Goal: Task Accomplishment & Management: Manage account settings

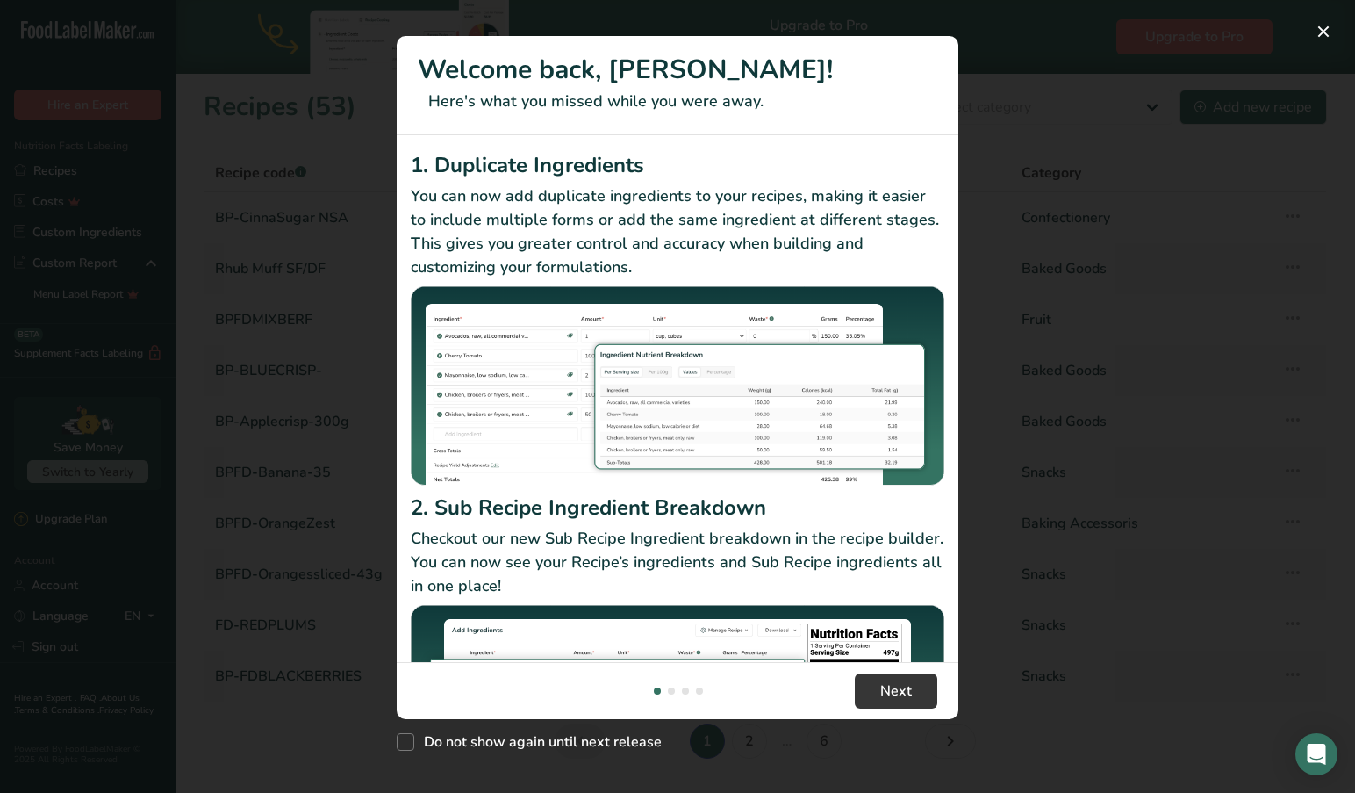
click at [1326, 29] on button "New Features" at bounding box center [1324, 32] width 28 height 28
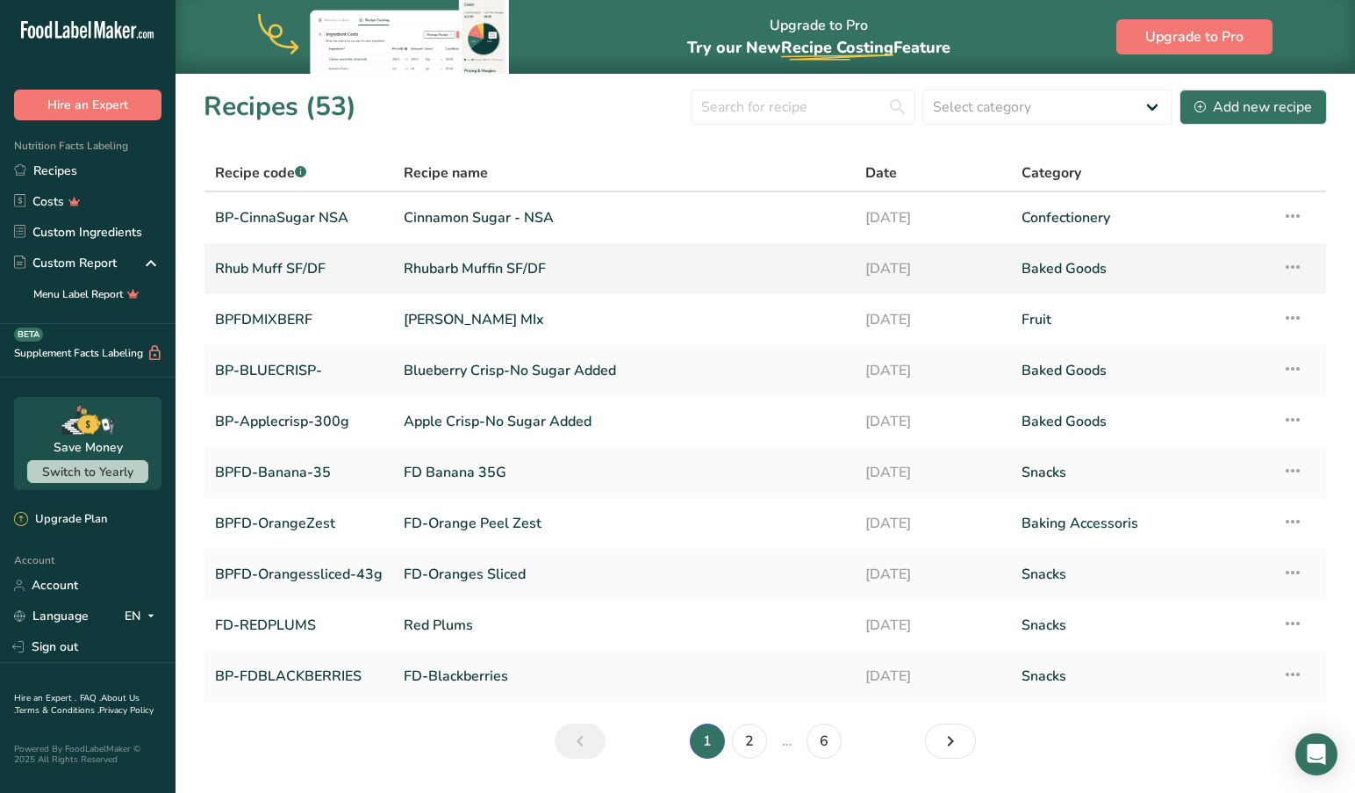
click at [413, 265] on link "Rhubarb Muffin SF/DF" at bounding box center [624, 268] width 441 height 37
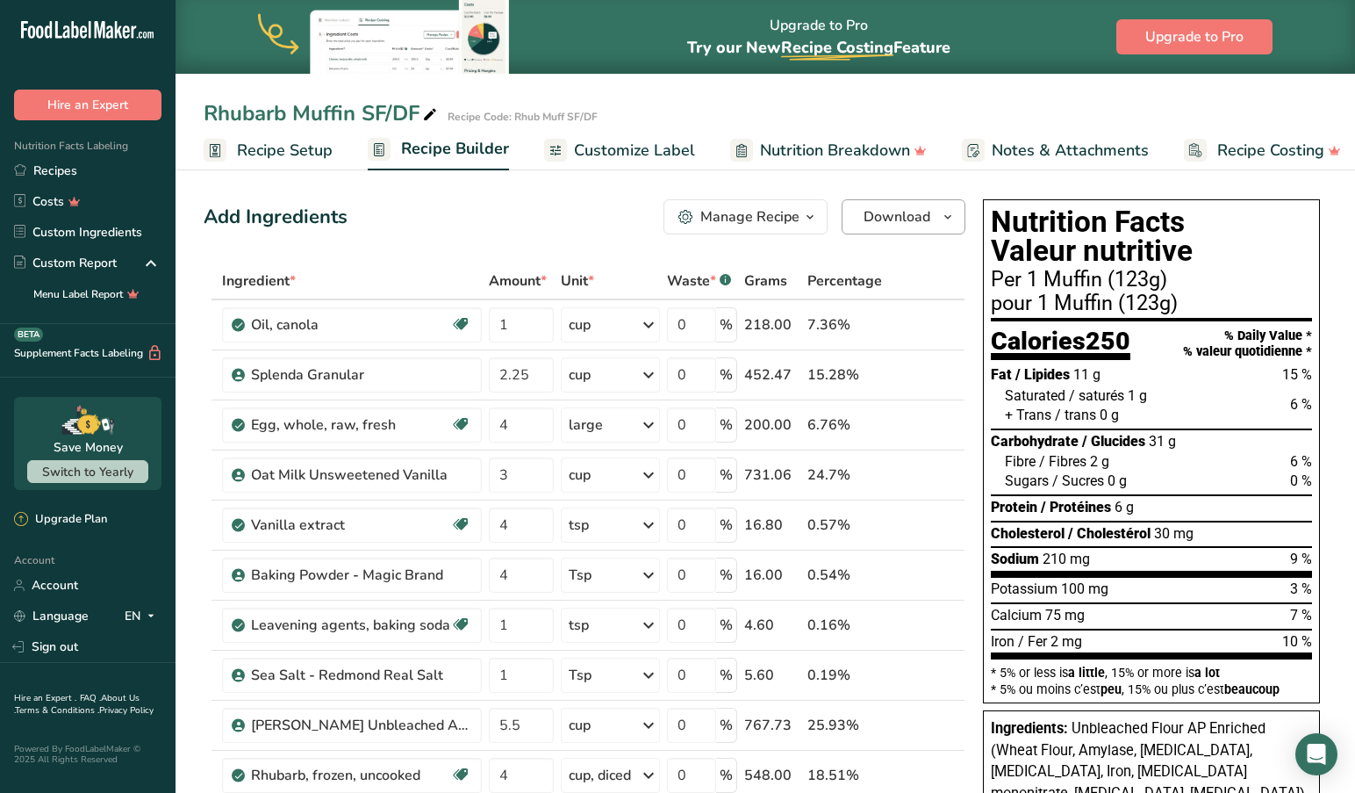
click at [944, 214] on icon "button" at bounding box center [948, 217] width 14 height 22
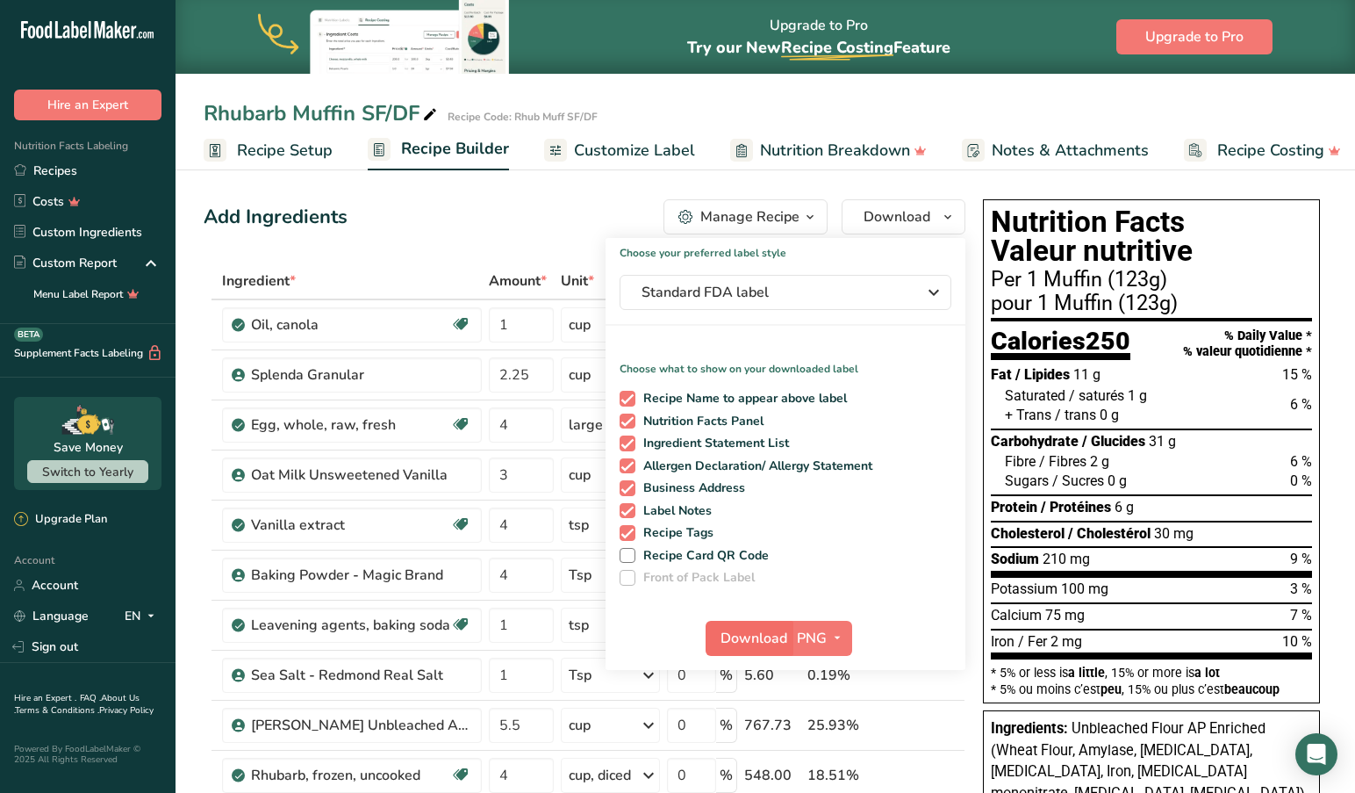
click at [763, 641] on span "Download" at bounding box center [754, 638] width 67 height 21
drag, startPoint x: 571, startPoint y: 193, endPoint x: 600, endPoint y: 197, distance: 29.2
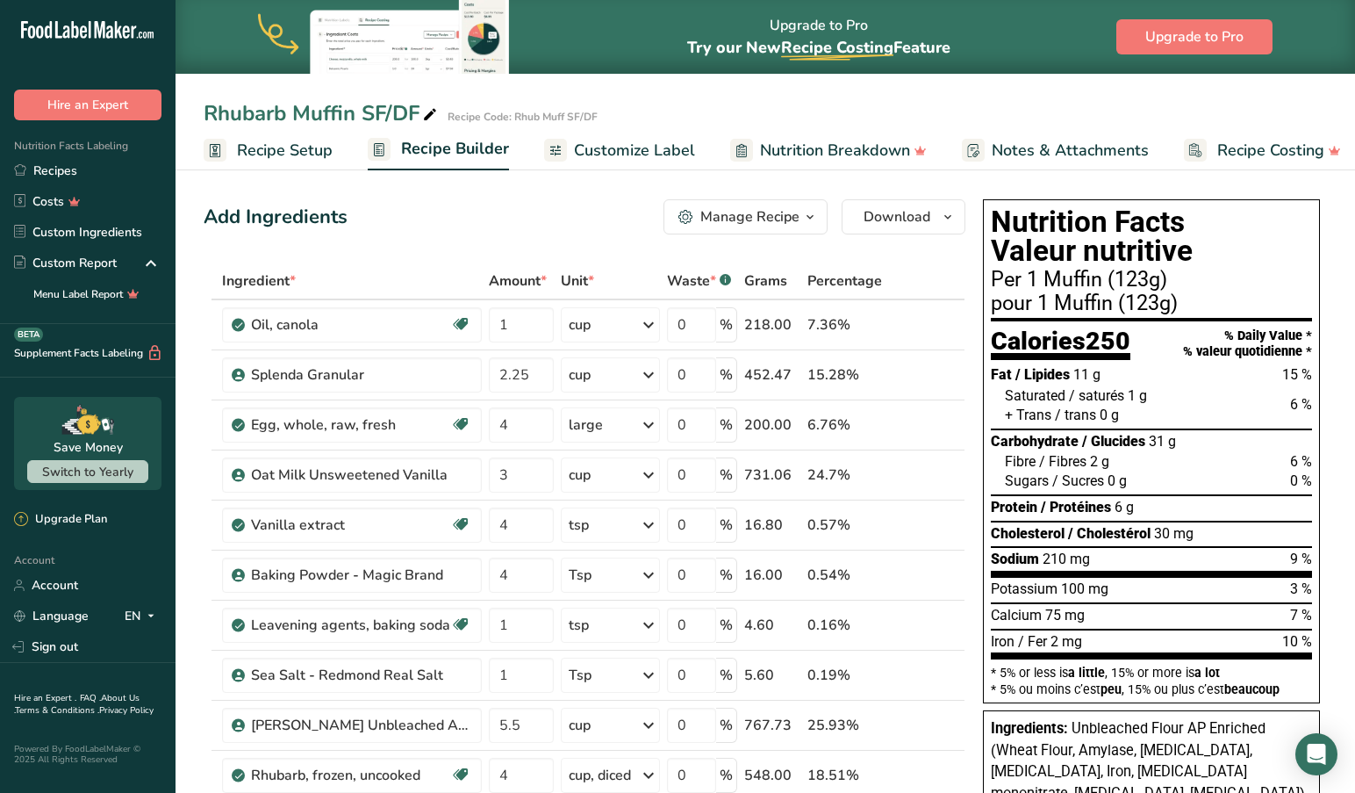
click at [422, 140] on span "Recipe Builder" at bounding box center [455, 149] width 108 height 24
click at [949, 212] on icon "button" at bounding box center [948, 217] width 14 height 22
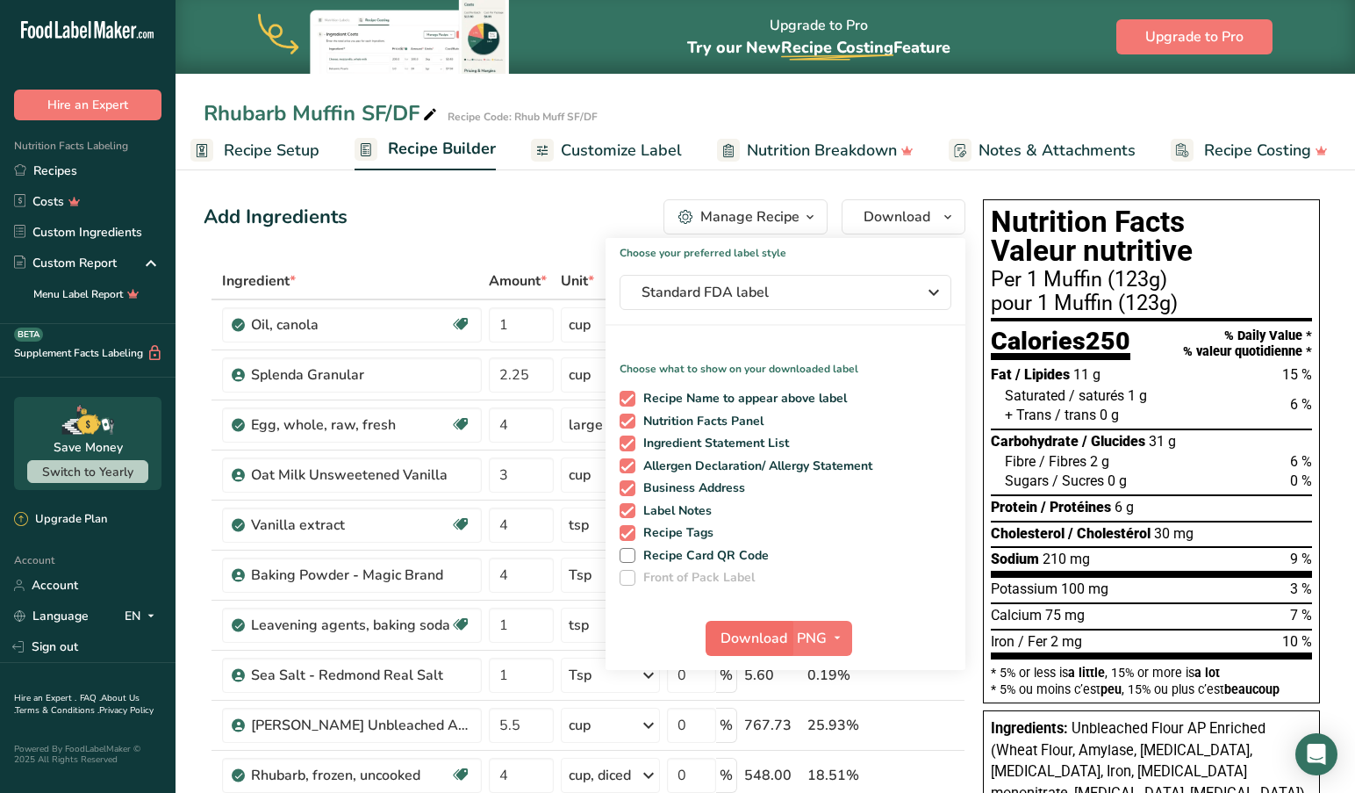
click at [766, 635] on span "Download" at bounding box center [754, 638] width 67 height 21
click at [628, 139] on span "Customize Label" at bounding box center [621, 151] width 121 height 24
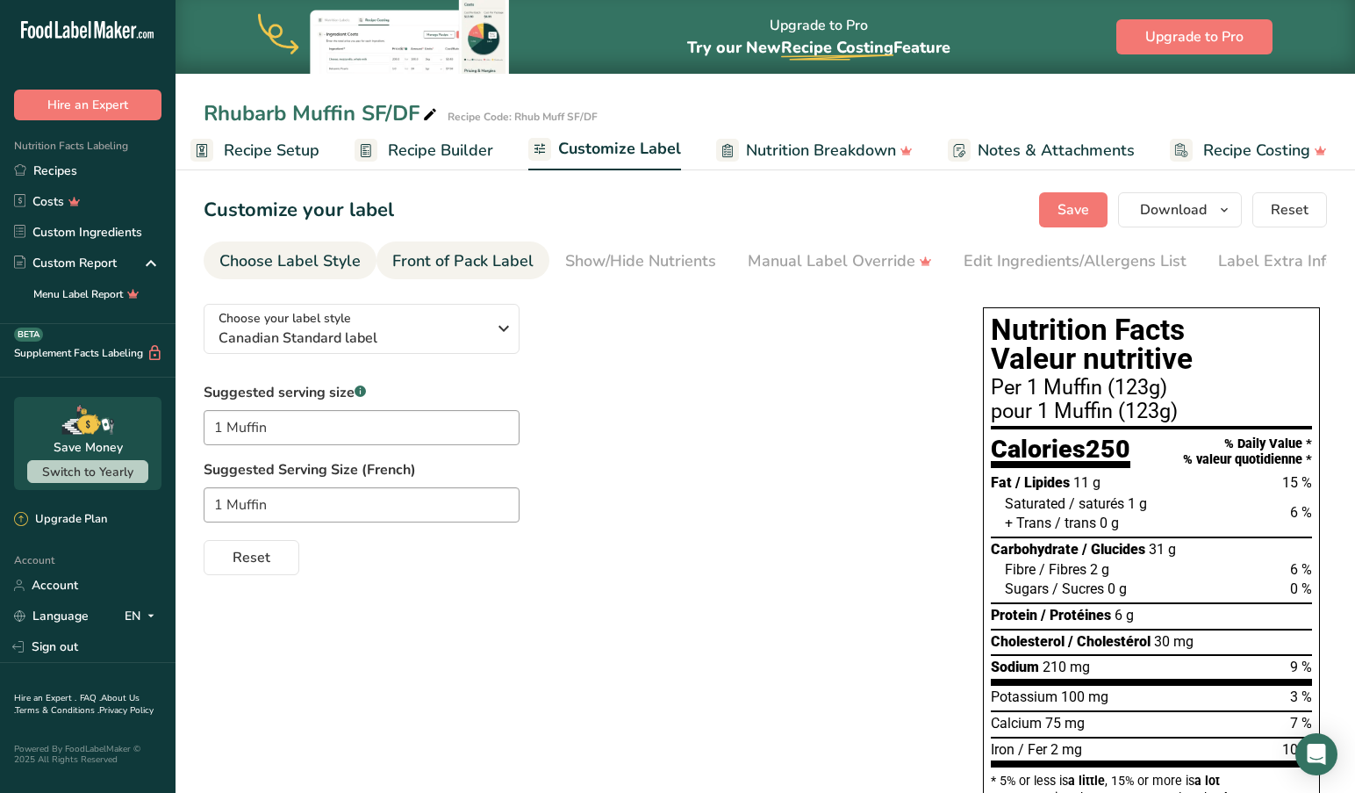
drag, startPoint x: 477, startPoint y: 263, endPoint x: 521, endPoint y: 261, distance: 44.8
click at [477, 263] on div "Front of Pack Label" at bounding box center [462, 261] width 141 height 24
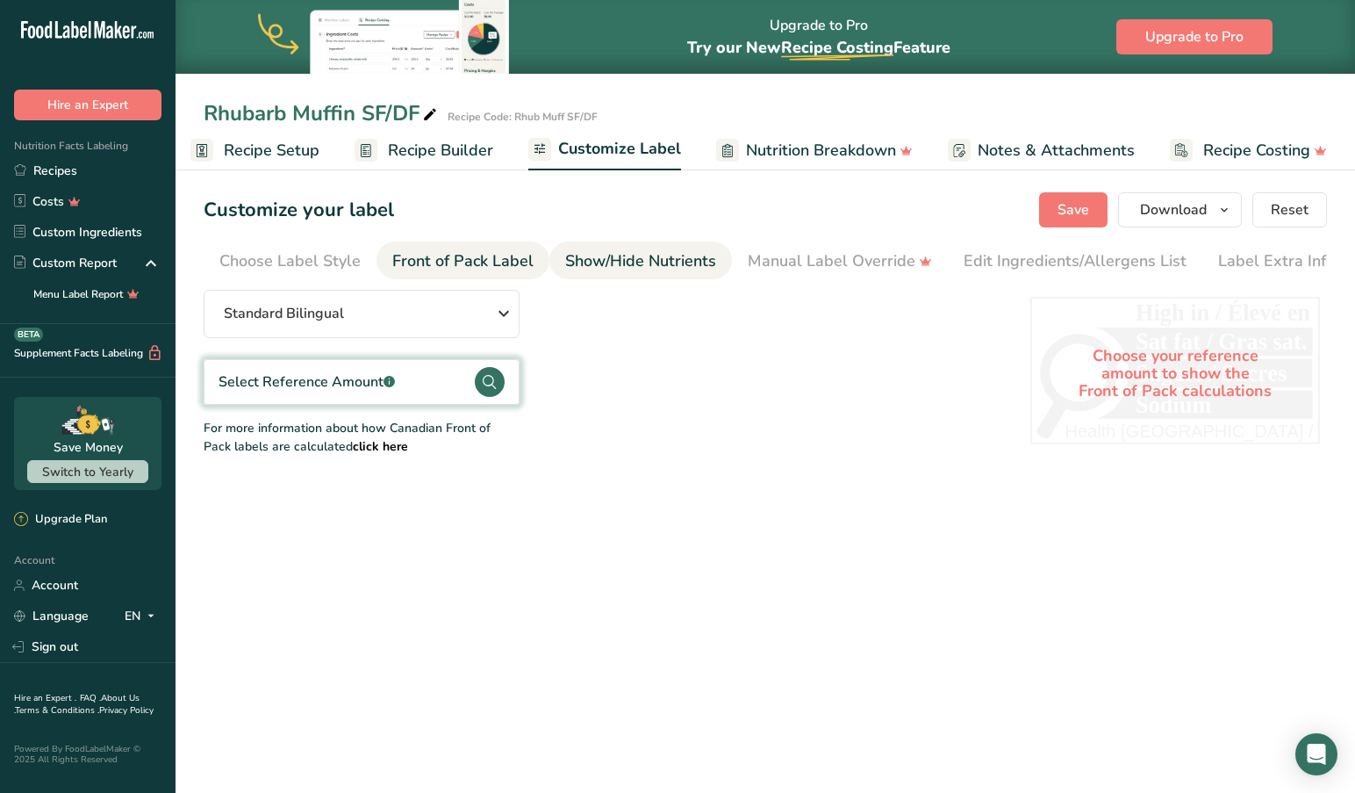
scroll to position [0, 11]
click at [627, 260] on div "Show/Hide Nutrients" at bounding box center [630, 261] width 151 height 24
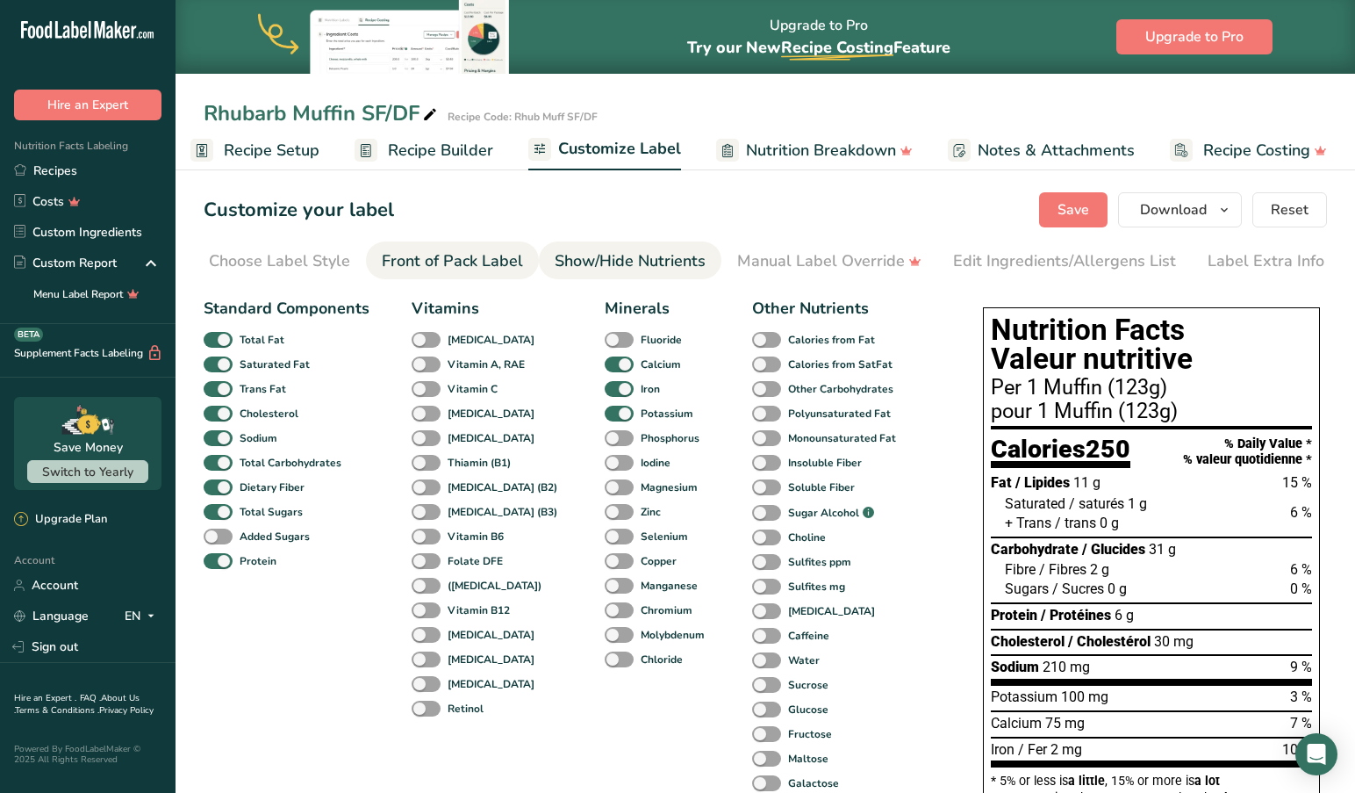
click at [443, 256] on div "Front of Pack Label" at bounding box center [452, 261] width 141 height 24
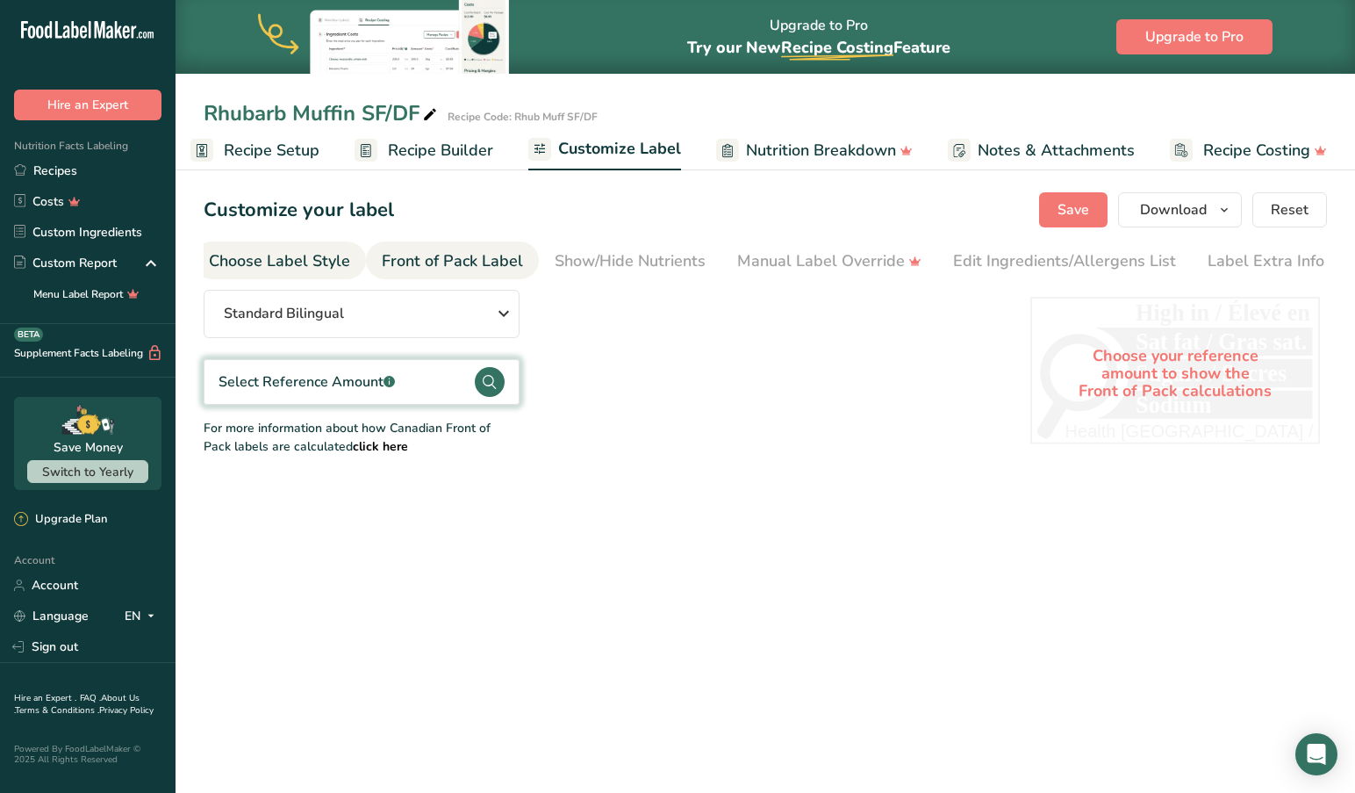
scroll to position [0, 0]
drag, startPoint x: 319, startPoint y: 252, endPoint x: 345, endPoint y: 254, distance: 26.4
click at [320, 252] on div "Choose Label Style" at bounding box center [279, 261] width 141 height 24
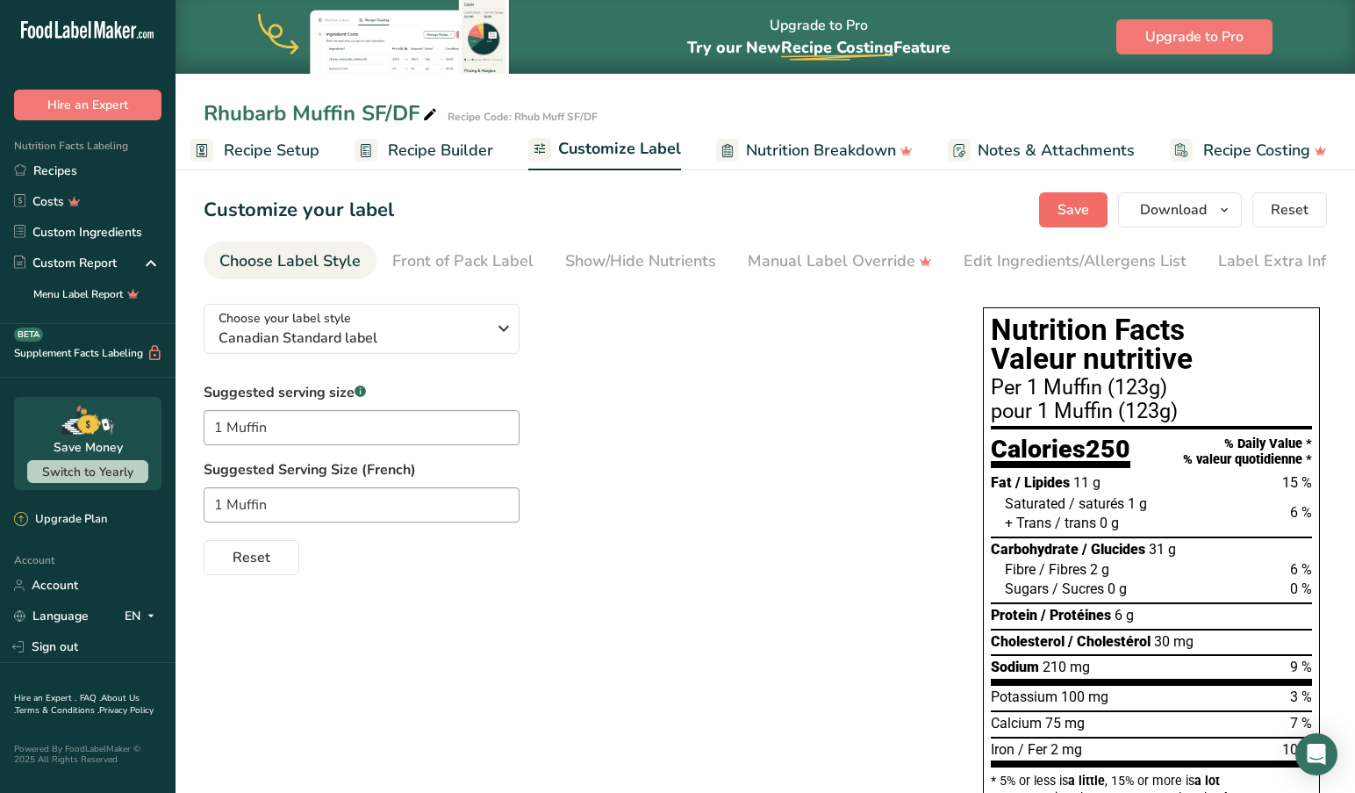
click at [1073, 209] on span "Save" at bounding box center [1074, 209] width 32 height 21
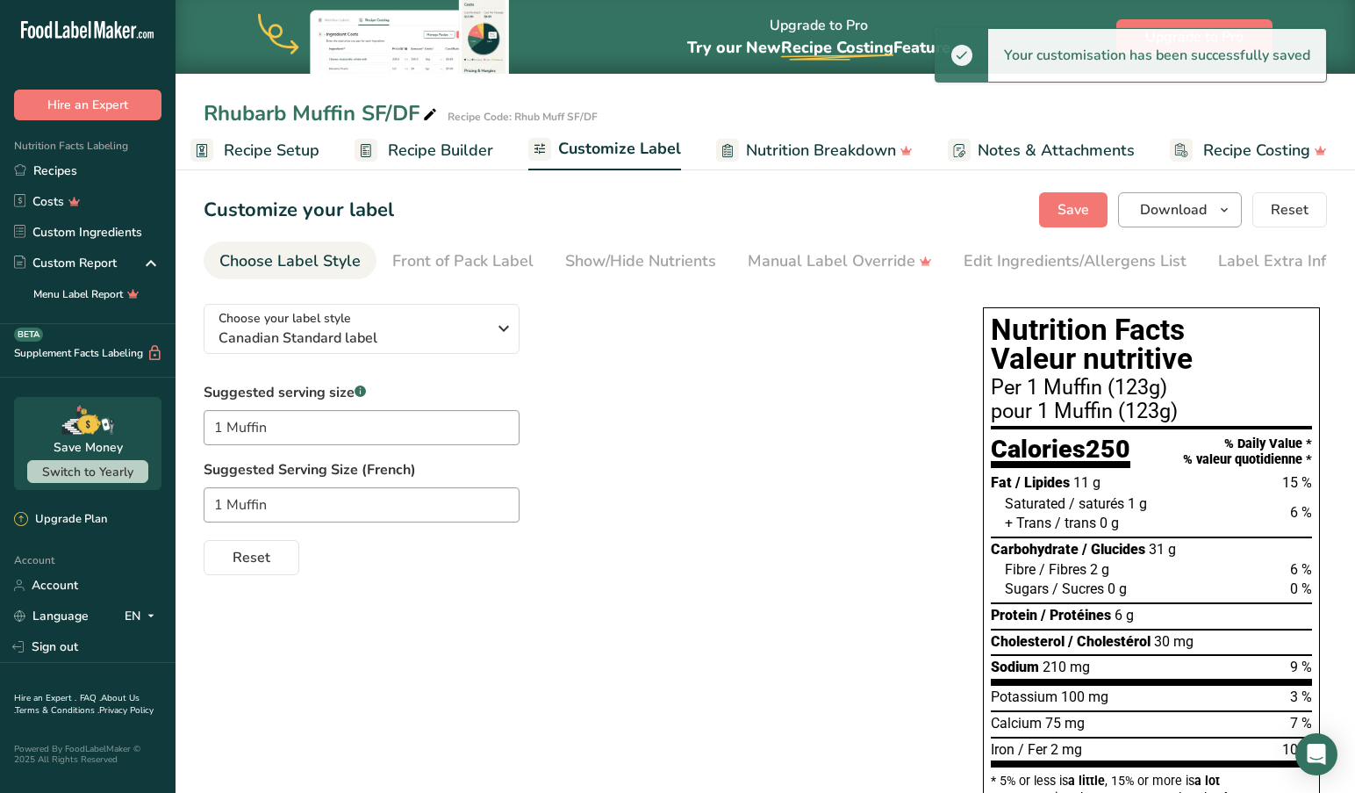
click at [1230, 206] on icon "button" at bounding box center [1224, 210] width 14 height 22
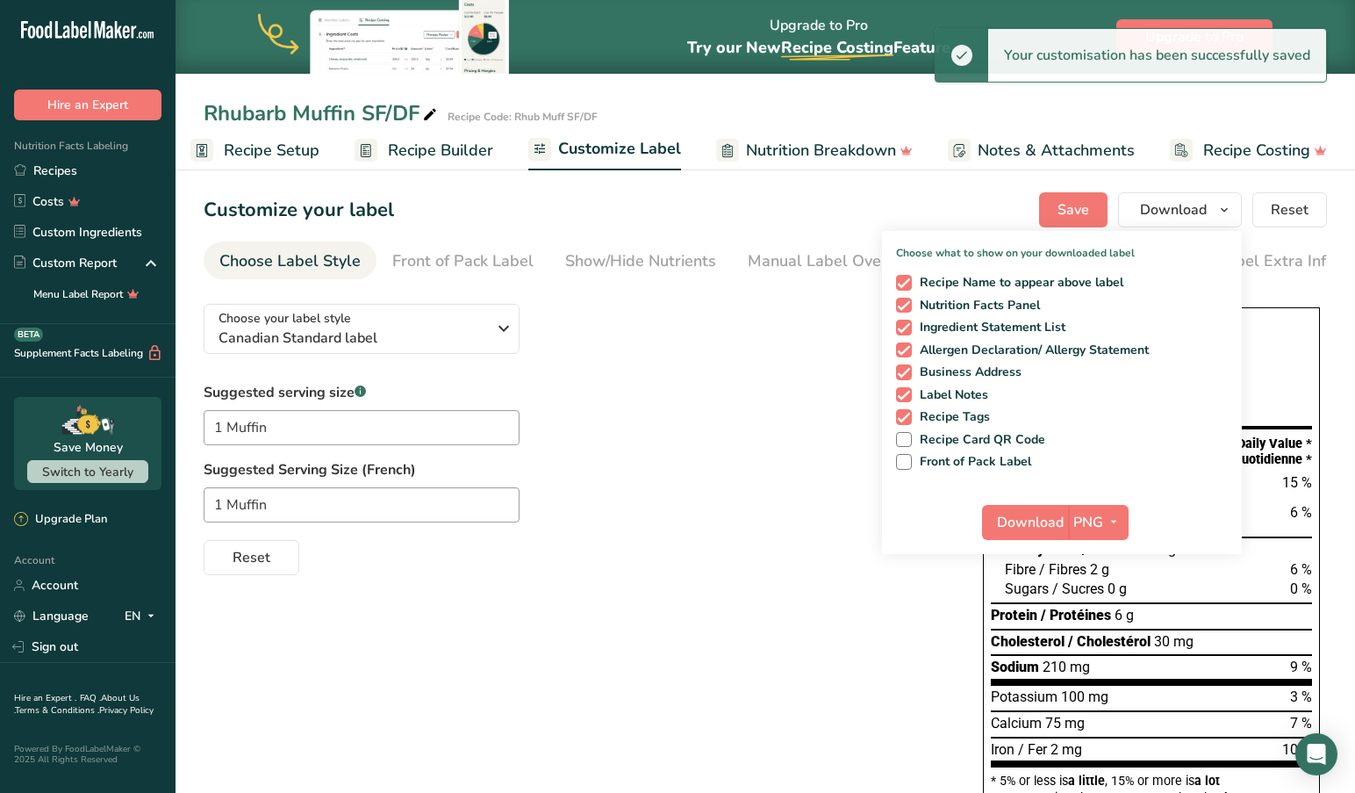
click at [1038, 513] on span "Download" at bounding box center [1030, 522] width 67 height 21
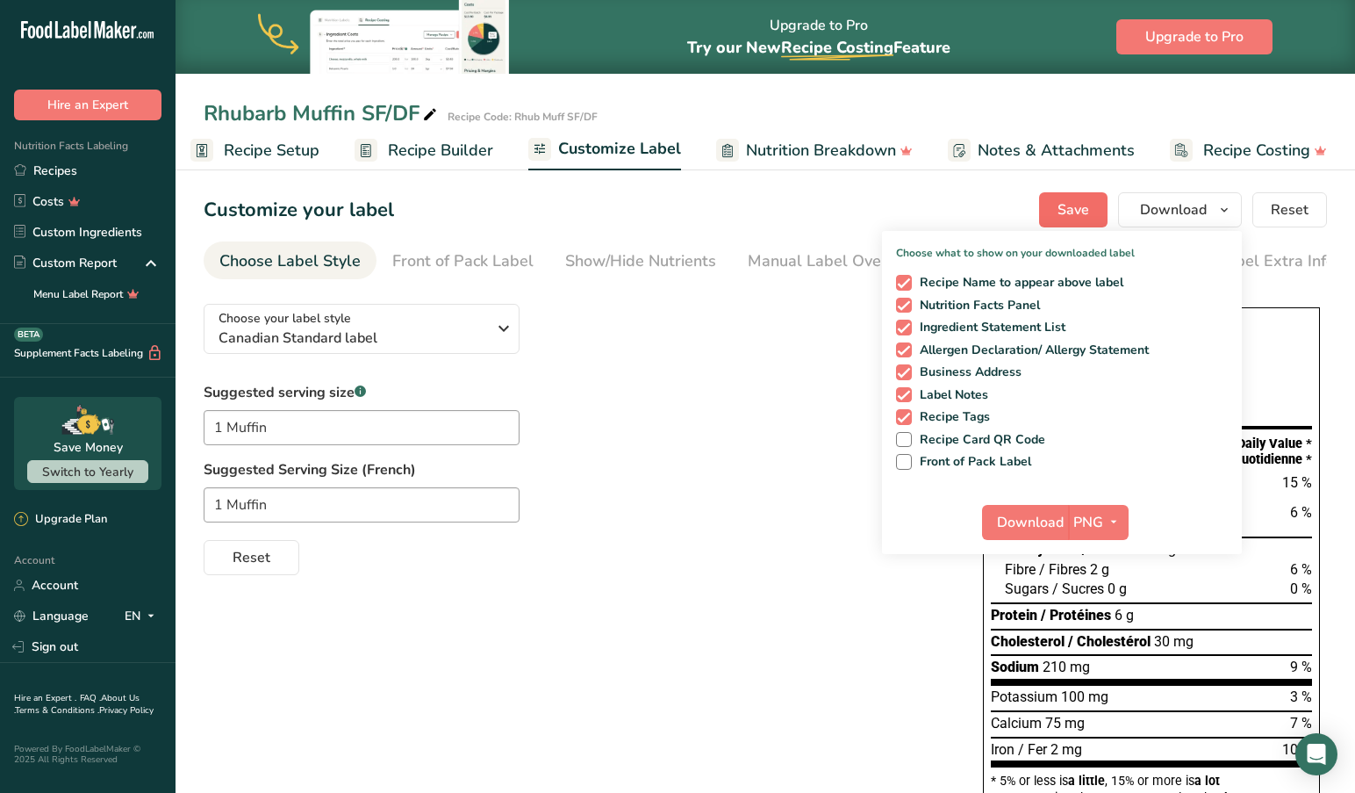
click at [1075, 200] on span "Save" at bounding box center [1074, 209] width 32 height 21
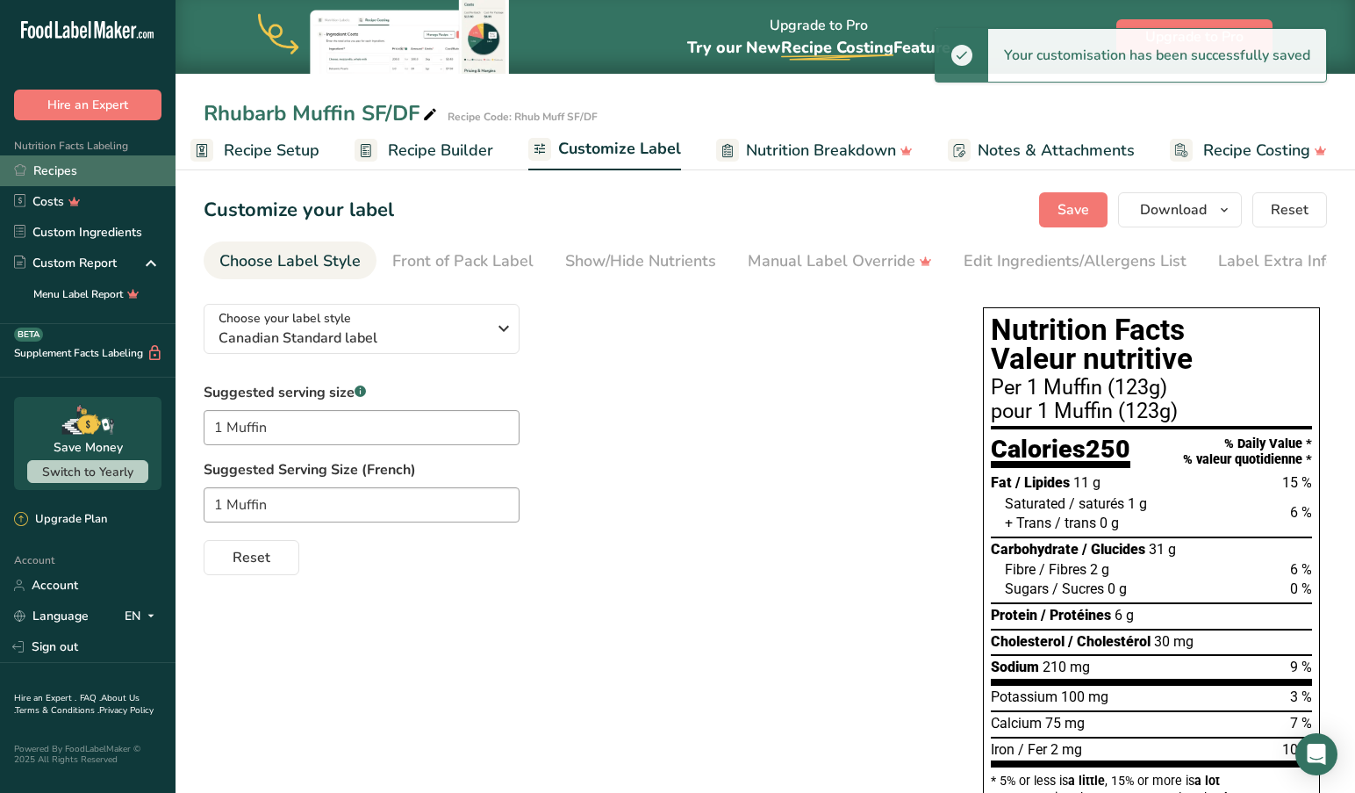
click at [79, 161] on link "Recipes" at bounding box center [88, 170] width 176 height 31
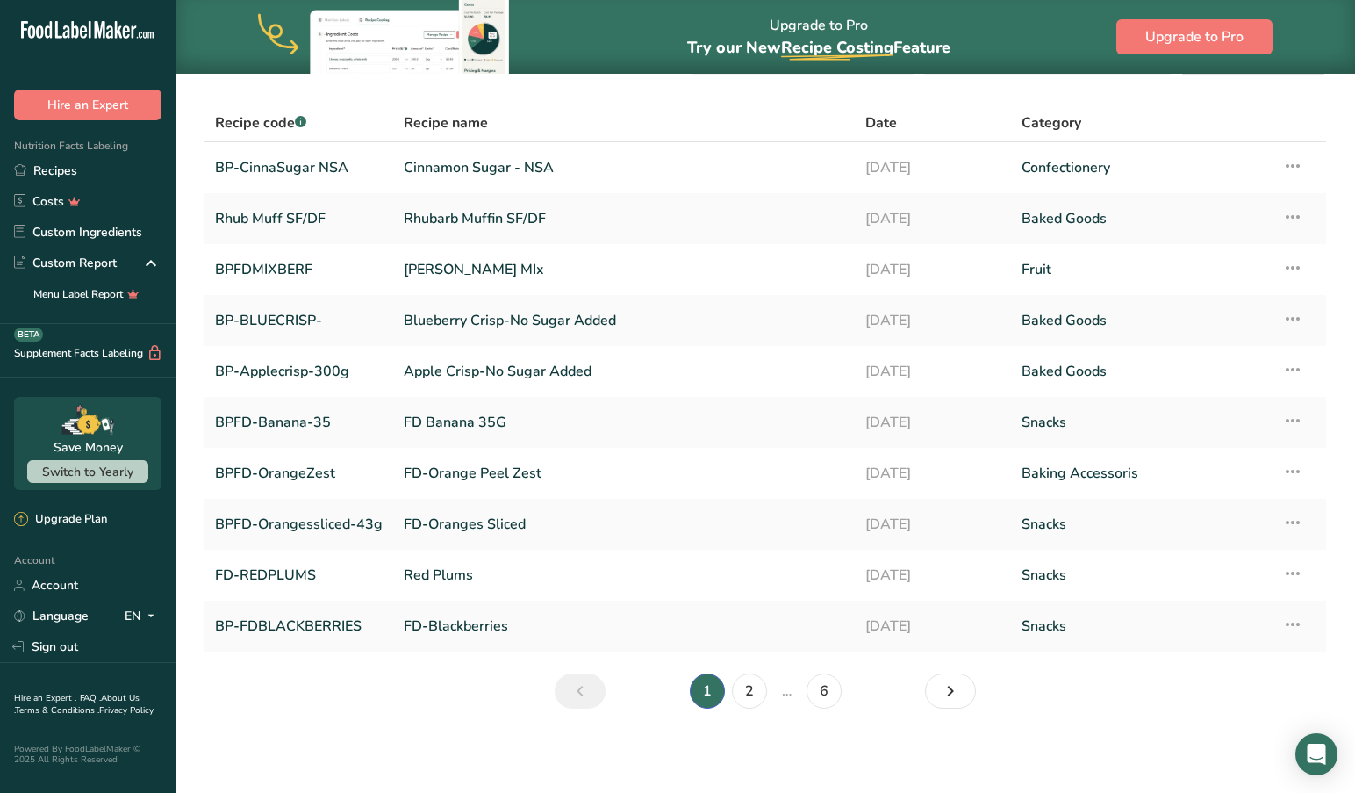
scroll to position [50, 0]
click at [828, 694] on link "6" at bounding box center [824, 690] width 35 height 35
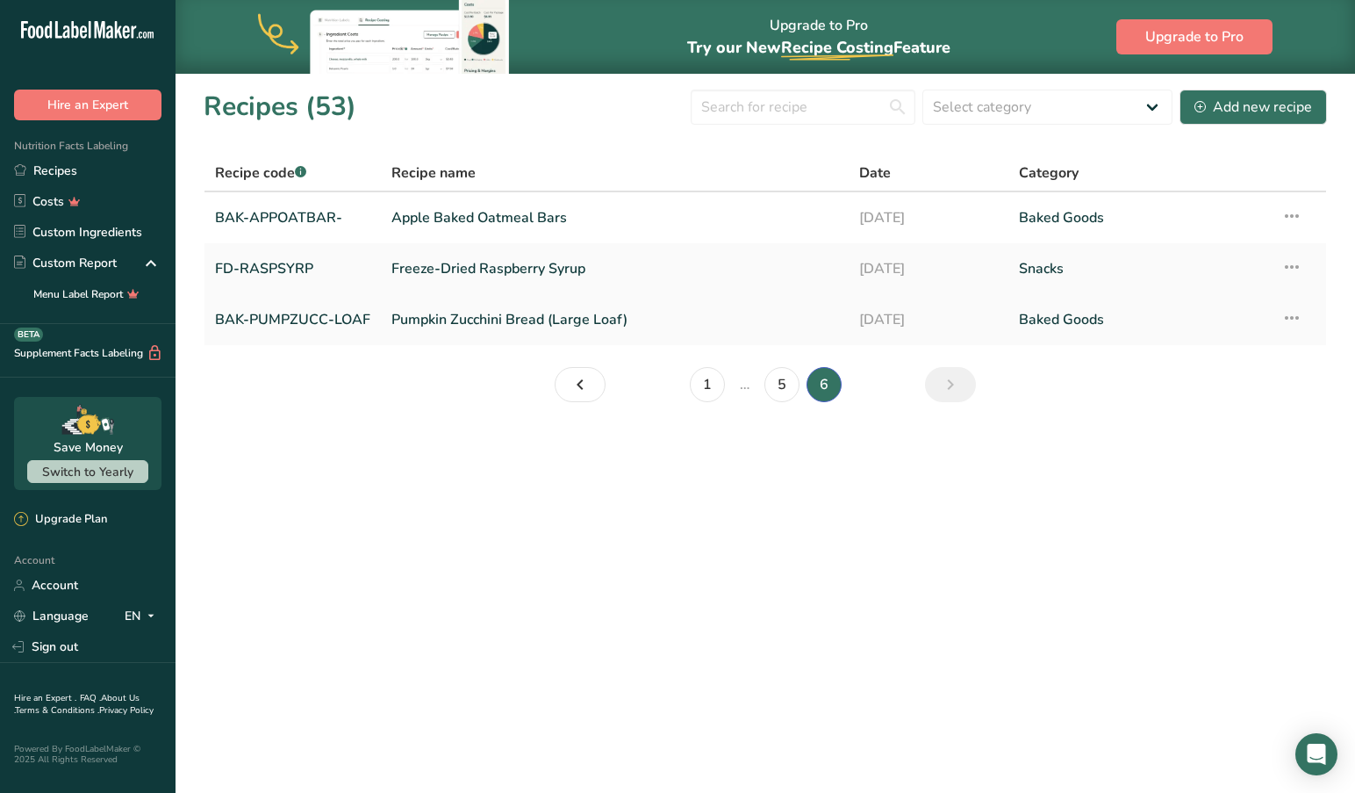
click at [517, 321] on link "Pumpkin Zucchini Bread (Large Loaf)" at bounding box center [614, 319] width 447 height 37
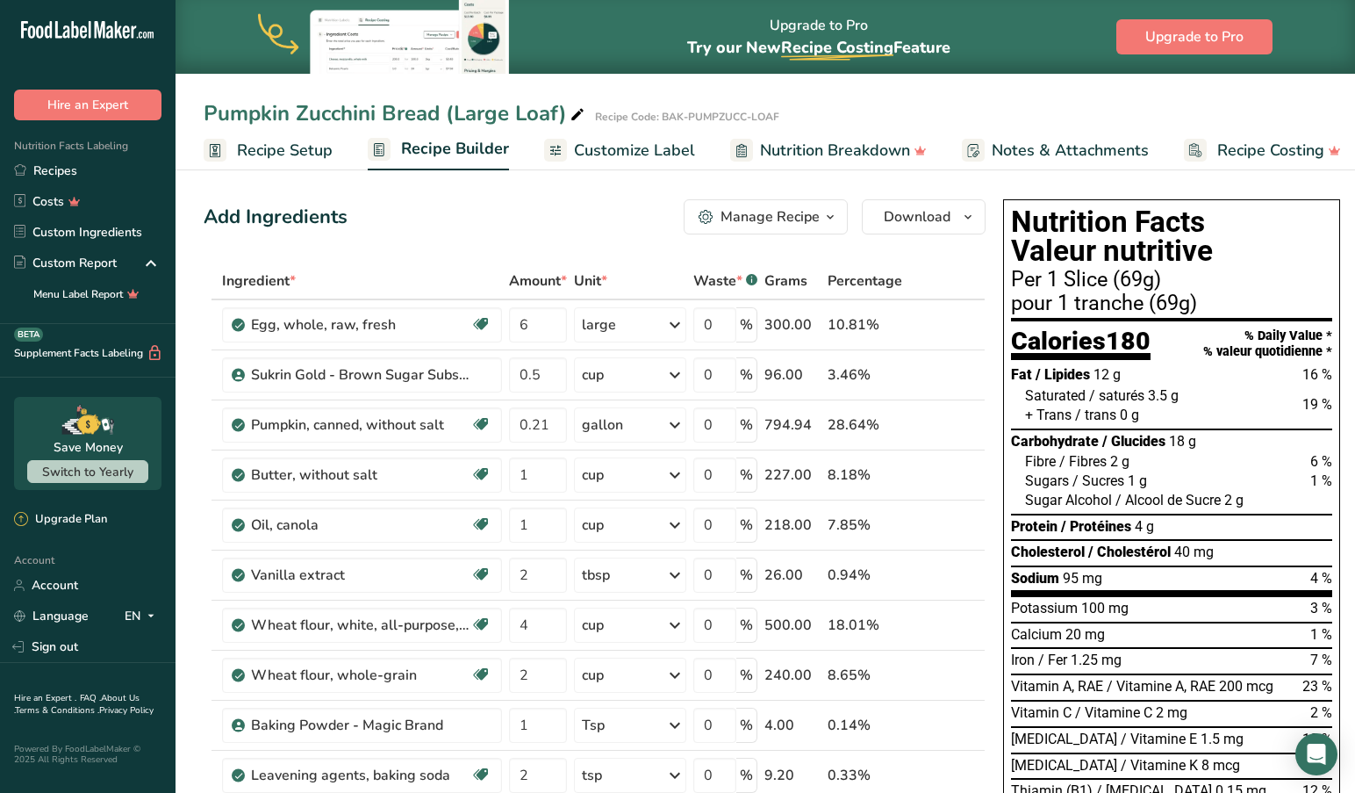
click at [256, 146] on span "Recipe Setup" at bounding box center [285, 151] width 96 height 24
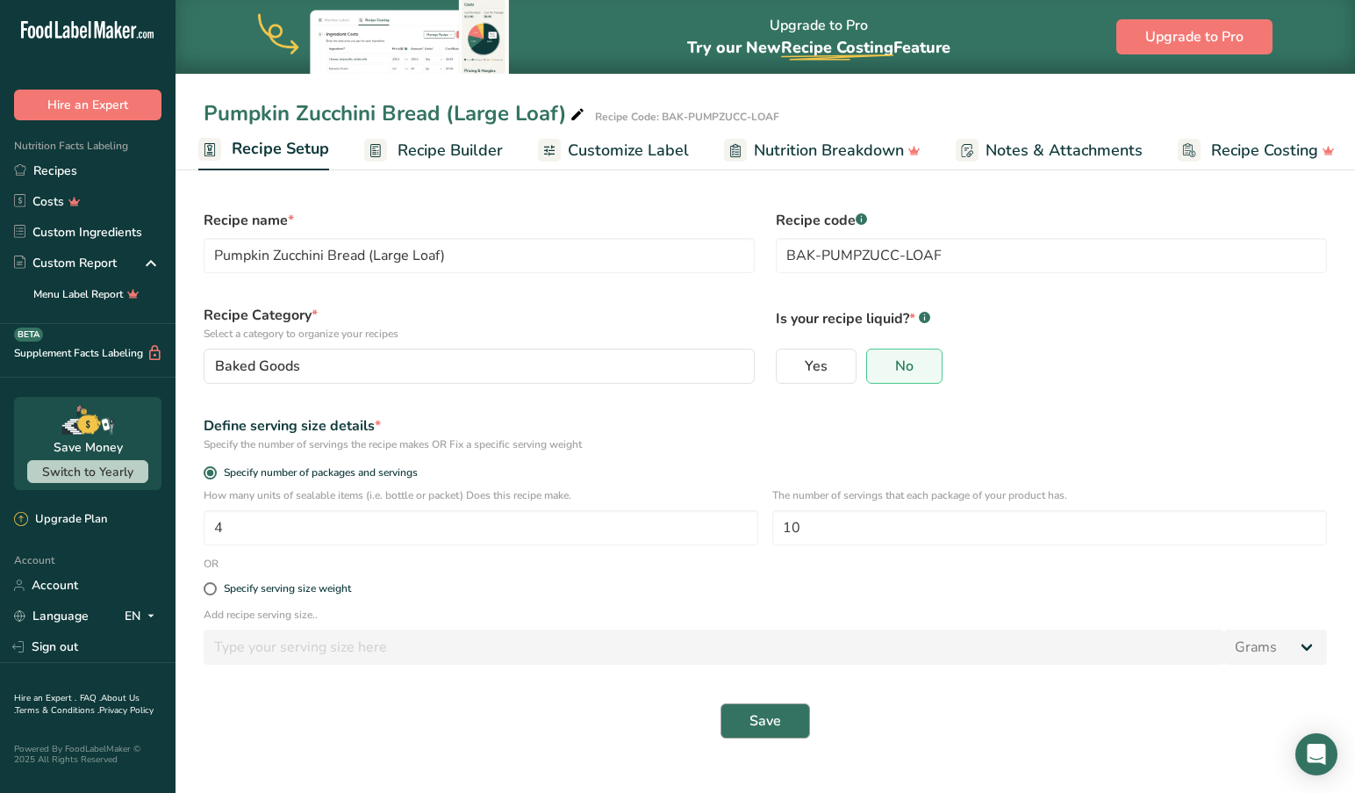
scroll to position [0, 1]
click at [762, 718] on span "Save" at bounding box center [766, 720] width 32 height 21
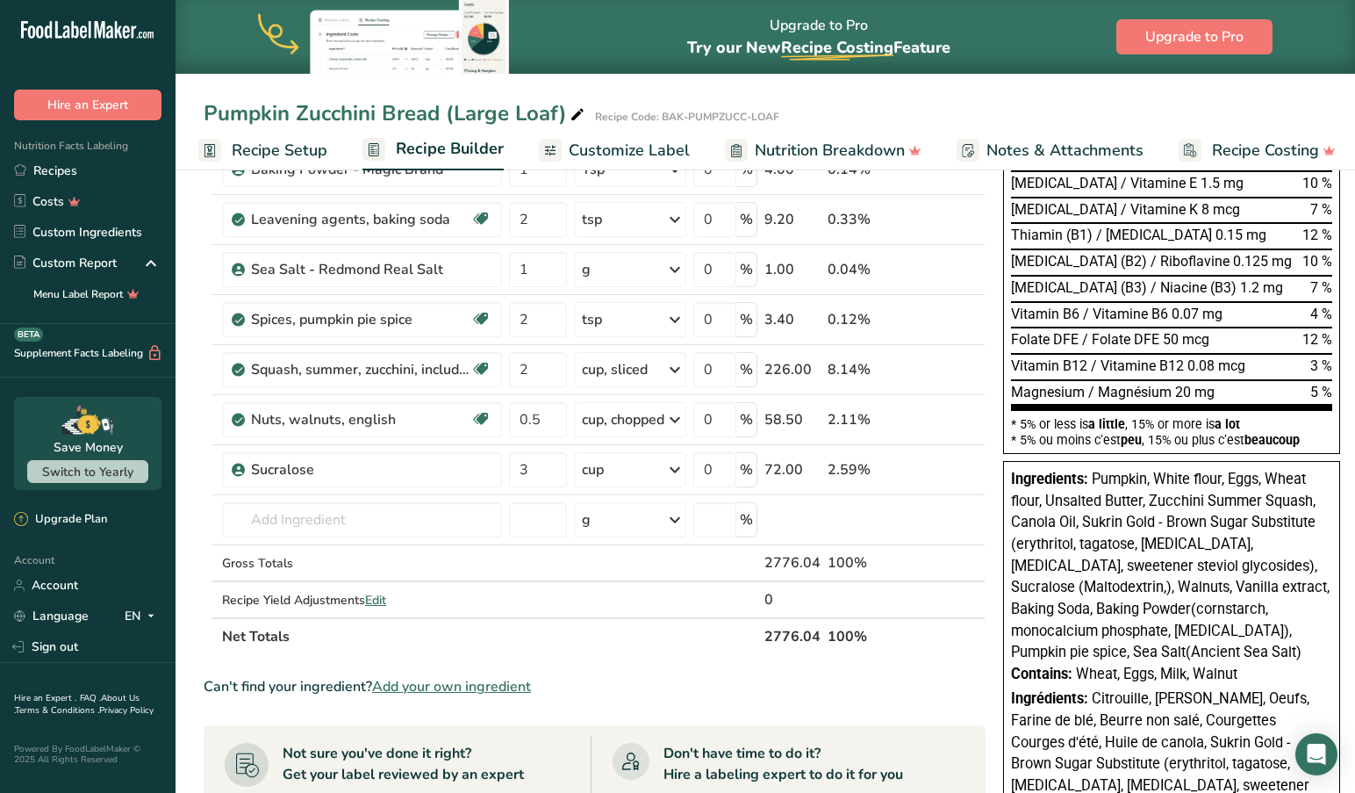
scroll to position [557, 0]
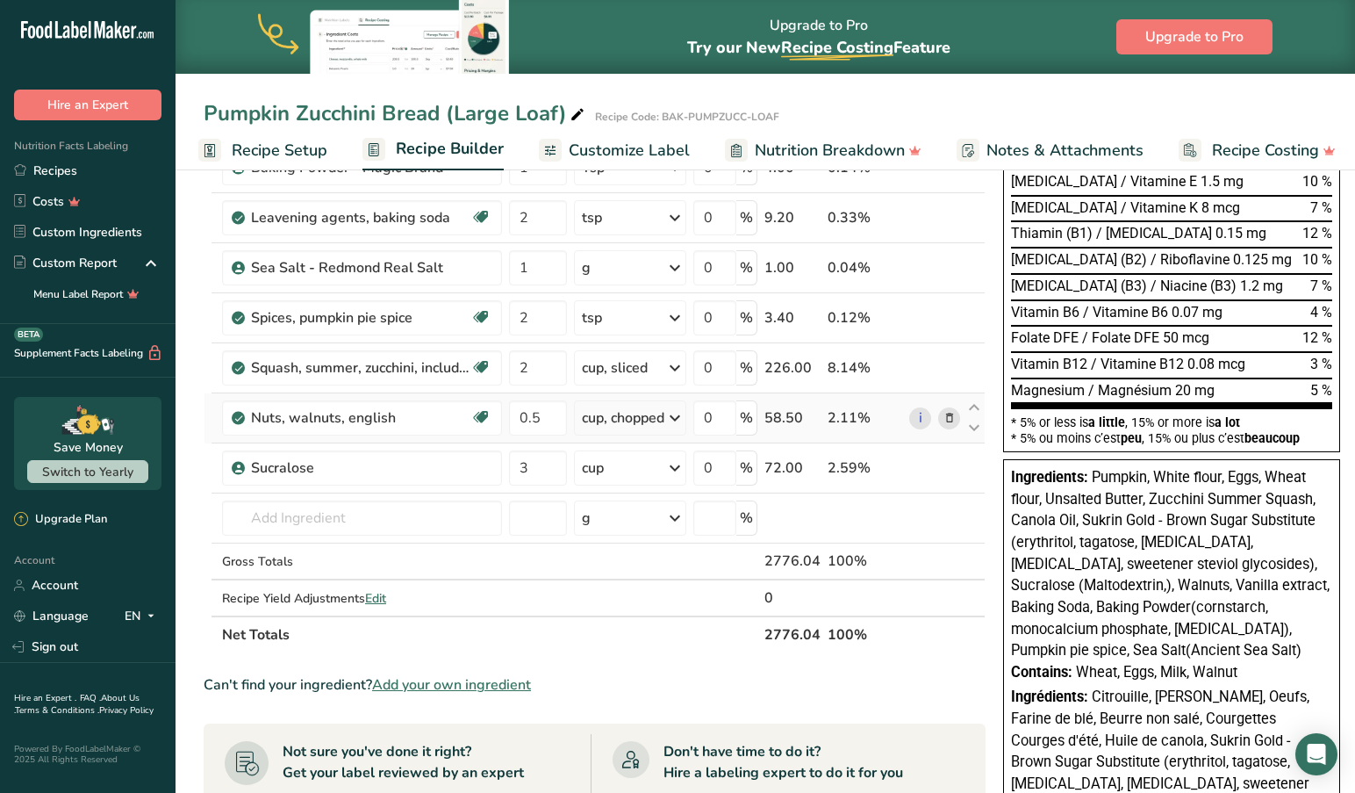
click at [951, 415] on icon at bounding box center [950, 418] width 12 height 18
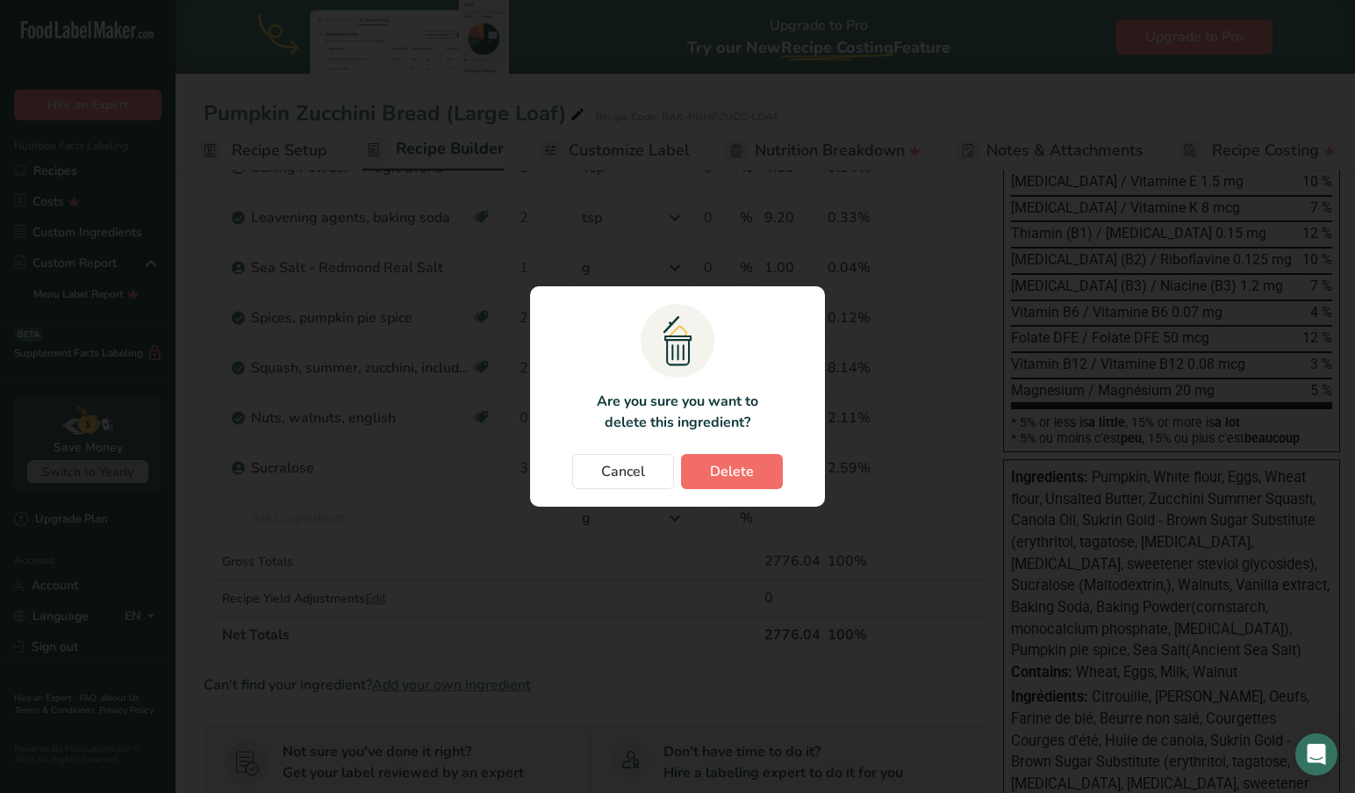
click at [728, 463] on span "Delete" at bounding box center [732, 471] width 44 height 21
type input "3"
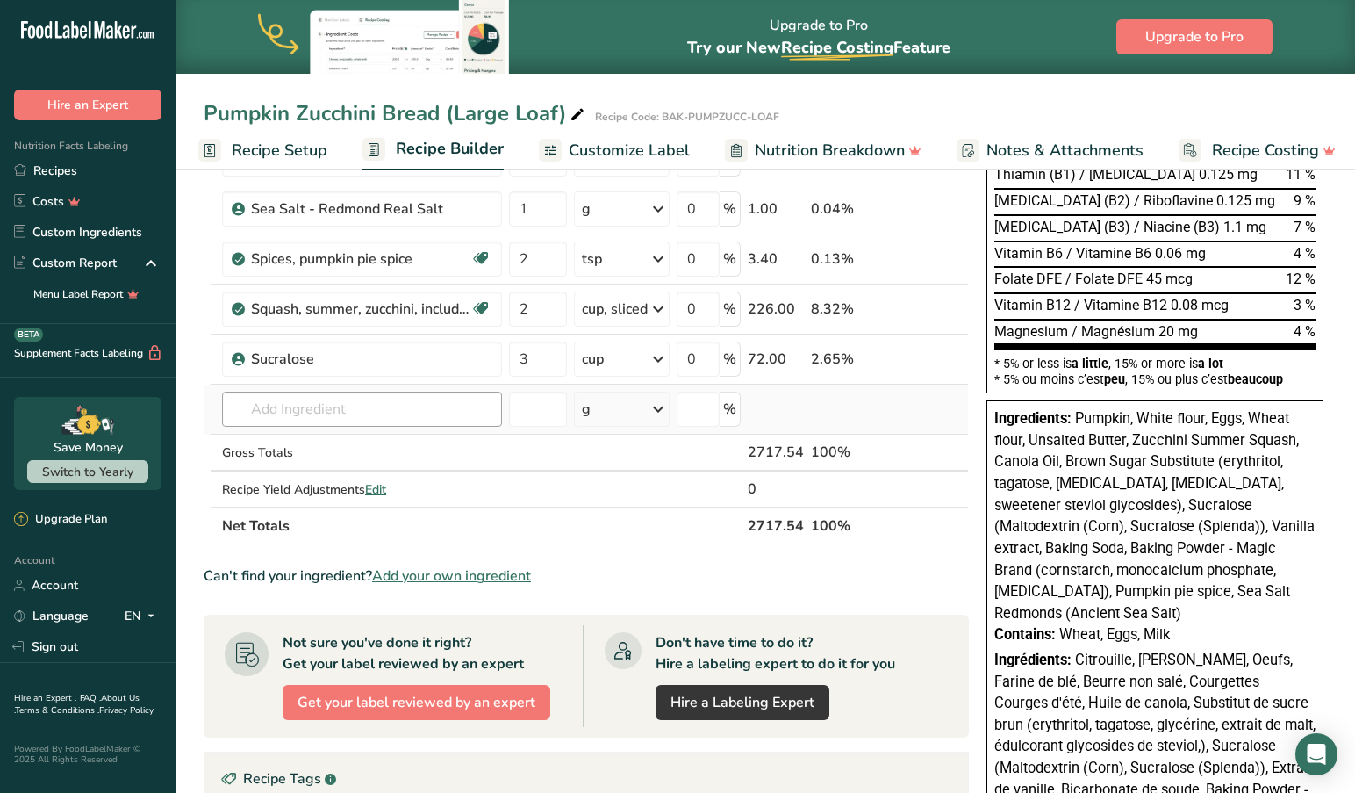
scroll to position [527, 0]
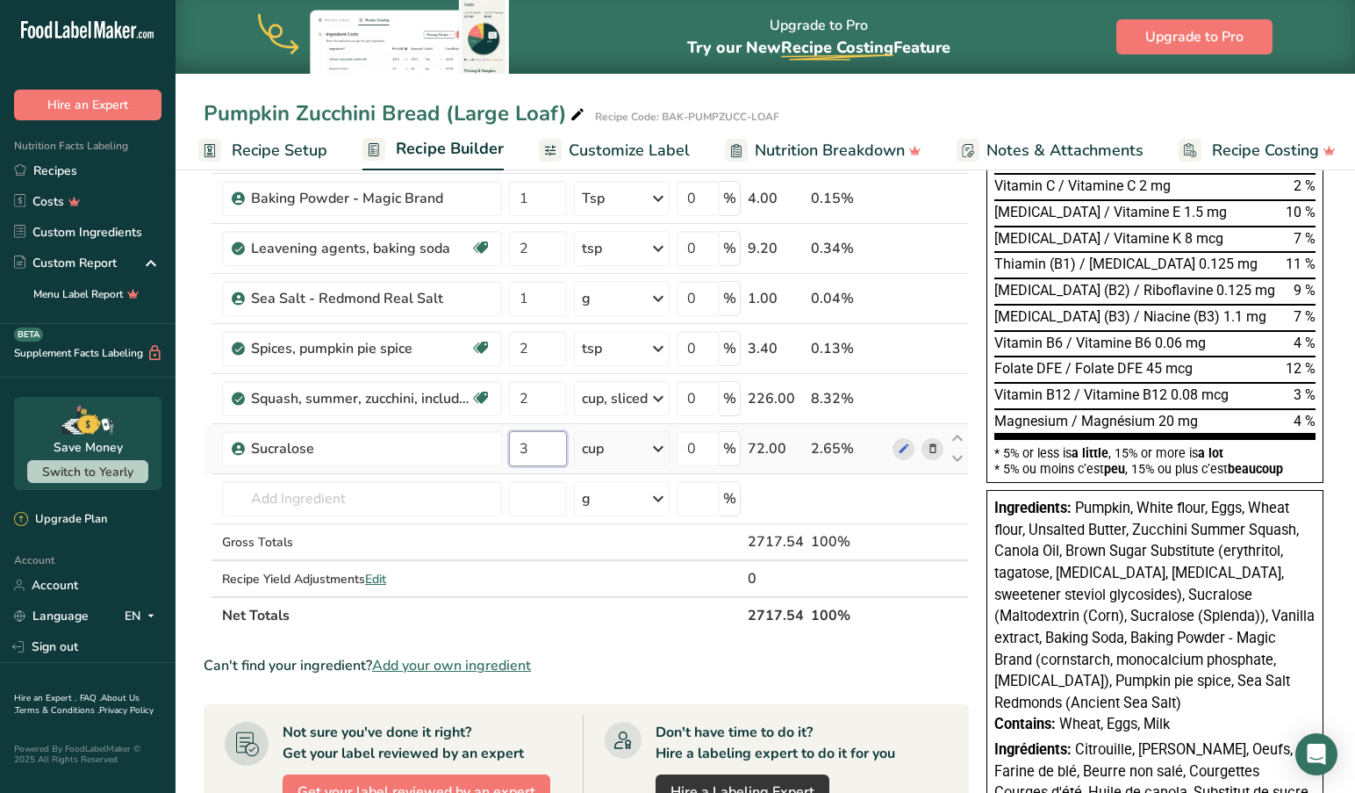
click at [545, 450] on input "3" at bounding box center [538, 448] width 58 height 35
drag, startPoint x: 556, startPoint y: 450, endPoint x: 499, endPoint y: 446, distance: 56.3
click at [499, 446] on tr "Sucralose 3 cup Portions 1 cup 1 Tsp Weight Units g kg mg See more Volume Units…" at bounding box center [587, 449] width 764 height 50
type input "2"
click at [503, 458] on div "Ingredient * Amount * Unit * Waste * .a-a{fill:#347362;}.b-a{fill:#fff;} Grams …" at bounding box center [586, 185] width 765 height 898
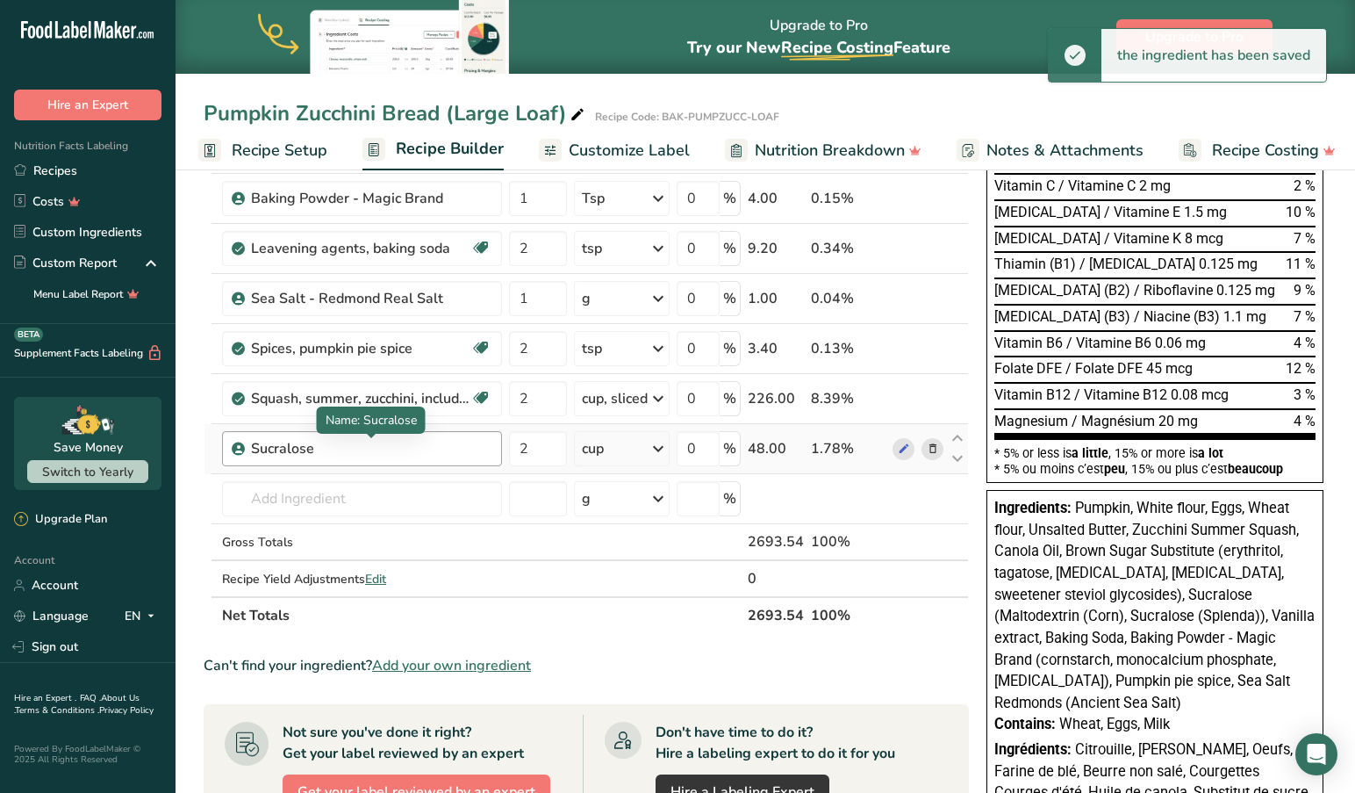
click at [363, 454] on div "Sucralose" at bounding box center [360, 448] width 219 height 21
click at [212, 452] on td at bounding box center [215, 449] width 7 height 50
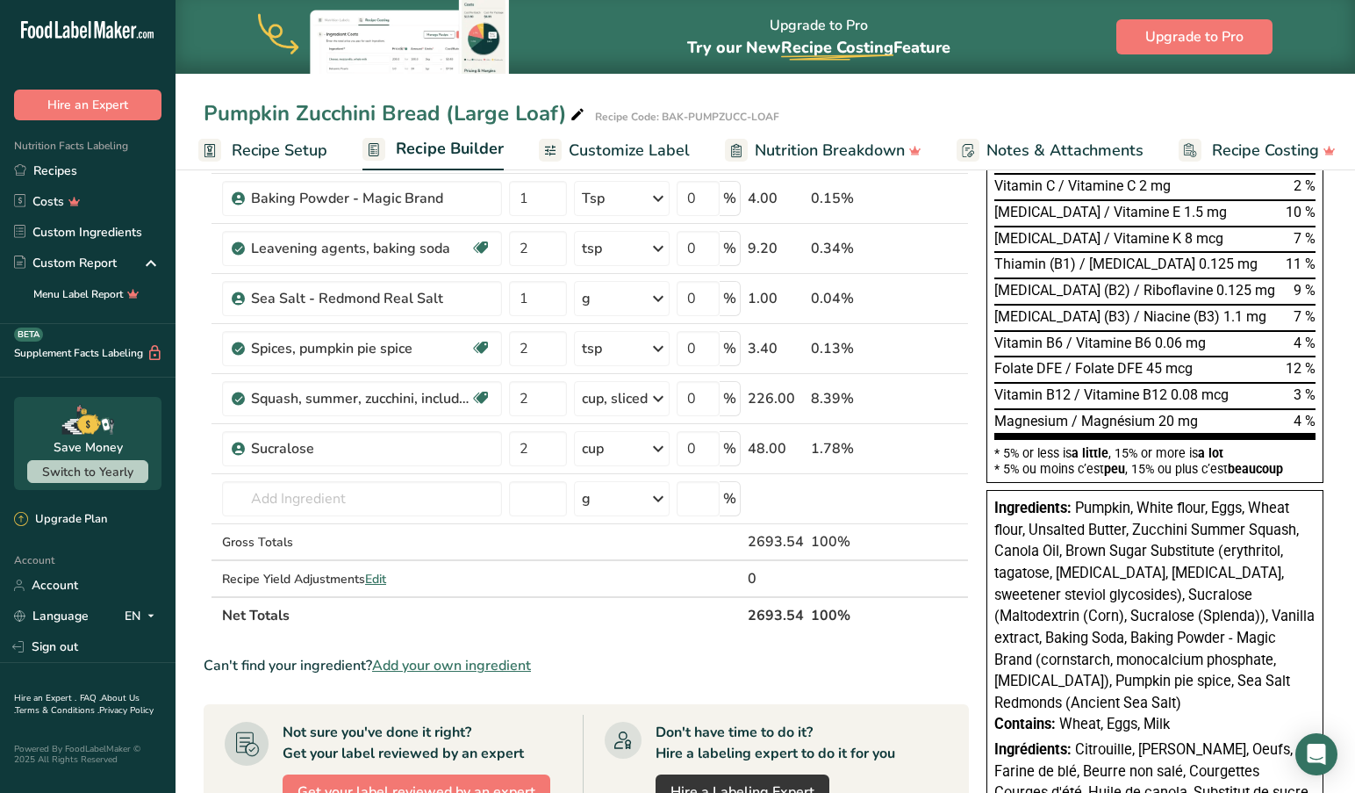
click at [193, 492] on section "Add Ingredients Manage Recipe Delete Recipe Duplicate Recipe Scale Recipe Save …" at bounding box center [766, 481] width 1180 height 1688
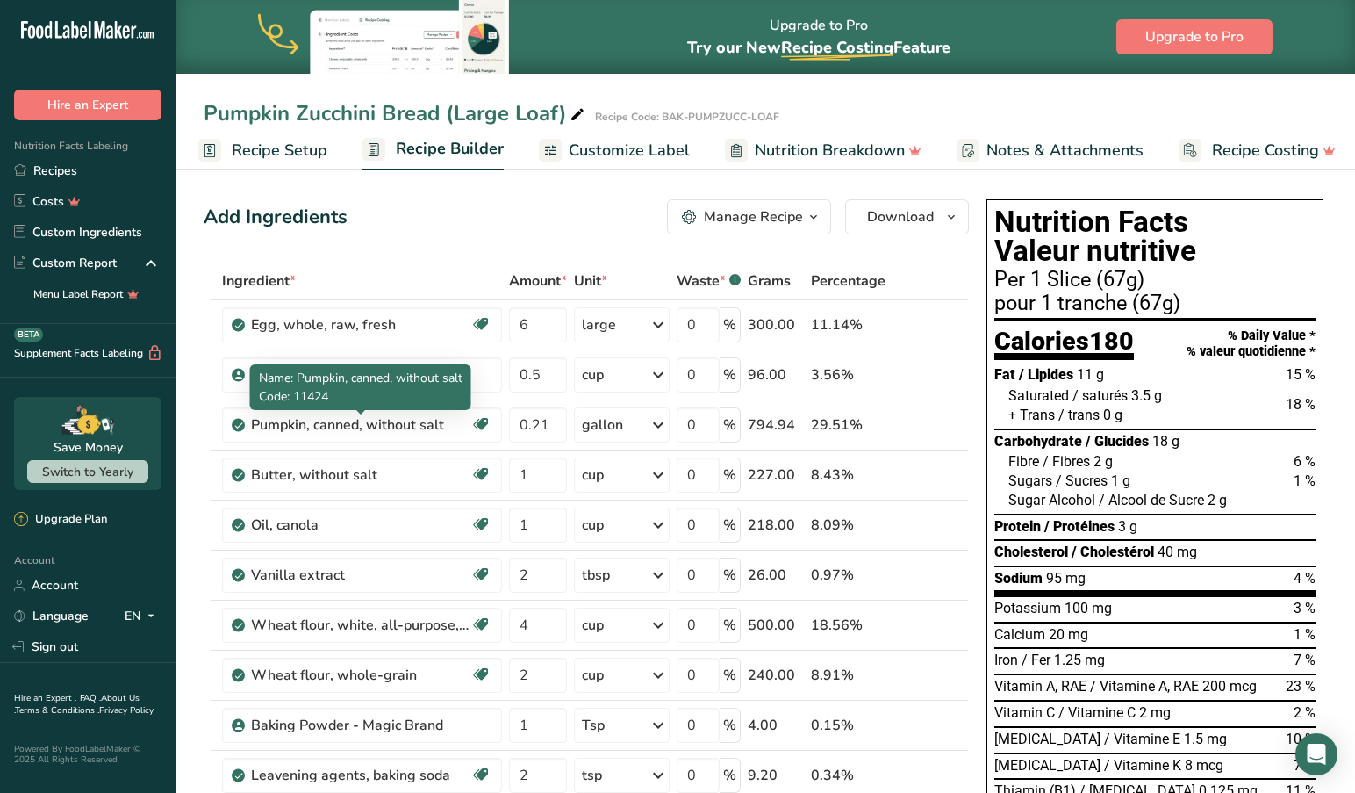
scroll to position [0, 0]
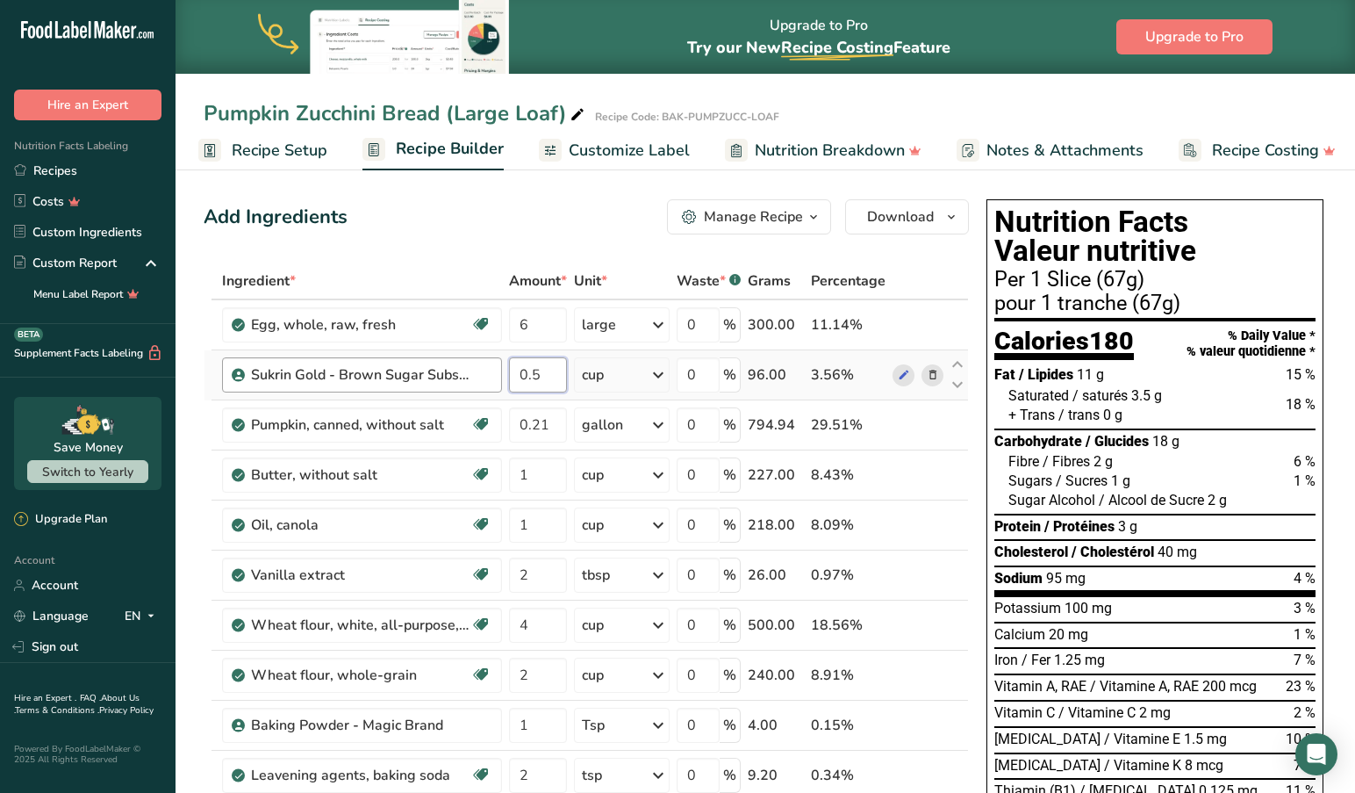
drag, startPoint x: 556, startPoint y: 376, endPoint x: 478, endPoint y: 373, distance: 77.3
click at [487, 373] on tr "Sukrin Gold - Brown Sugar Substitute 0.5 cup Portions 1 cup Weight Units g kg m…" at bounding box center [587, 375] width 764 height 50
type input "1"
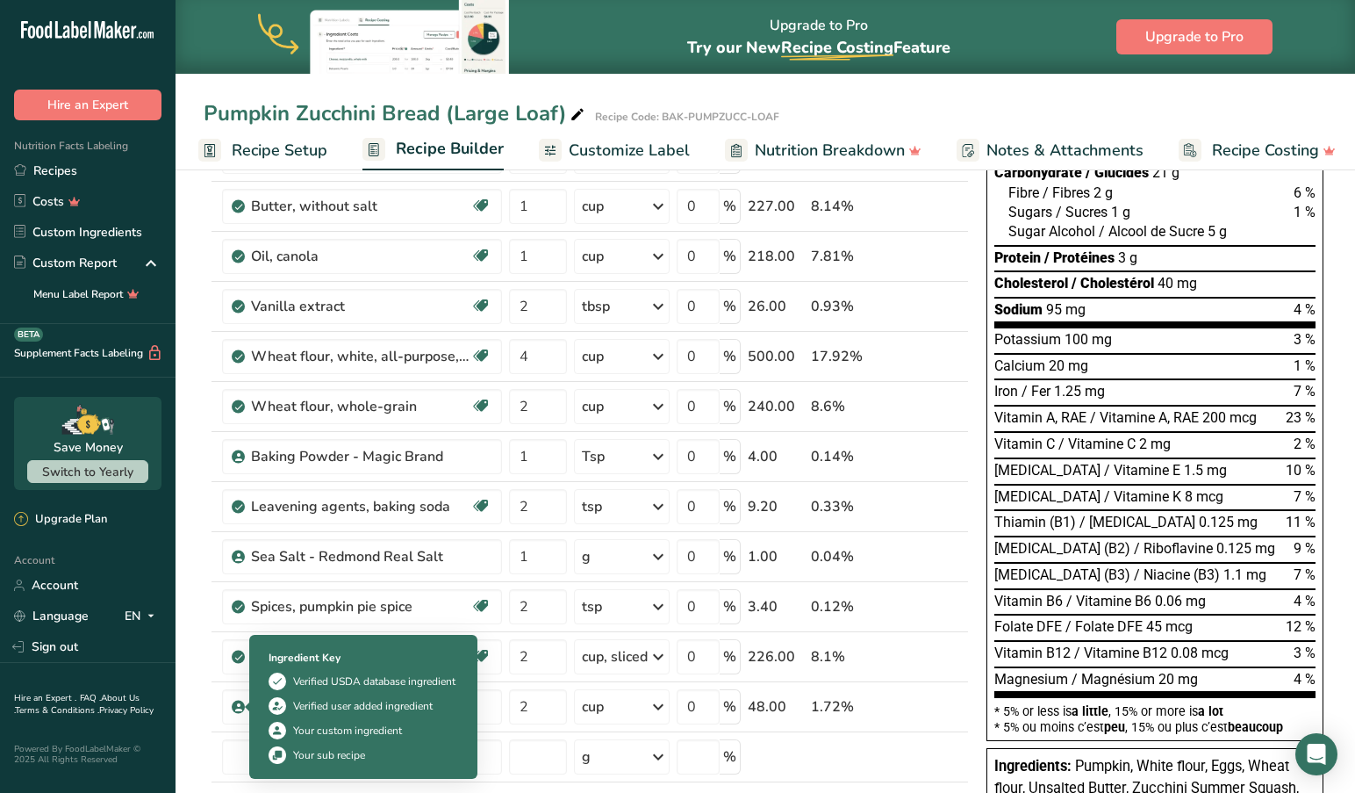
scroll to position [269, 0]
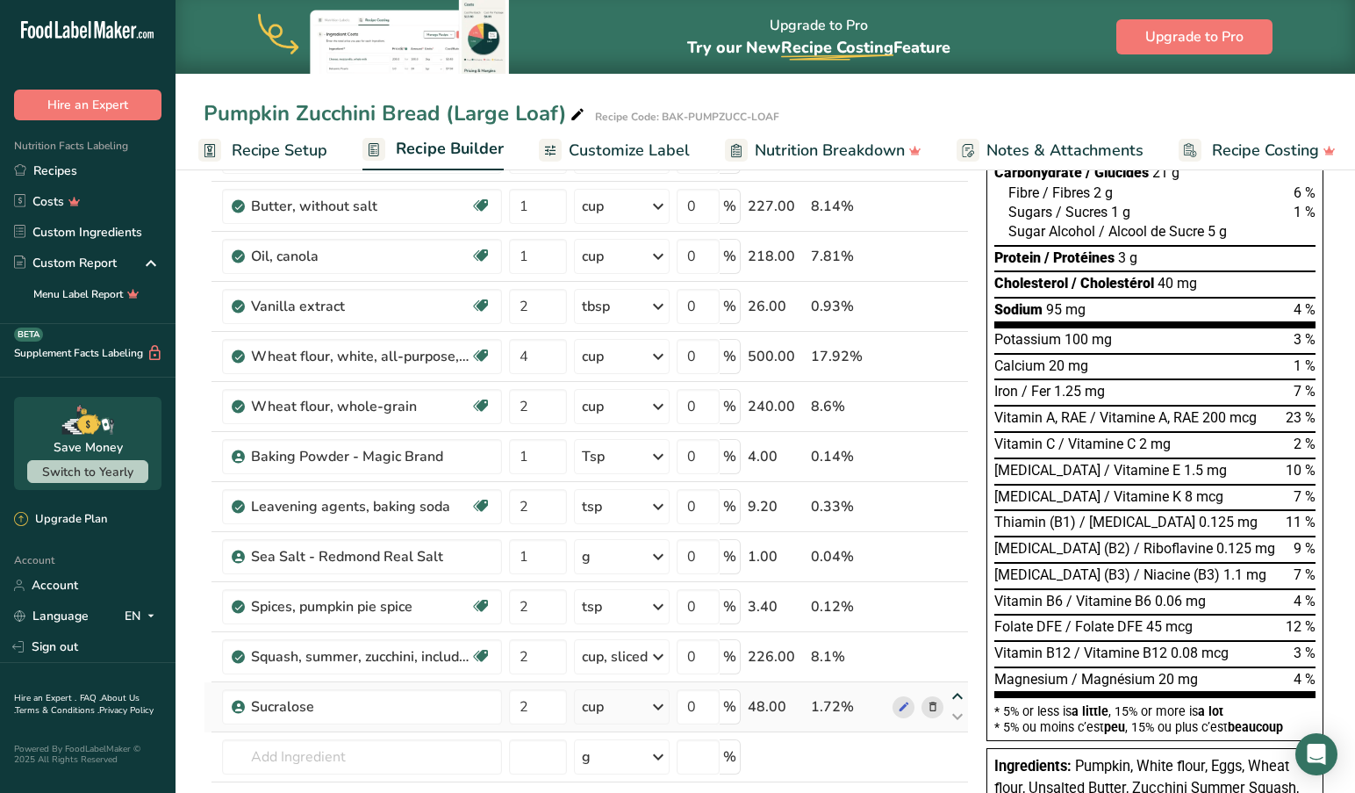
click at [953, 694] on icon at bounding box center [957, 696] width 21 height 13
click at [954, 643] on icon at bounding box center [957, 646] width 21 height 13
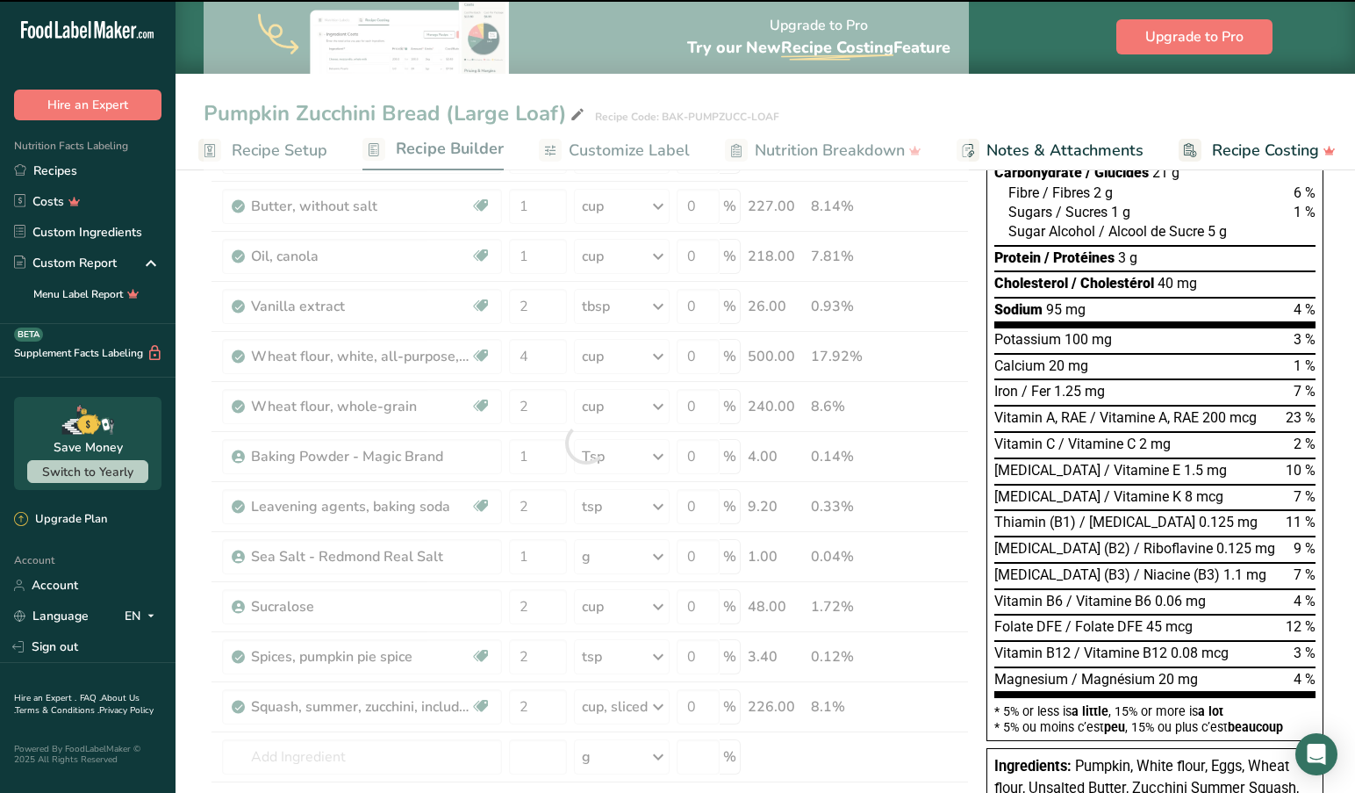
click at [957, 594] on div at bounding box center [586, 443] width 765 height 898
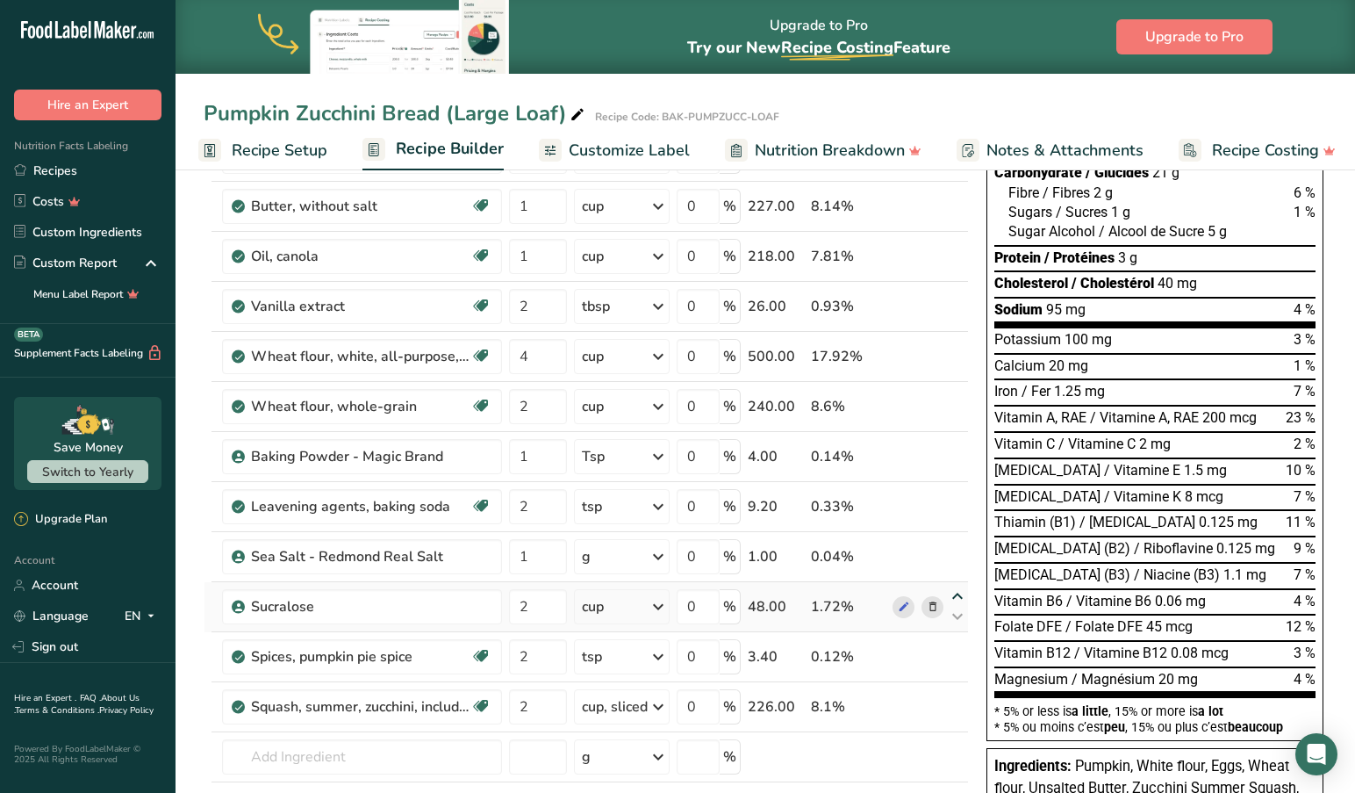
click at [956, 593] on icon at bounding box center [957, 596] width 21 height 13
type input "2"
type input "1"
click at [955, 544] on icon at bounding box center [957, 546] width 21 height 13
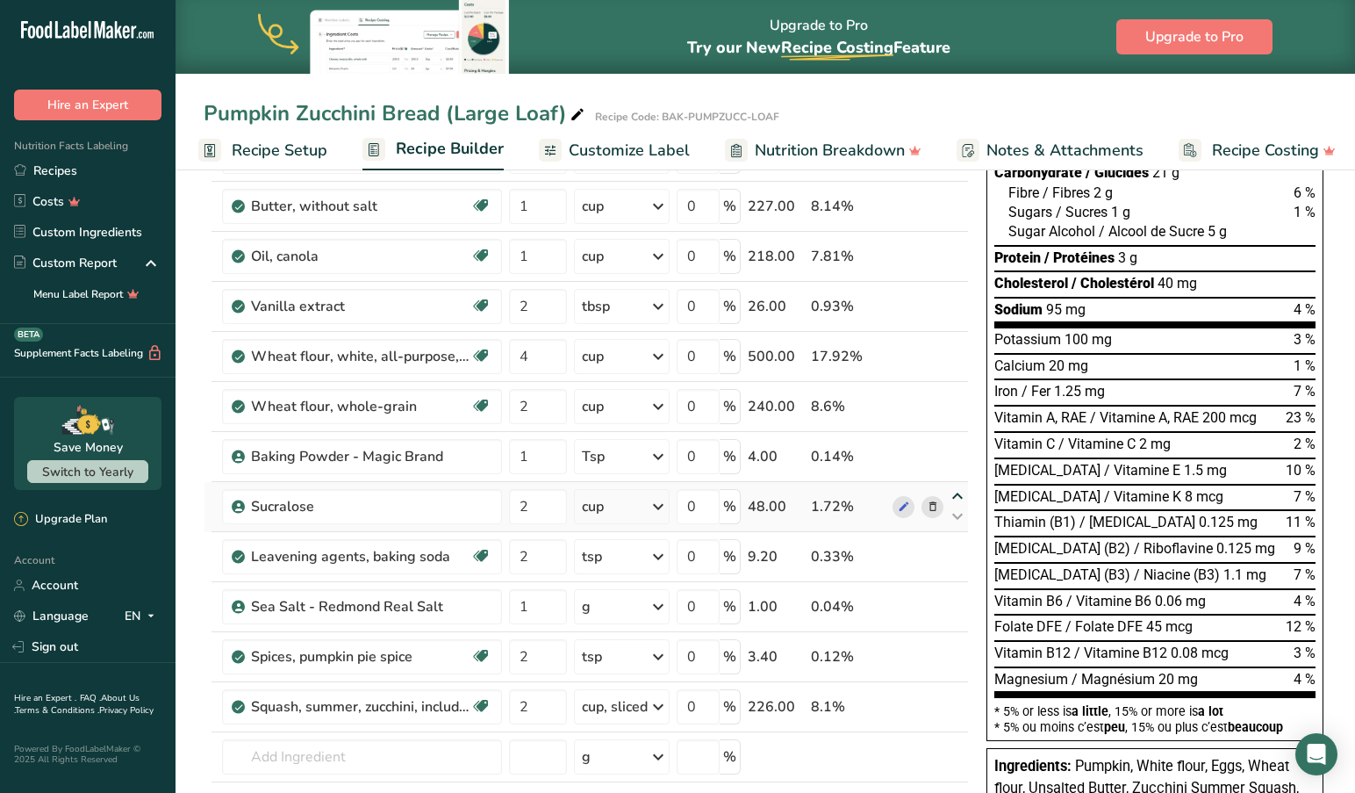
click at [956, 494] on icon at bounding box center [957, 496] width 21 height 13
type input "2"
type input "1"
click at [953, 316] on icon at bounding box center [957, 316] width 21 height 13
type input "4"
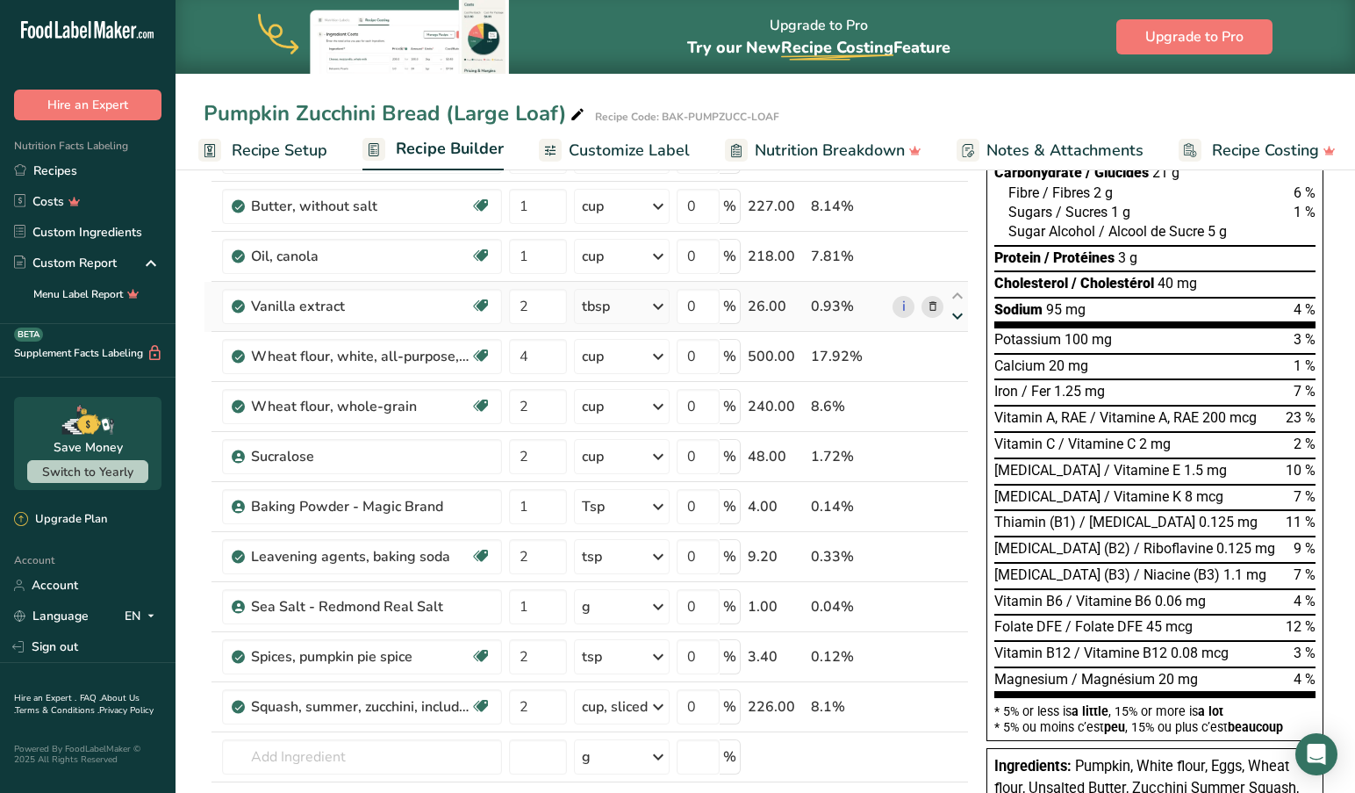
type input "2"
click at [956, 363] on icon at bounding box center [957, 366] width 21 height 13
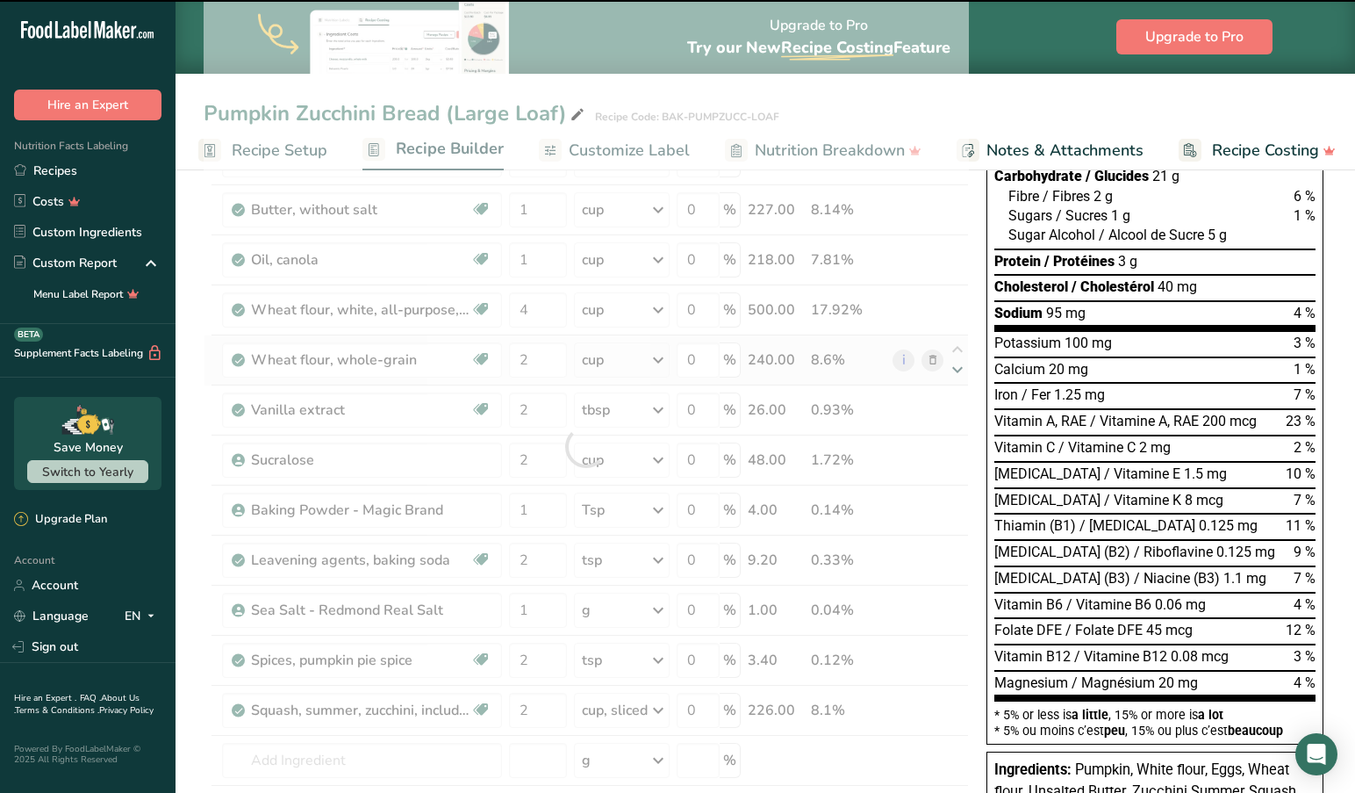
scroll to position [260, 0]
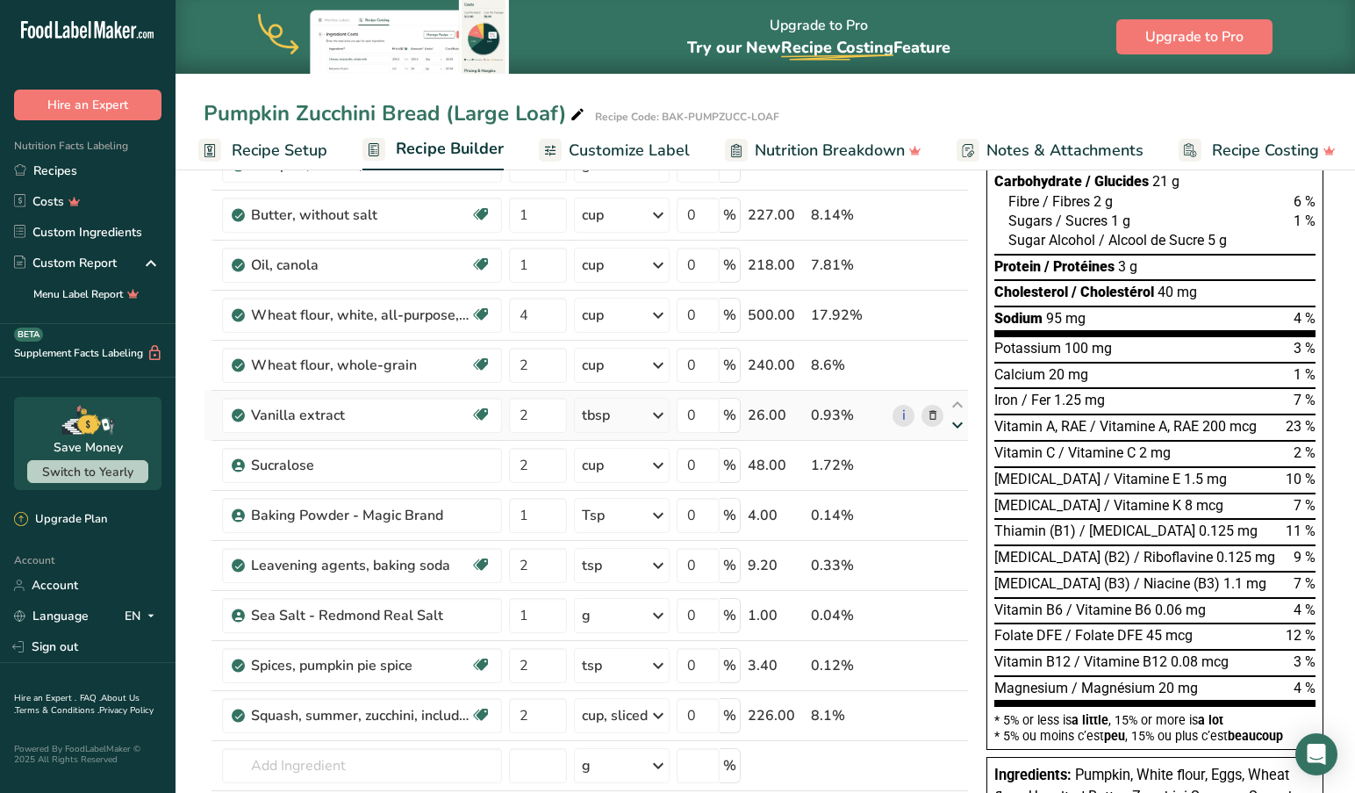
click at [956, 424] on icon at bounding box center [957, 425] width 21 height 13
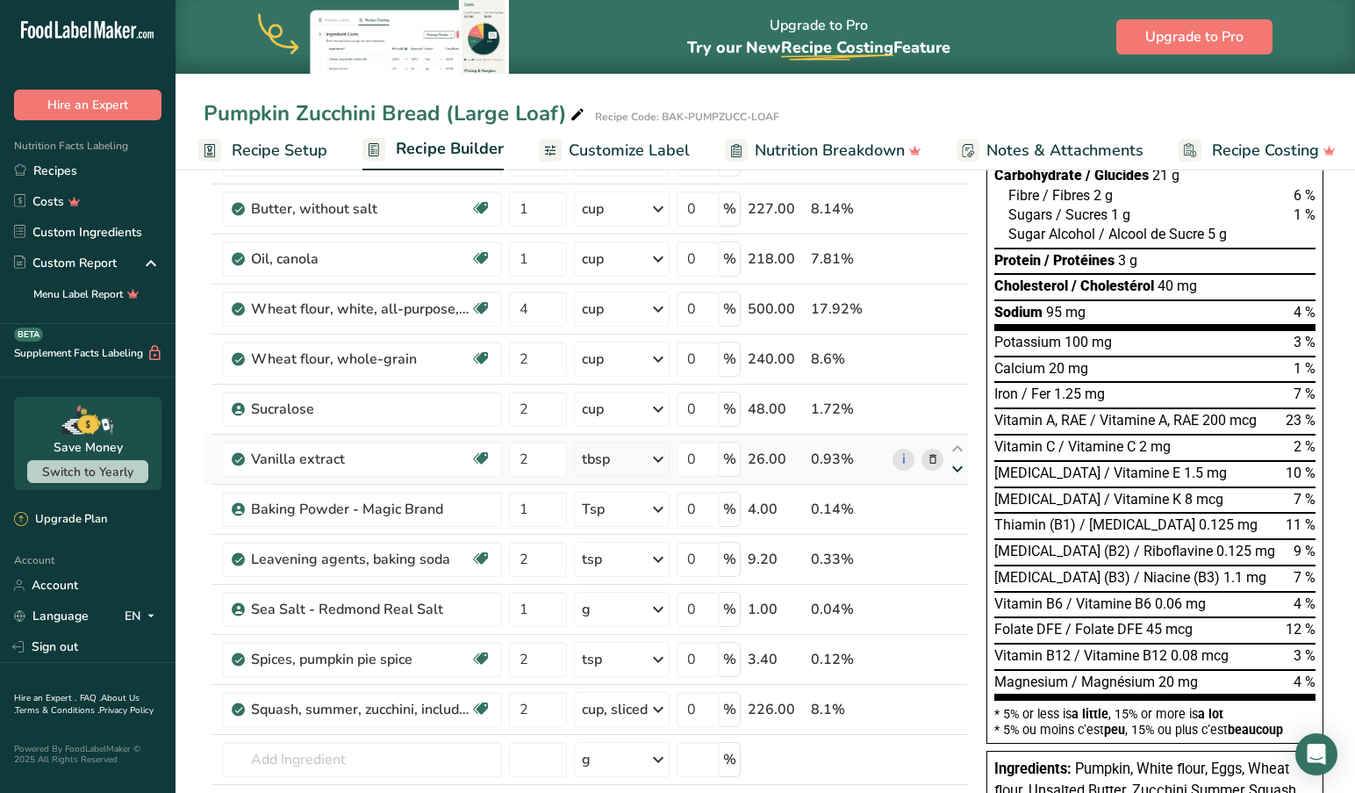
click at [959, 475] on icon at bounding box center [957, 469] width 21 height 13
type input "1"
type input "2"
click at [958, 520] on icon at bounding box center [957, 519] width 21 height 13
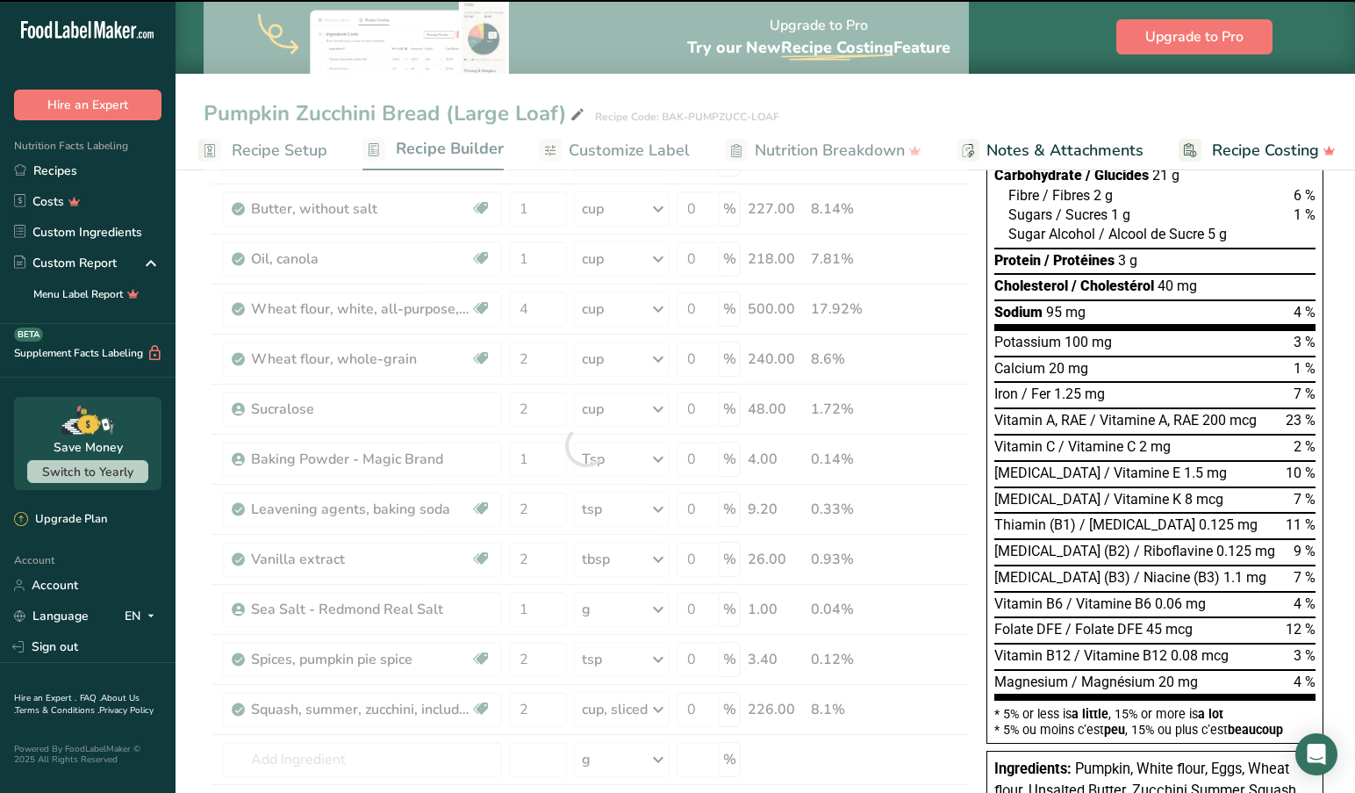
click at [957, 498] on div at bounding box center [586, 445] width 765 height 898
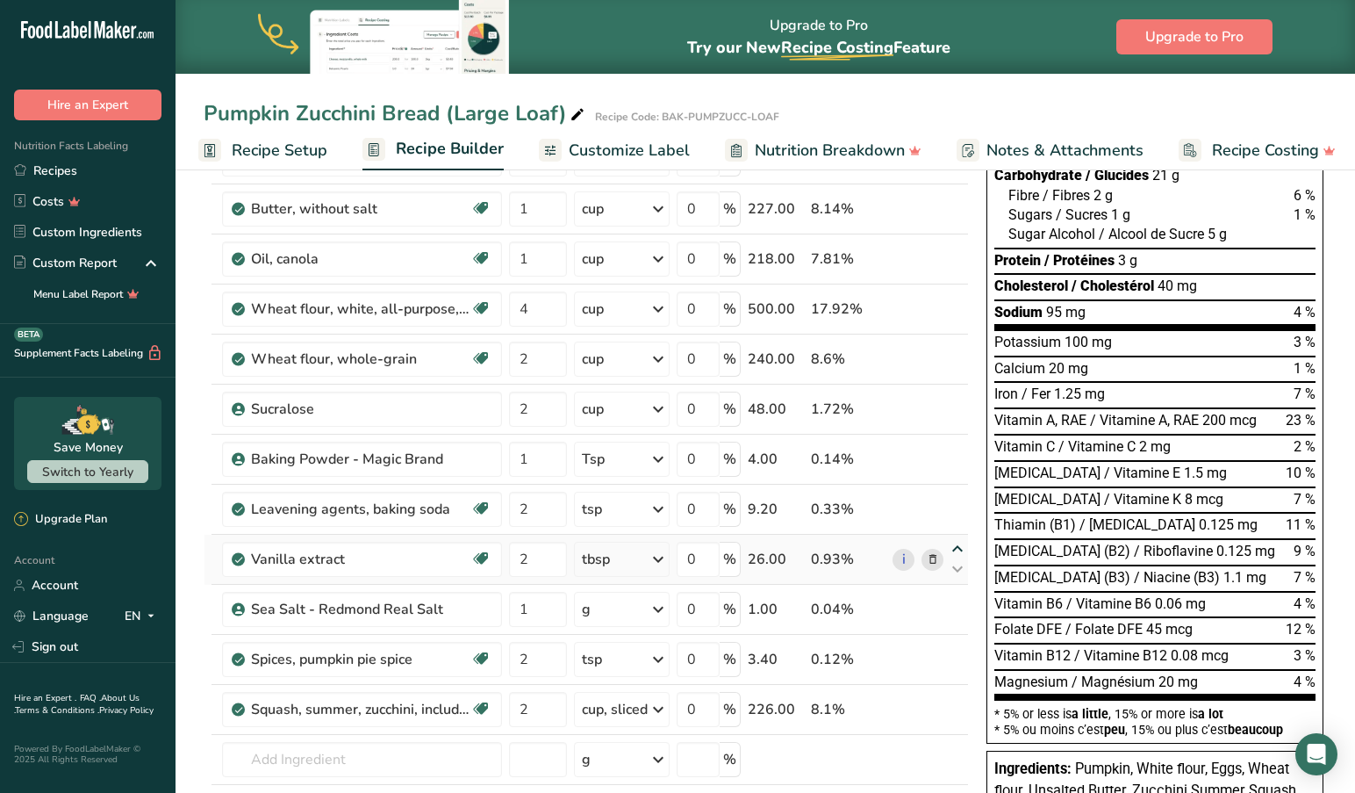
click at [957, 547] on icon at bounding box center [957, 548] width 21 height 13
click at [957, 695] on icon at bounding box center [957, 699] width 21 height 13
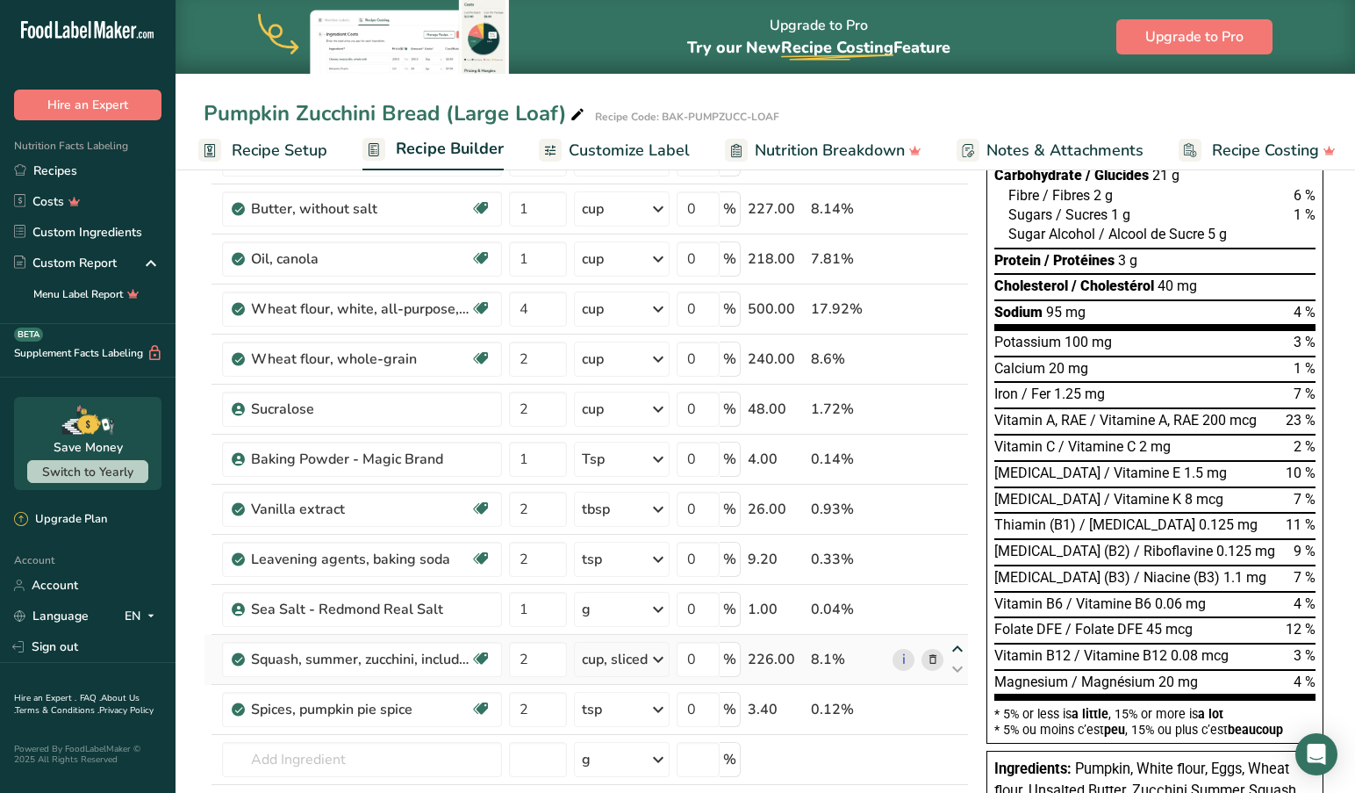
click at [954, 646] on icon at bounding box center [957, 648] width 21 height 13
type input "2"
type input "1"
click at [955, 597] on icon at bounding box center [957, 598] width 21 height 13
click at [957, 545] on div "Ingredient * Amount * Unit * Waste * .a-a{fill:#347362;}.b-a{fill:#fff;} Grams …" at bounding box center [586, 445] width 765 height 898
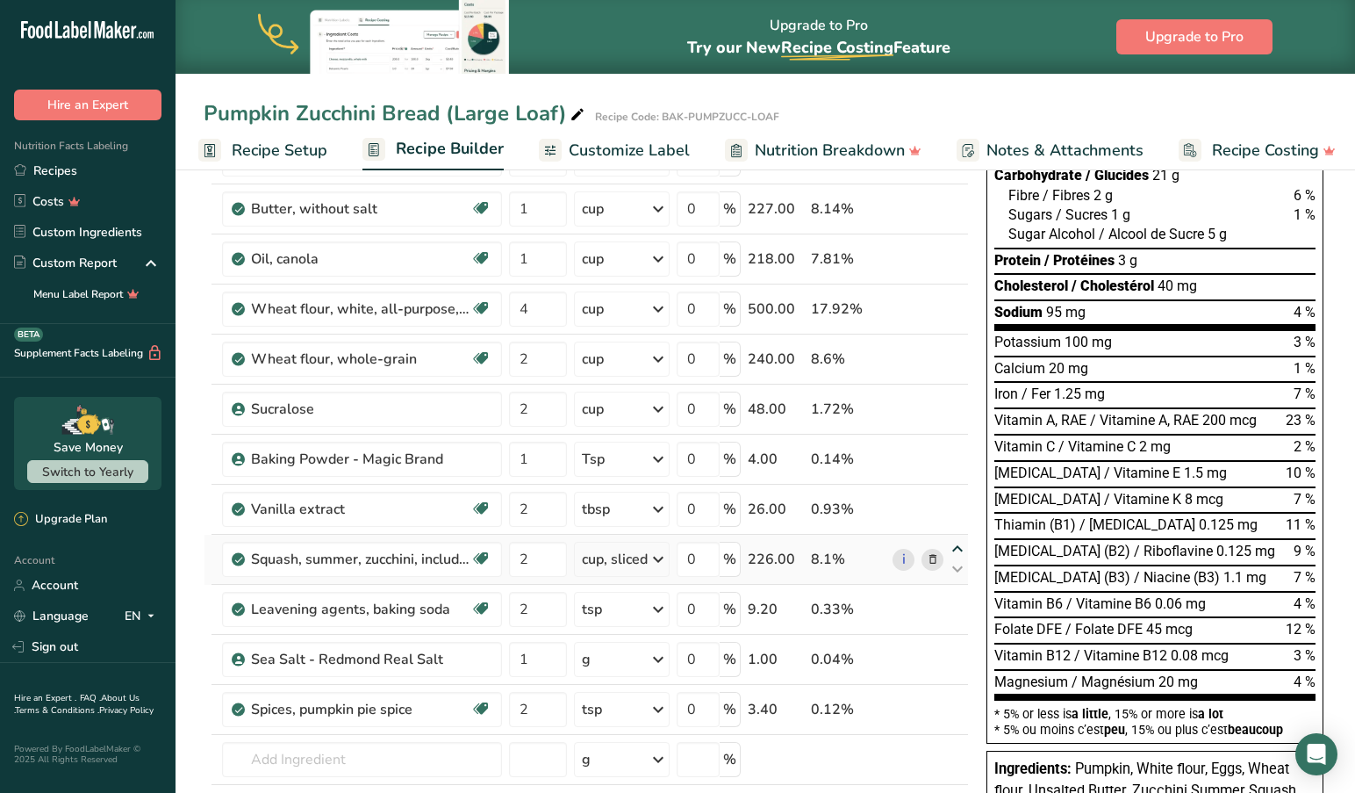
click at [958, 547] on icon at bounding box center [957, 548] width 21 height 13
click at [660, 506] on icon at bounding box center [658, 509] width 21 height 32
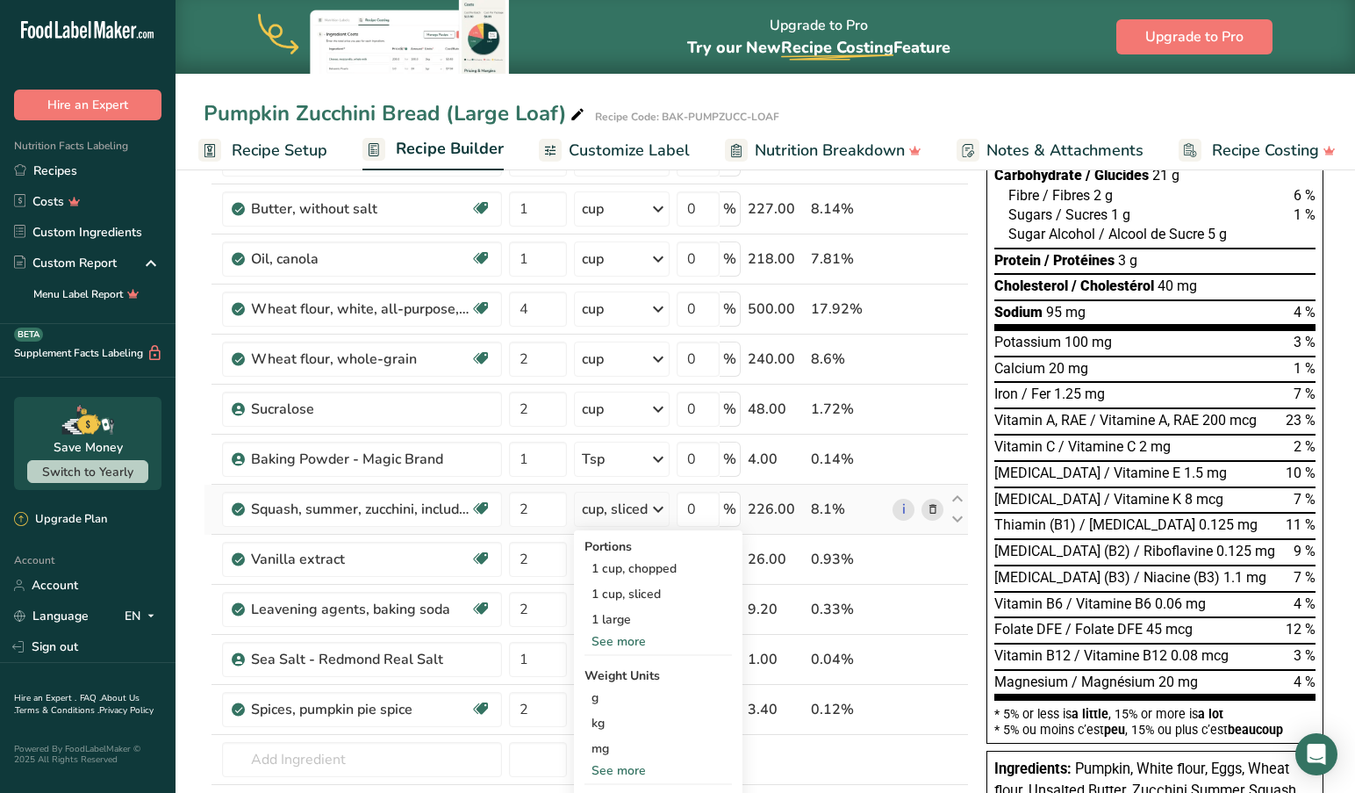
click at [625, 642] on div "See more" at bounding box center [658, 641] width 147 height 18
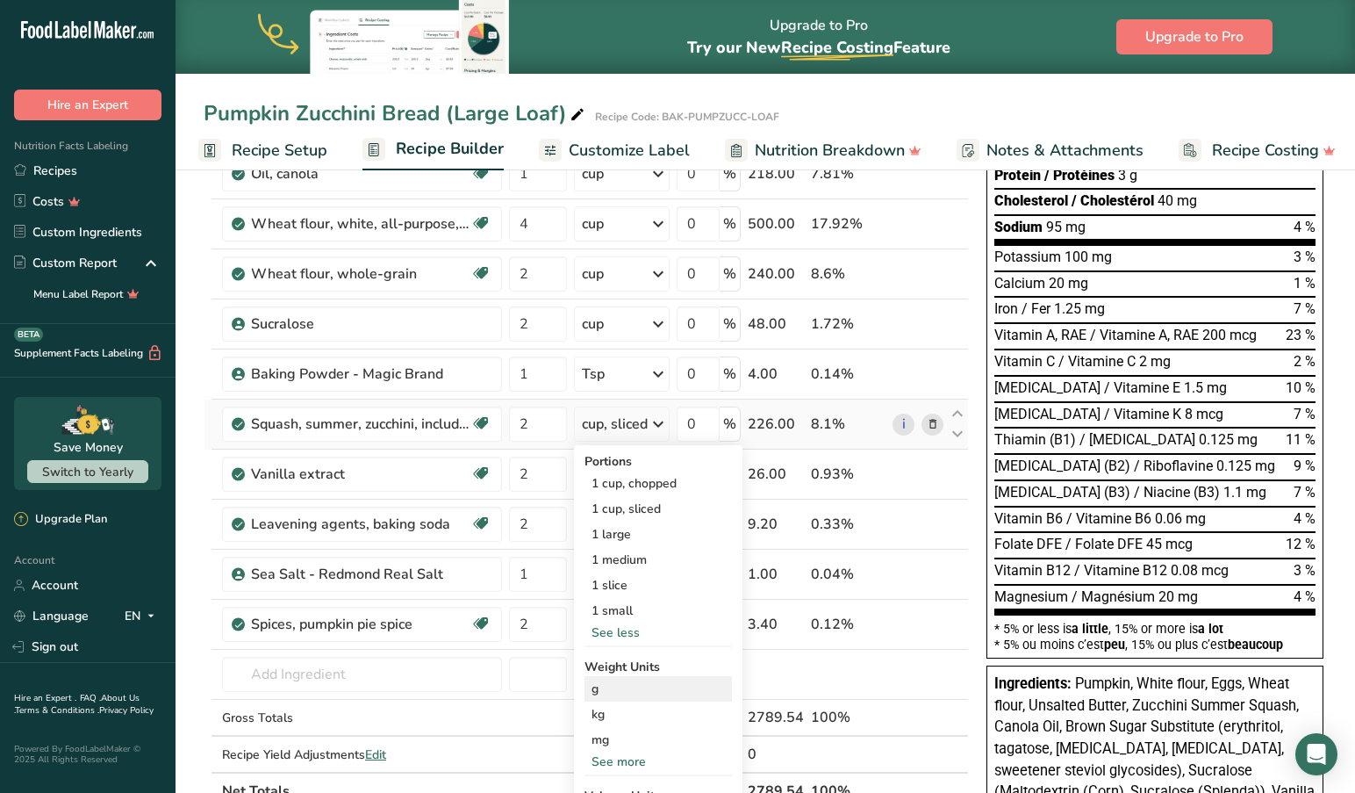
scroll to position [350, 0]
click at [647, 513] on div "1 cup, sliced" at bounding box center [658, 509] width 147 height 25
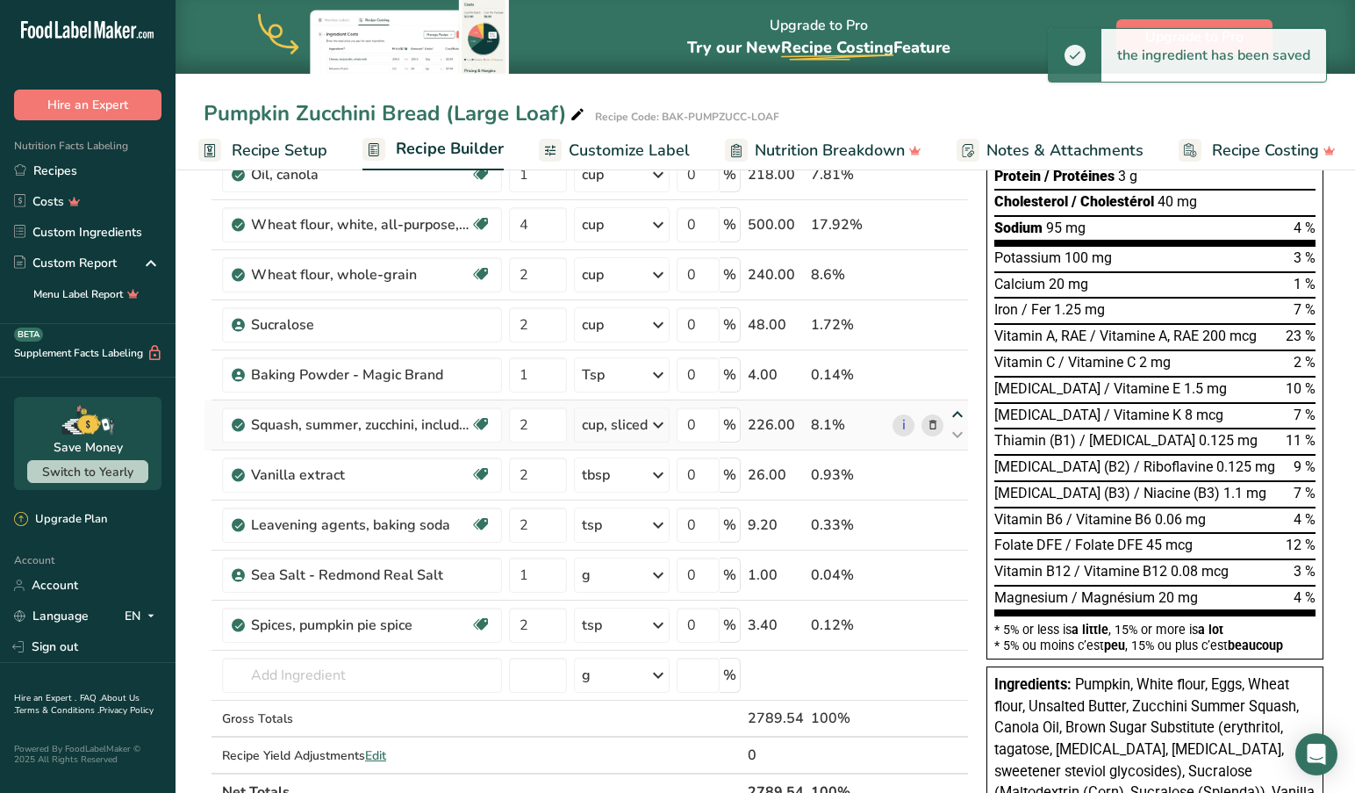
click at [956, 413] on icon at bounding box center [957, 414] width 21 height 13
type input "2"
type input "1"
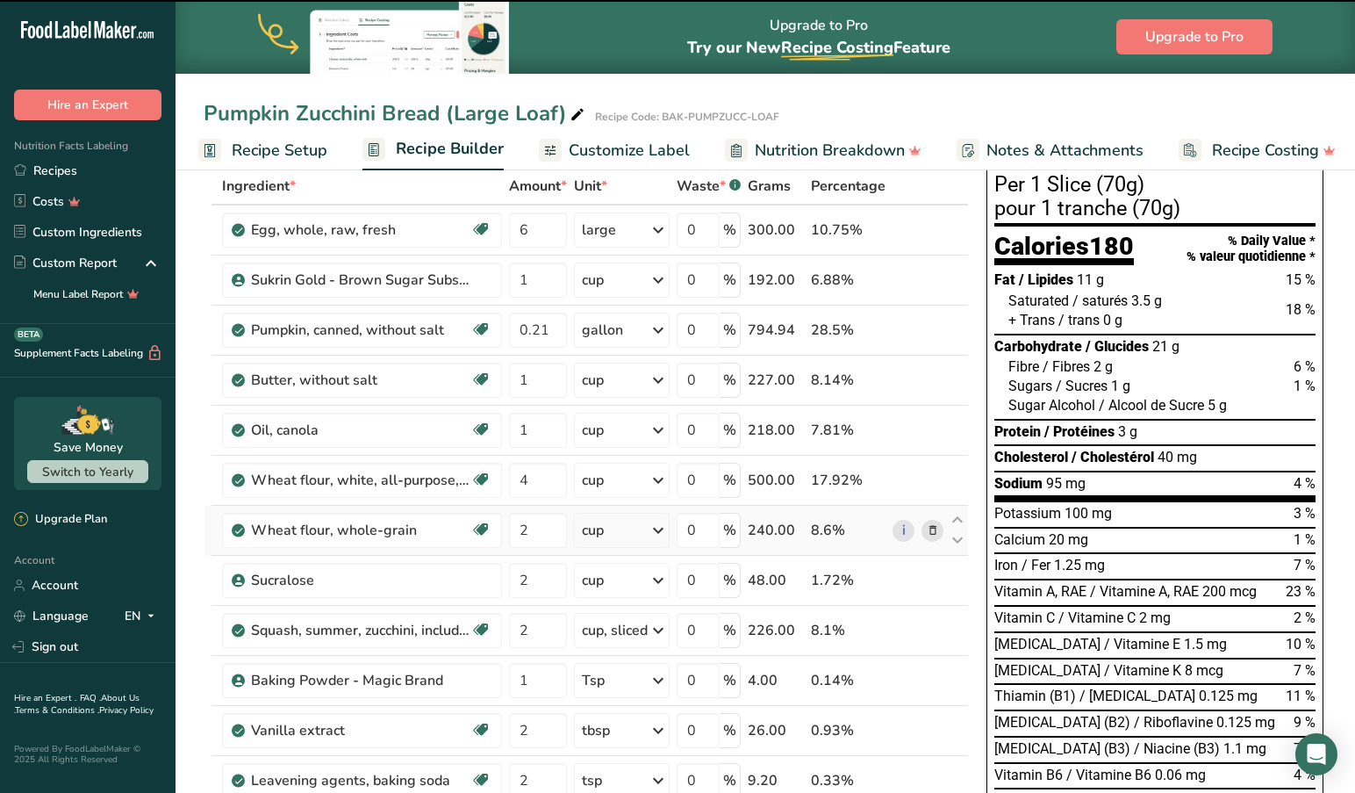
scroll to position [92, 0]
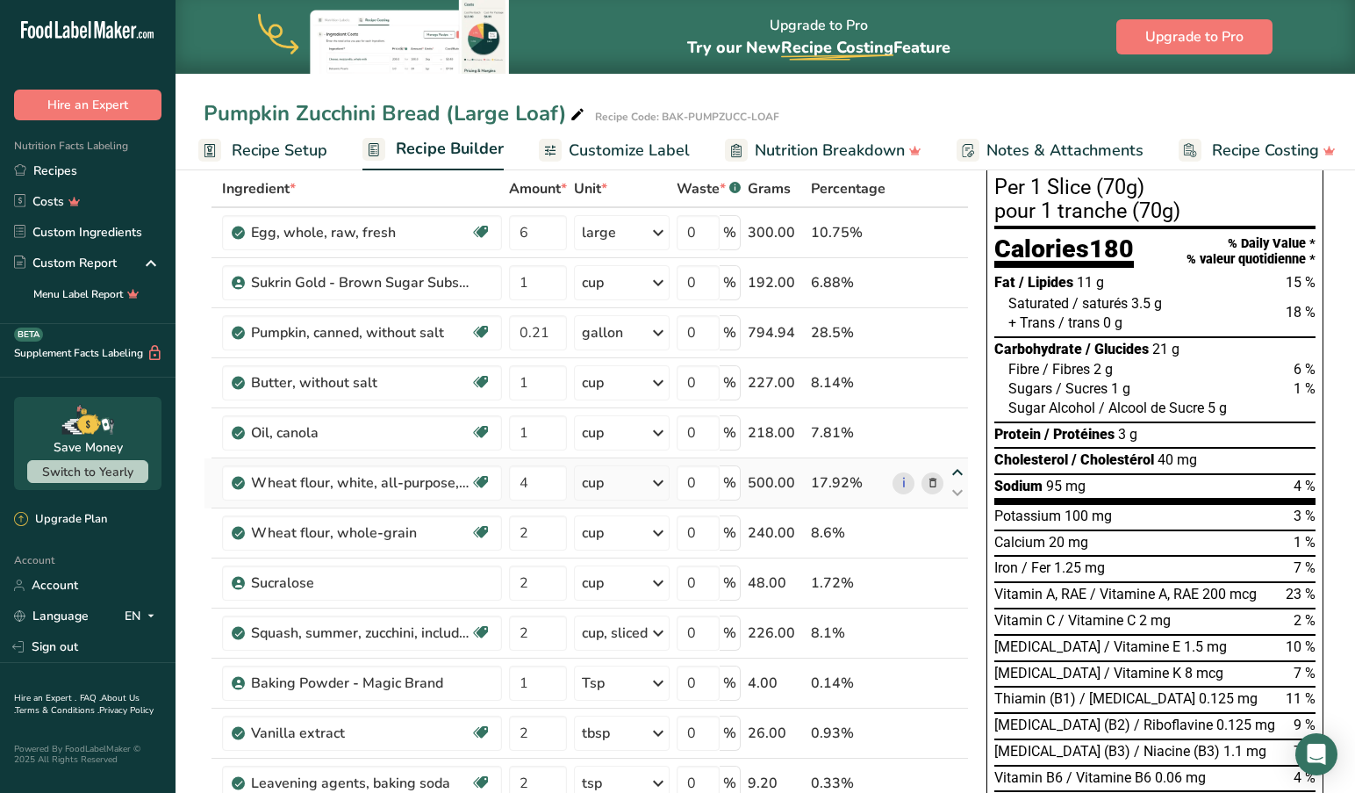
click at [958, 471] on icon at bounding box center [957, 472] width 21 height 13
type input "4"
type input "1"
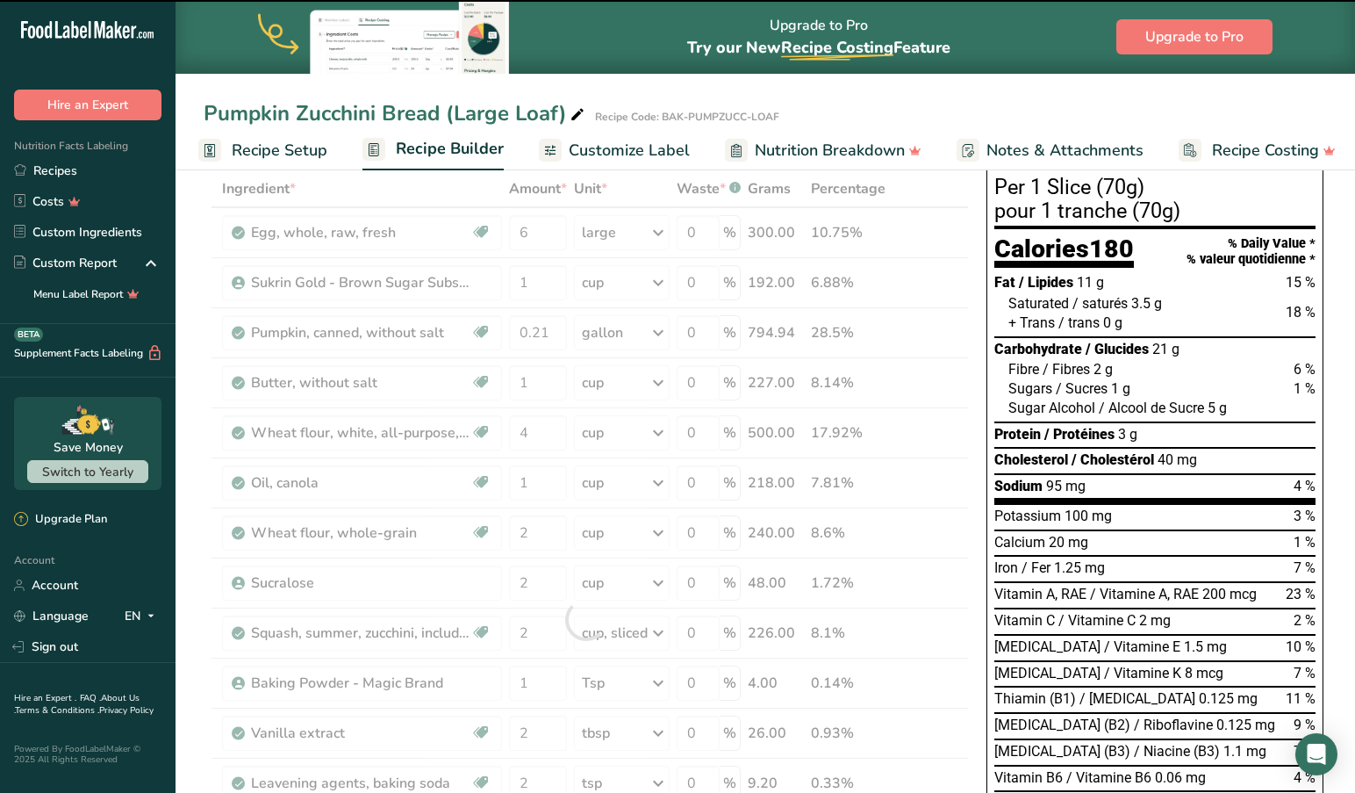
click at [957, 419] on div at bounding box center [586, 619] width 765 height 898
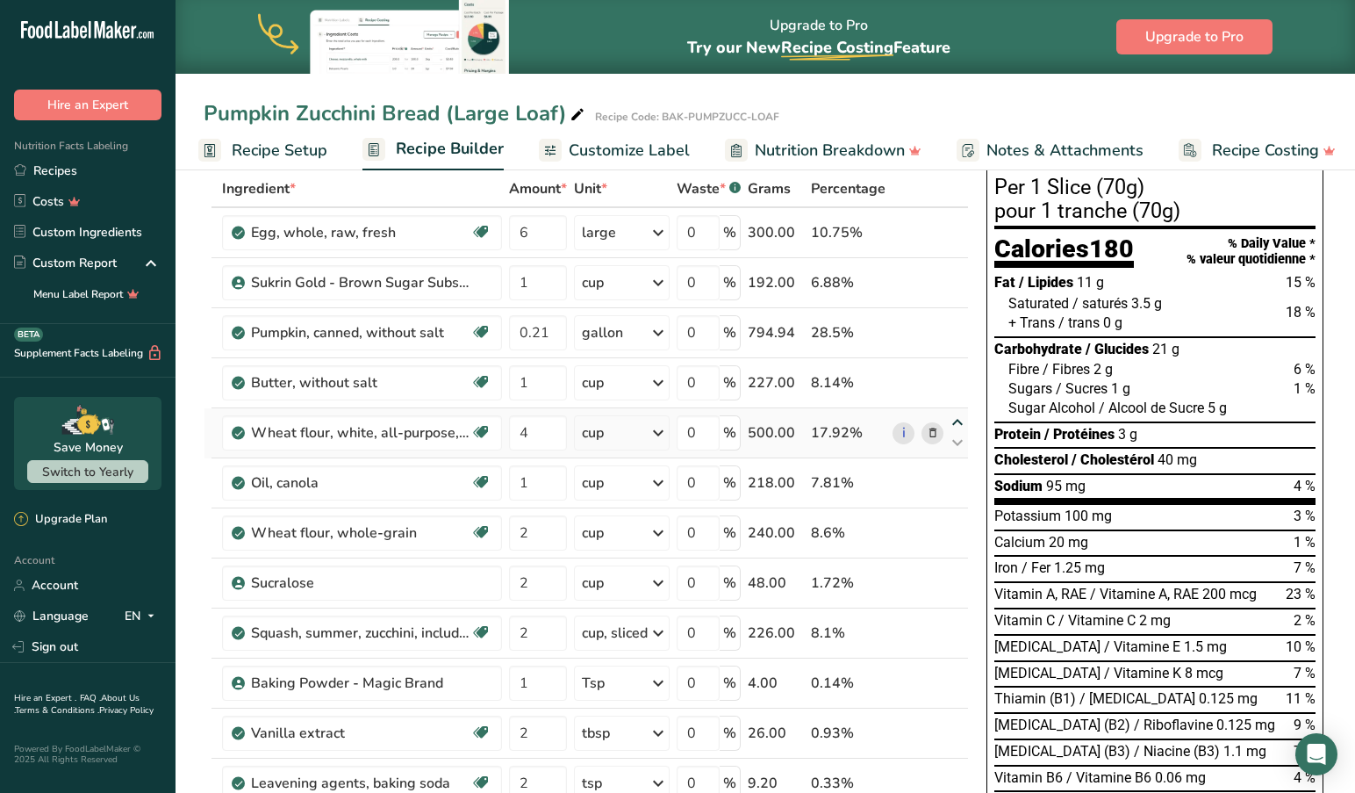
click at [956, 420] on icon at bounding box center [957, 422] width 21 height 13
type input "4"
type input "1"
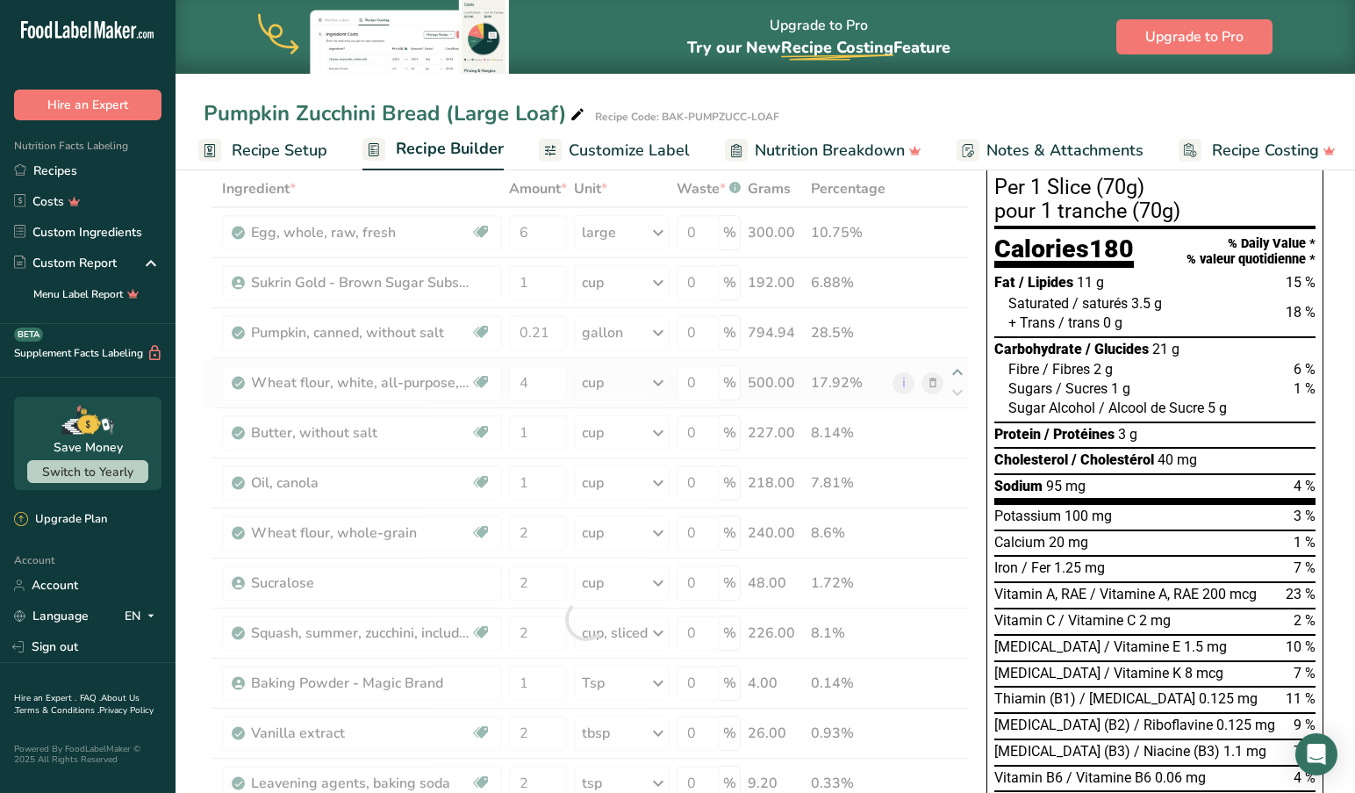
click at [955, 369] on div at bounding box center [586, 619] width 765 height 898
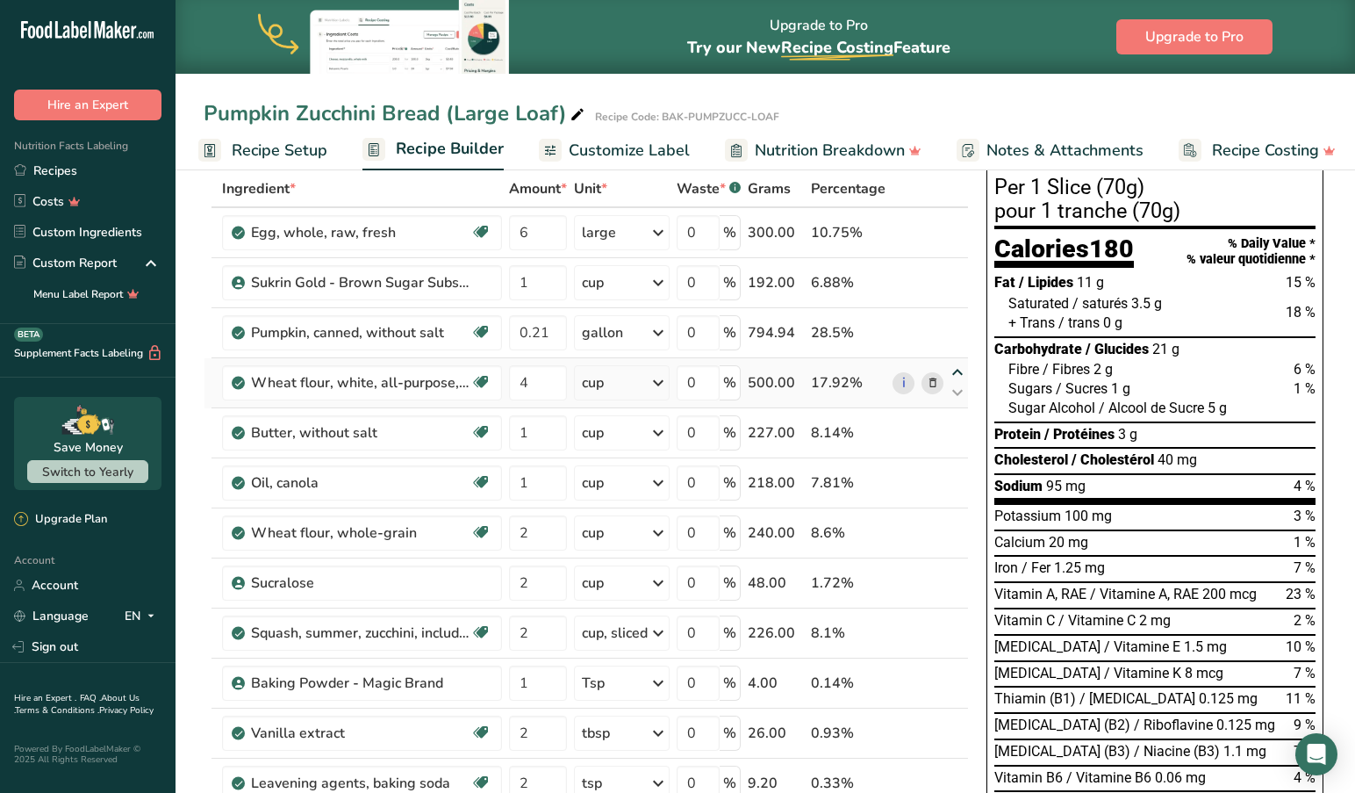
click at [952, 370] on icon at bounding box center [957, 372] width 21 height 13
type input "4"
type input "0.21"
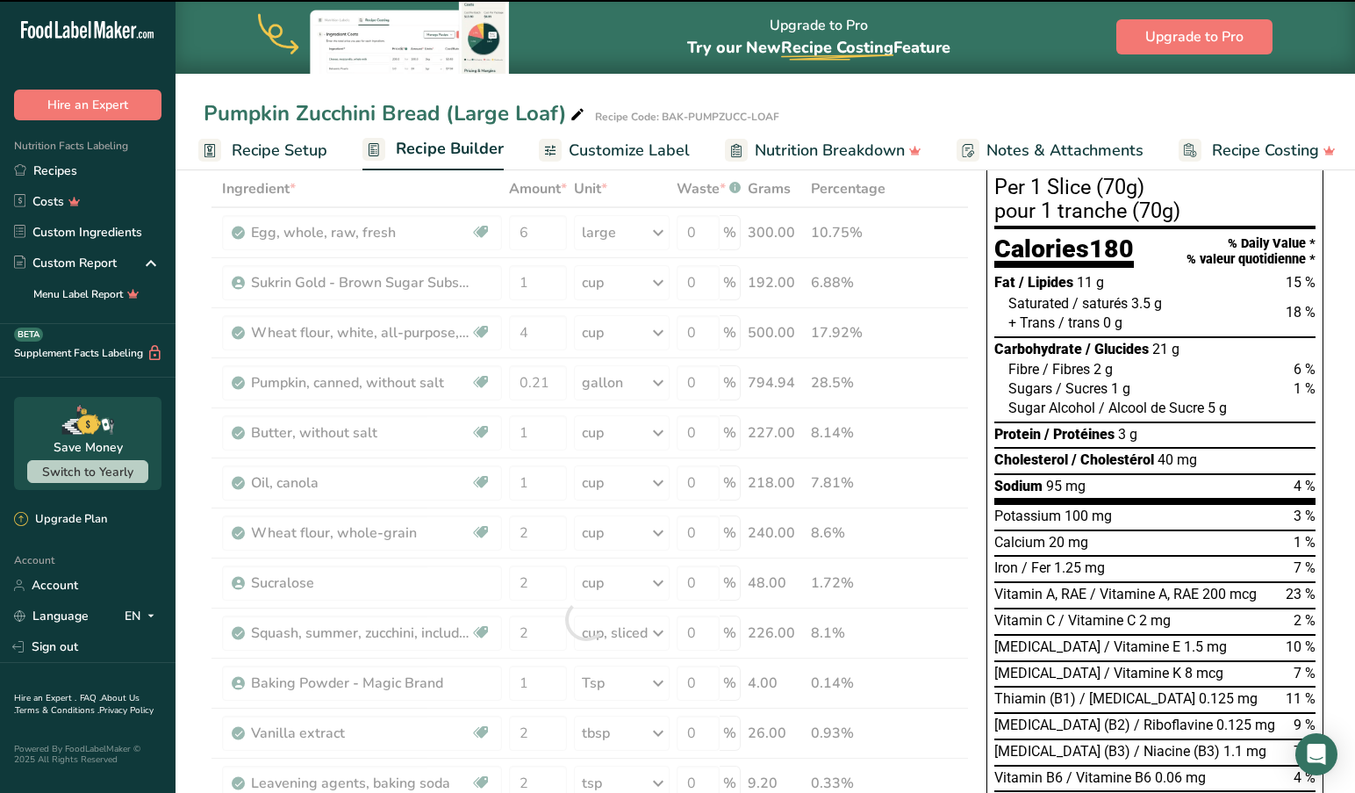
click at [956, 320] on div at bounding box center [586, 619] width 765 height 898
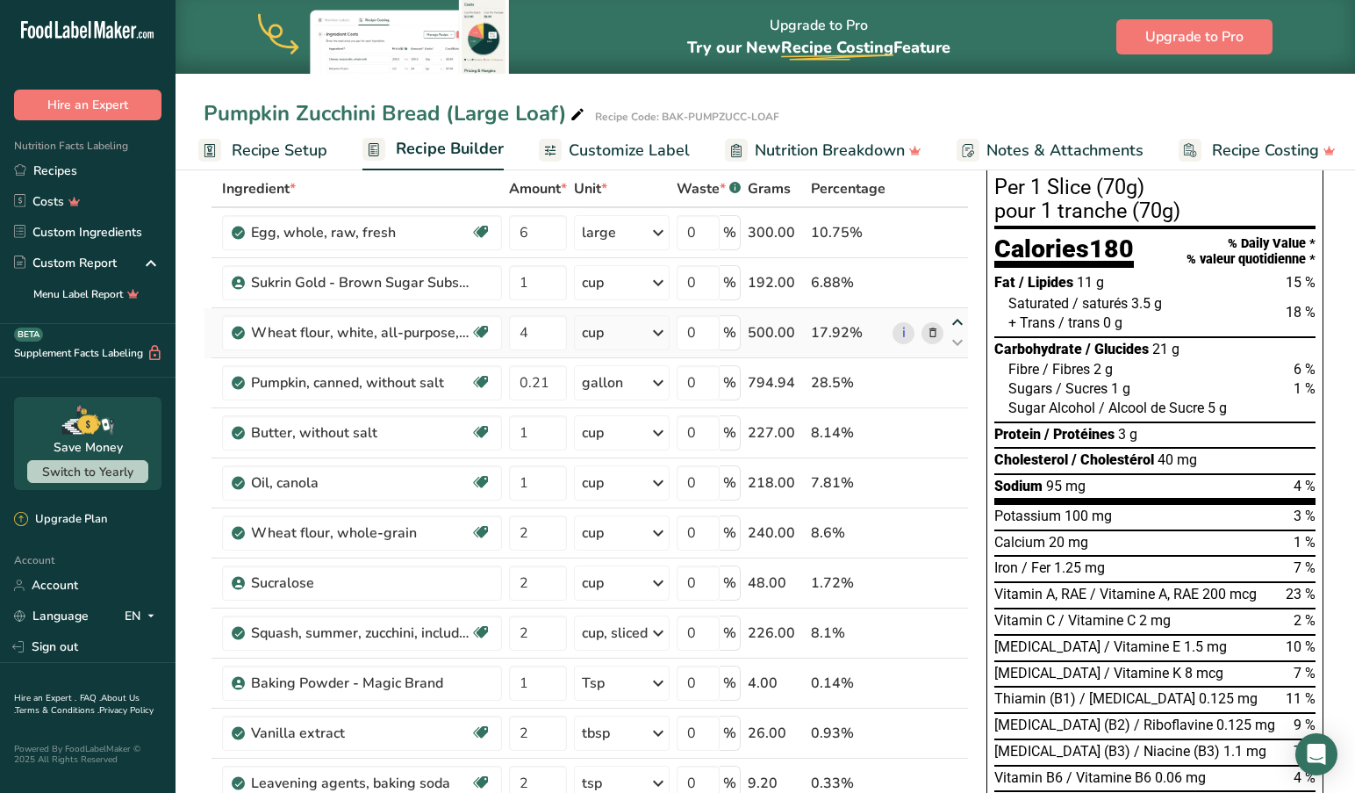
click at [956, 320] on icon at bounding box center [957, 322] width 21 height 13
type input "4"
type input "1"
click at [954, 520] on icon at bounding box center [957, 522] width 21 height 13
type input "2"
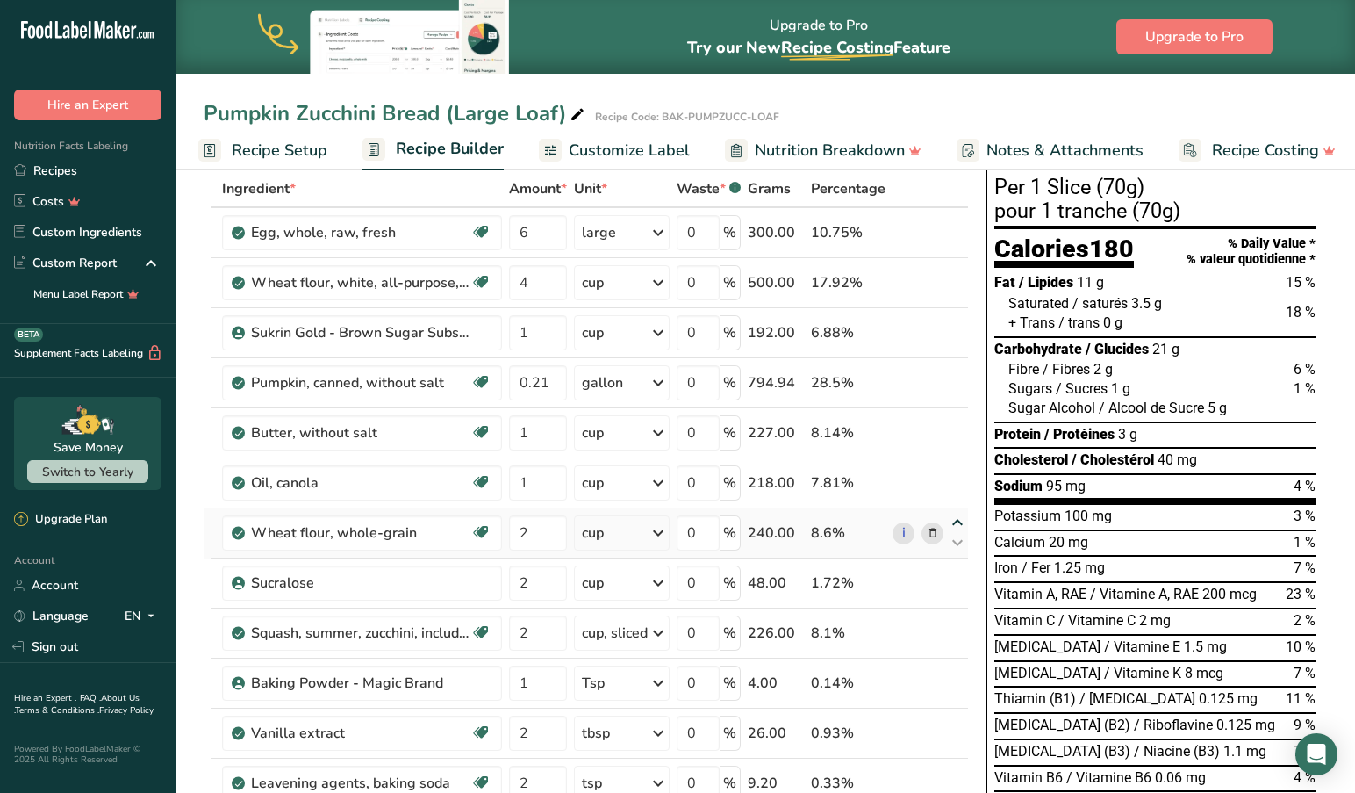
type input "1"
click at [956, 469] on icon at bounding box center [957, 472] width 21 height 13
type input "2"
type input "1"
click at [953, 422] on icon at bounding box center [957, 422] width 21 height 13
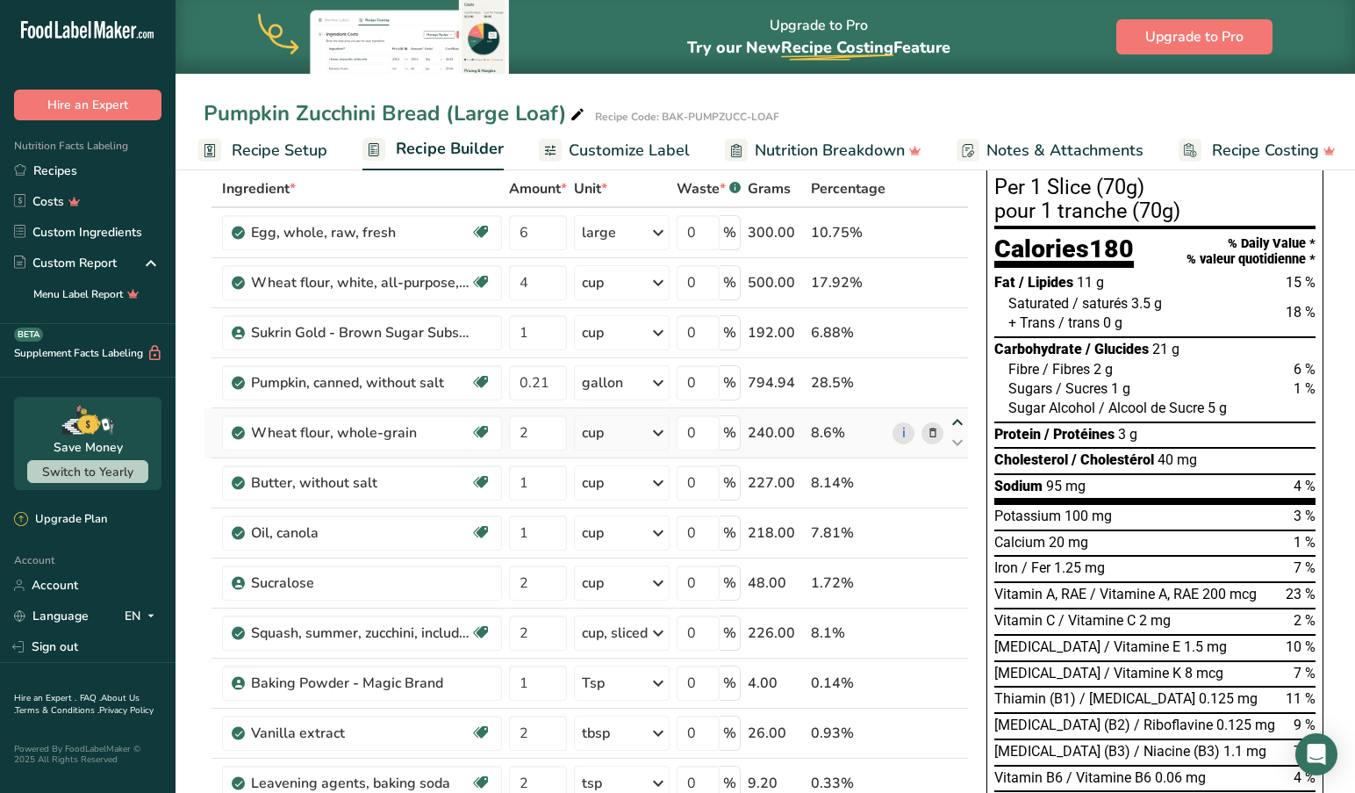
type input "2"
type input "0.21"
click at [955, 373] on icon at bounding box center [957, 372] width 21 height 13
type input "2"
type input "1"
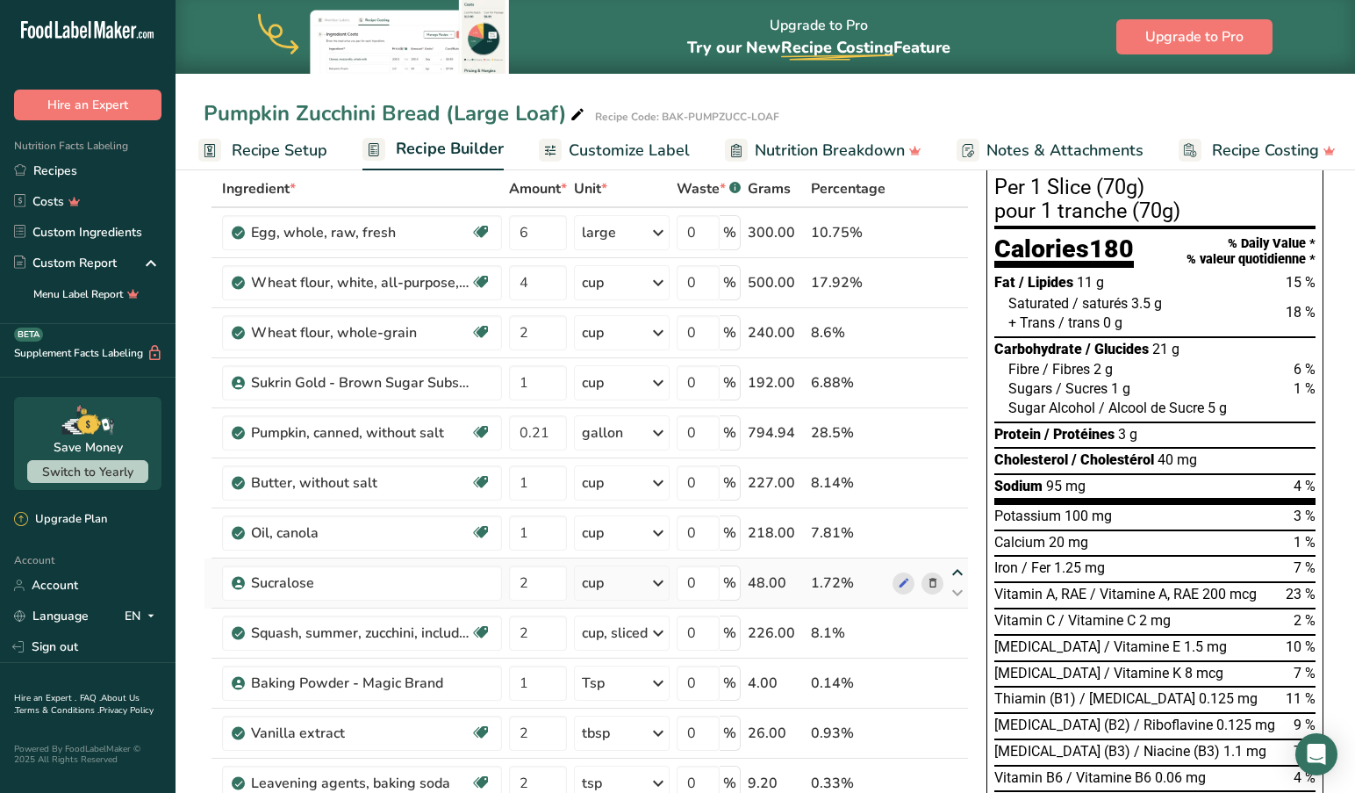
click at [956, 571] on icon at bounding box center [957, 572] width 21 height 13
type input "2"
type input "1"
click at [956, 520] on icon at bounding box center [957, 522] width 21 height 13
type input "2"
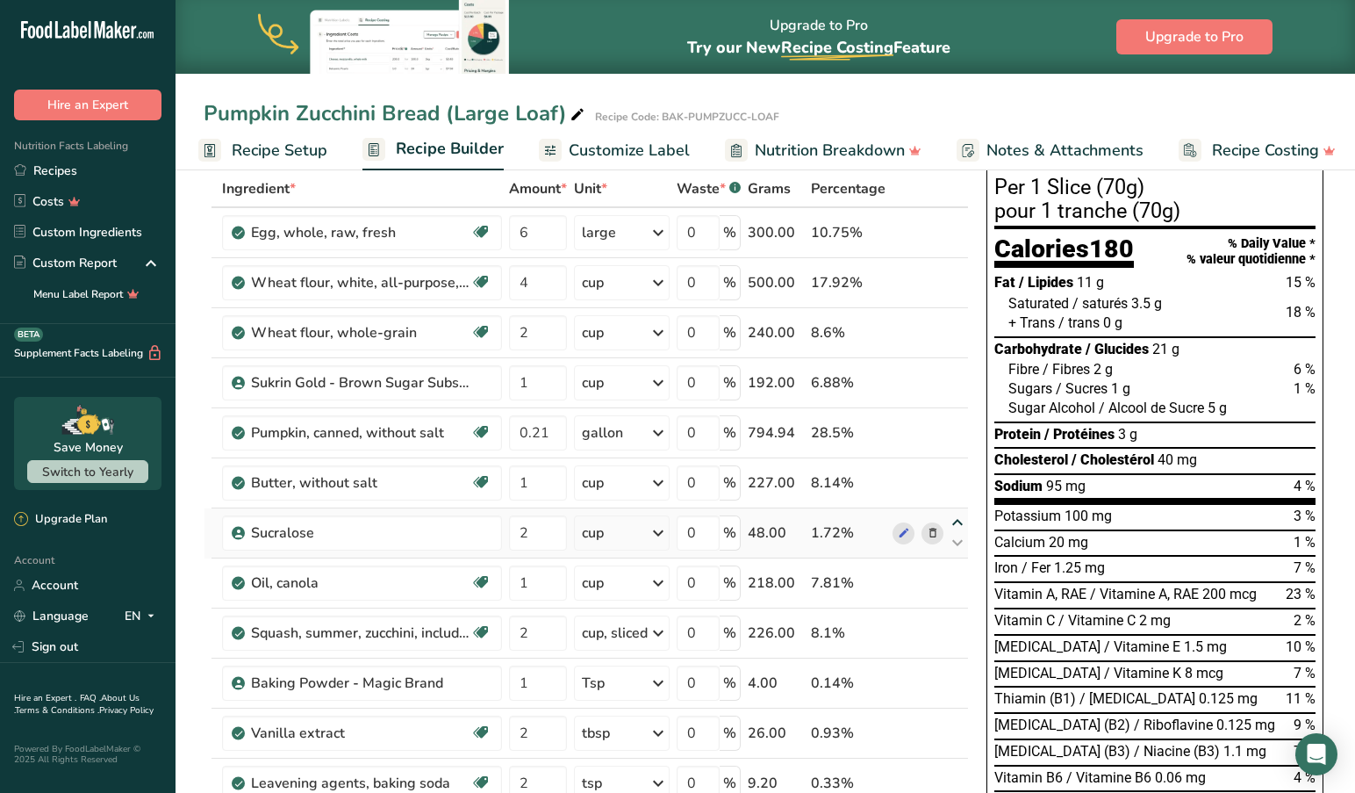
type input "1"
click at [954, 473] on icon at bounding box center [957, 472] width 21 height 13
type input "2"
type input "0.21"
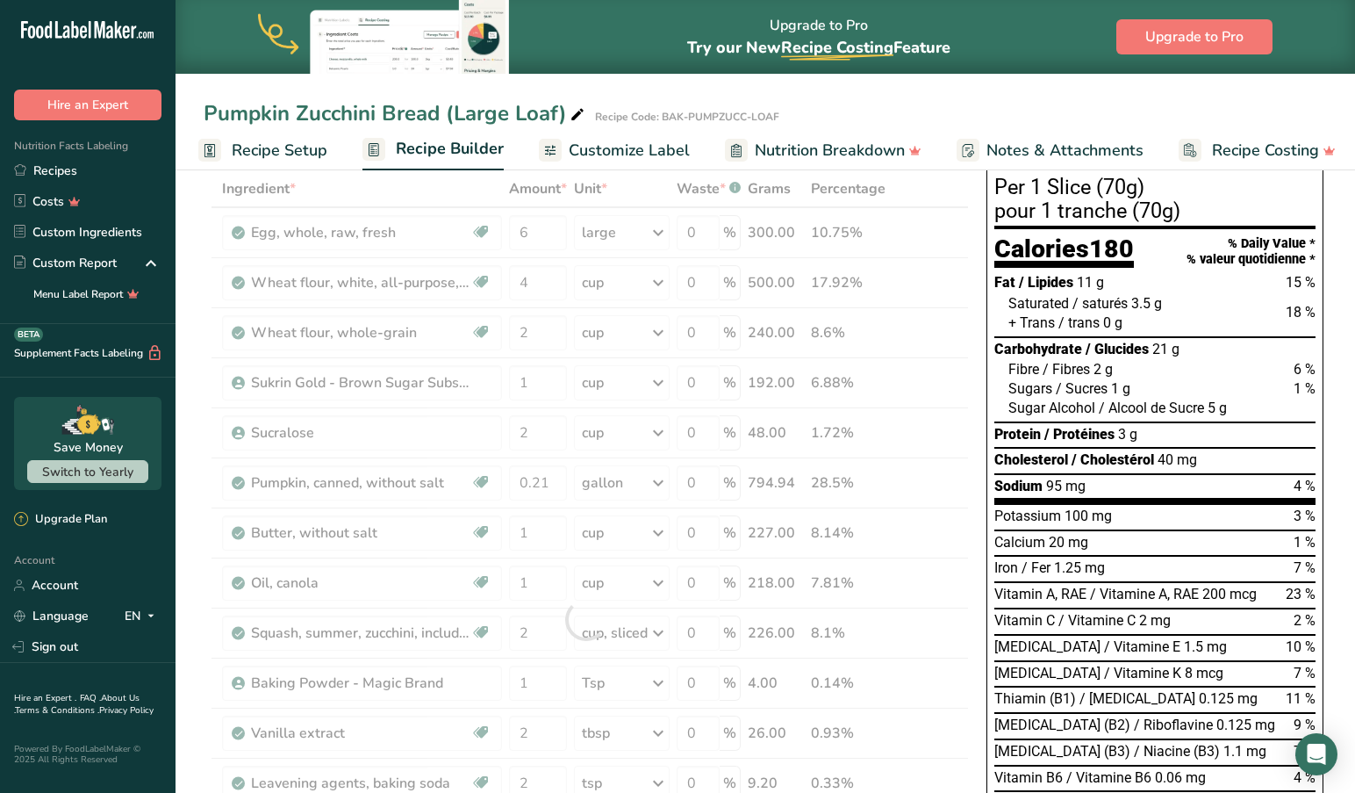
scroll to position [53, 0]
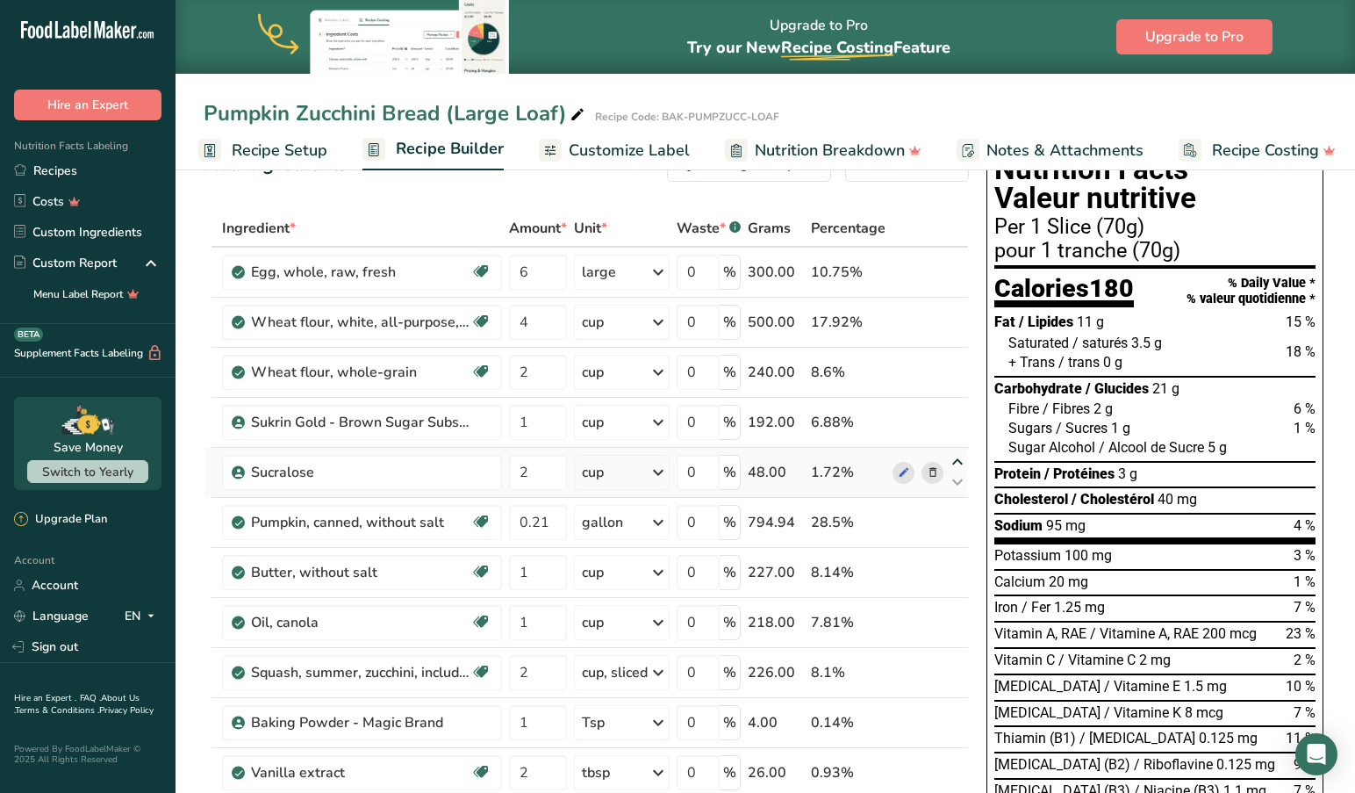
click at [955, 462] on icon at bounding box center [957, 462] width 21 height 13
type input "2"
type input "1"
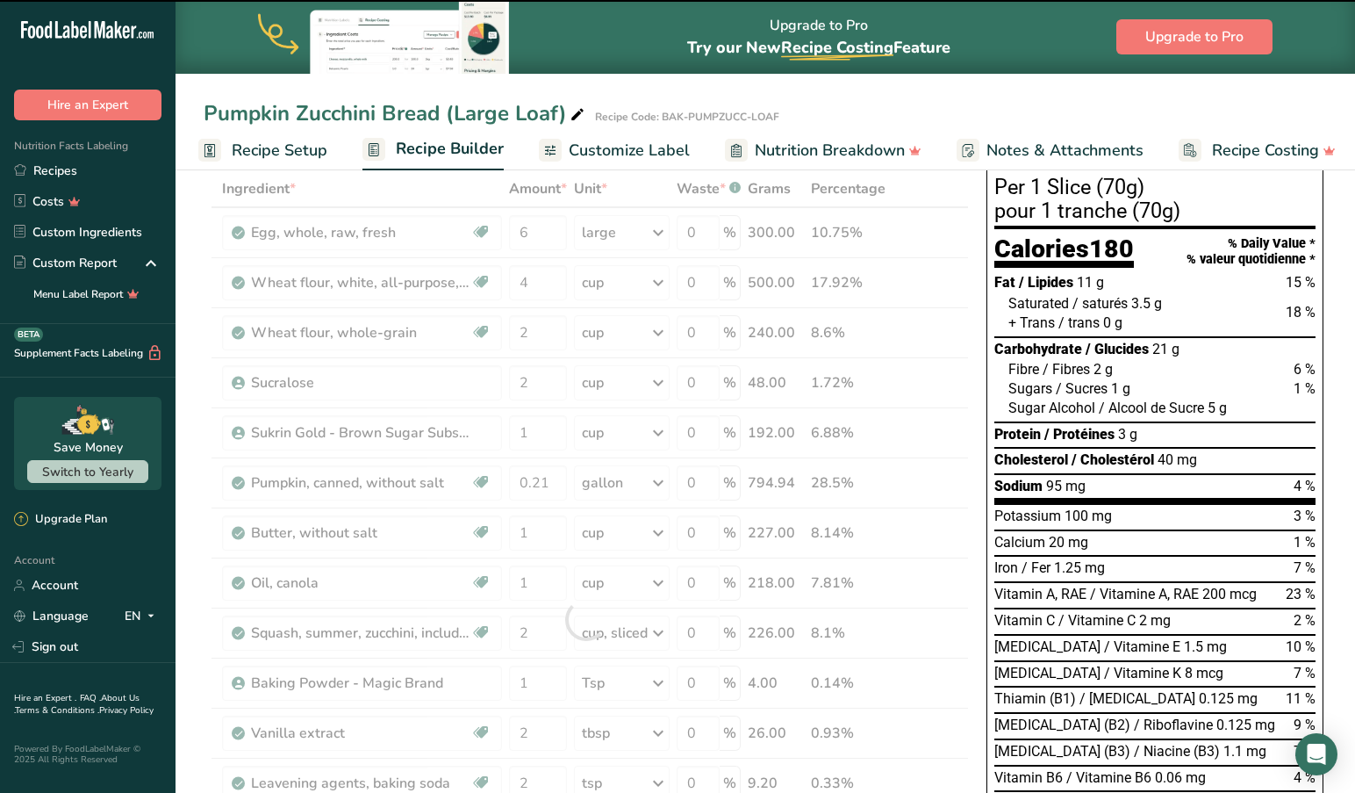
scroll to position [96, 0]
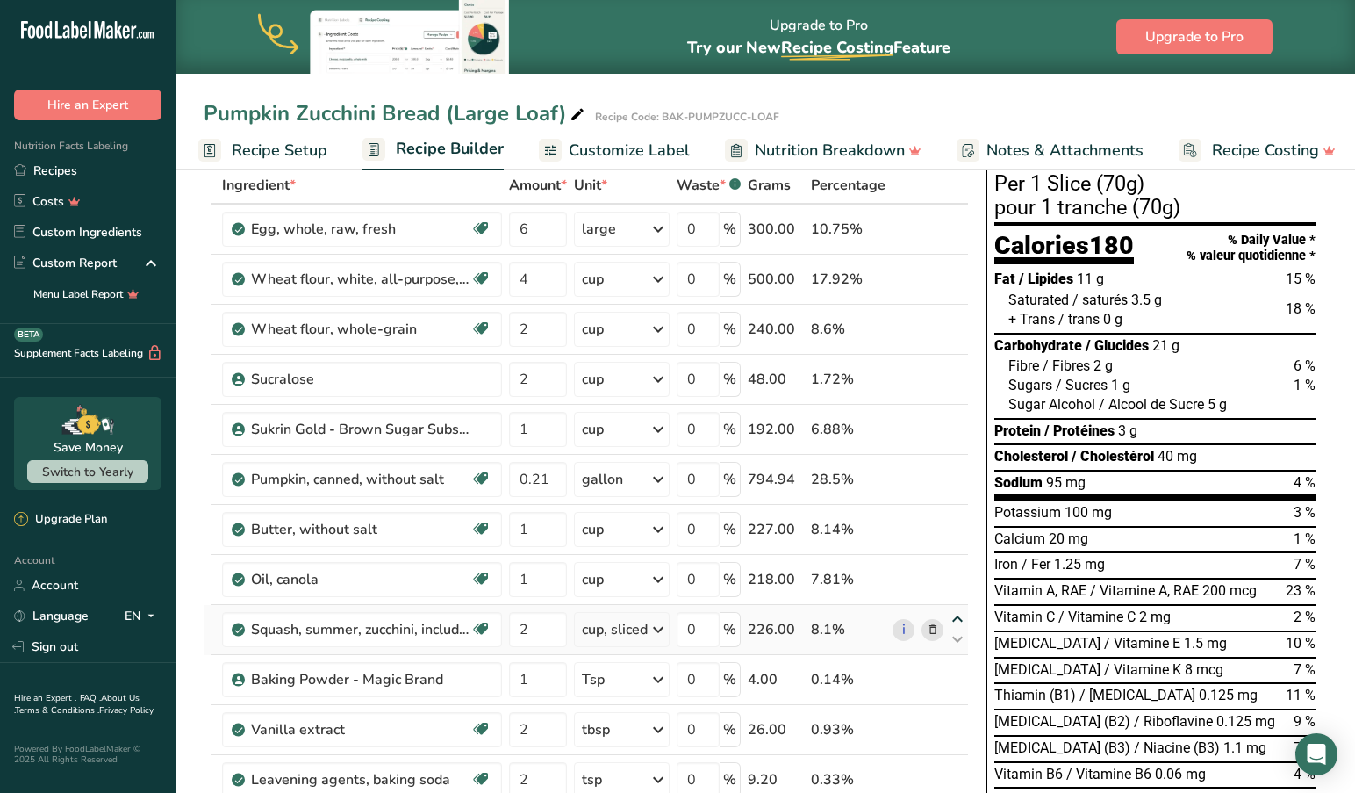
click at [956, 614] on icon at bounding box center [957, 619] width 21 height 13
type input "2"
type input "1"
click at [957, 566] on icon at bounding box center [957, 569] width 21 height 13
type input "2"
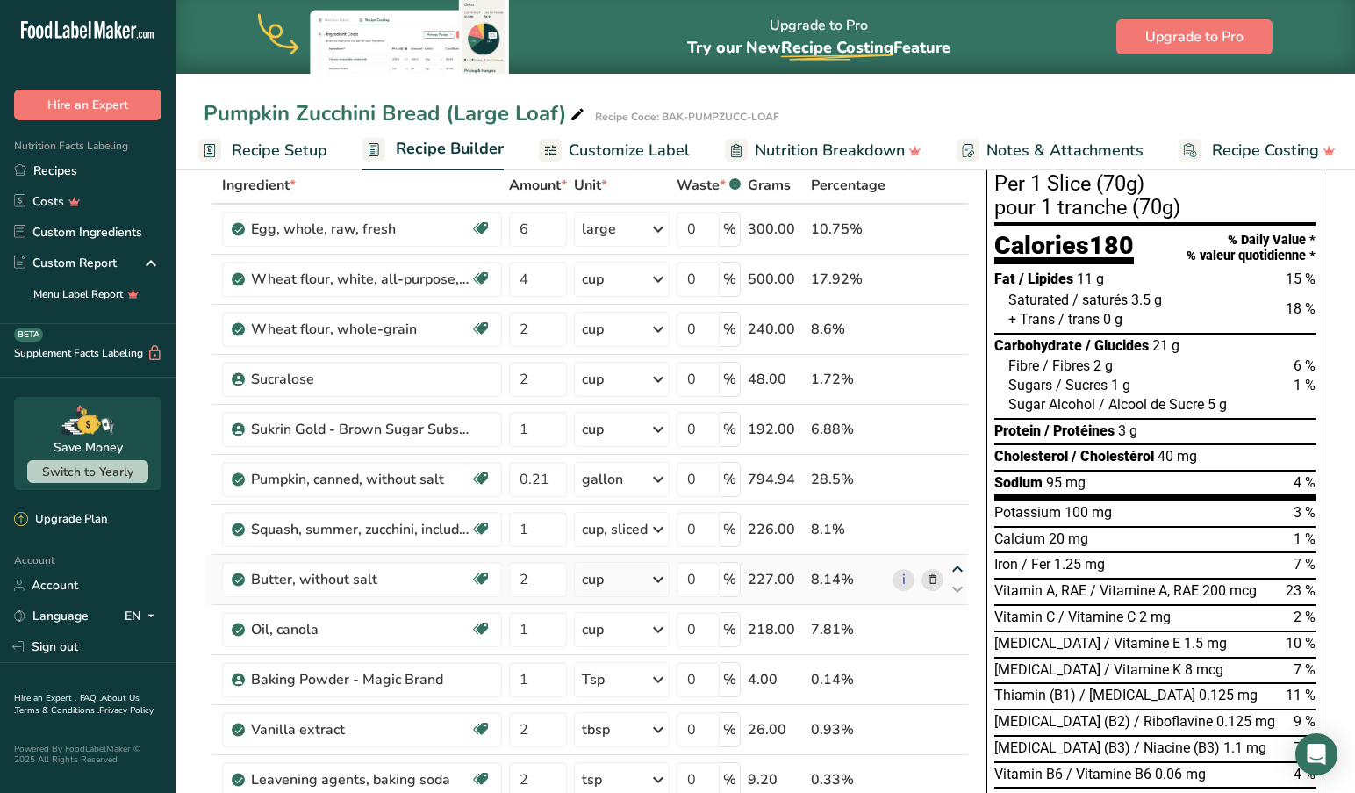
type input "1"
click at [954, 515] on icon at bounding box center [957, 519] width 21 height 13
type input "2"
type input "0.21"
click at [958, 466] on icon at bounding box center [957, 469] width 21 height 13
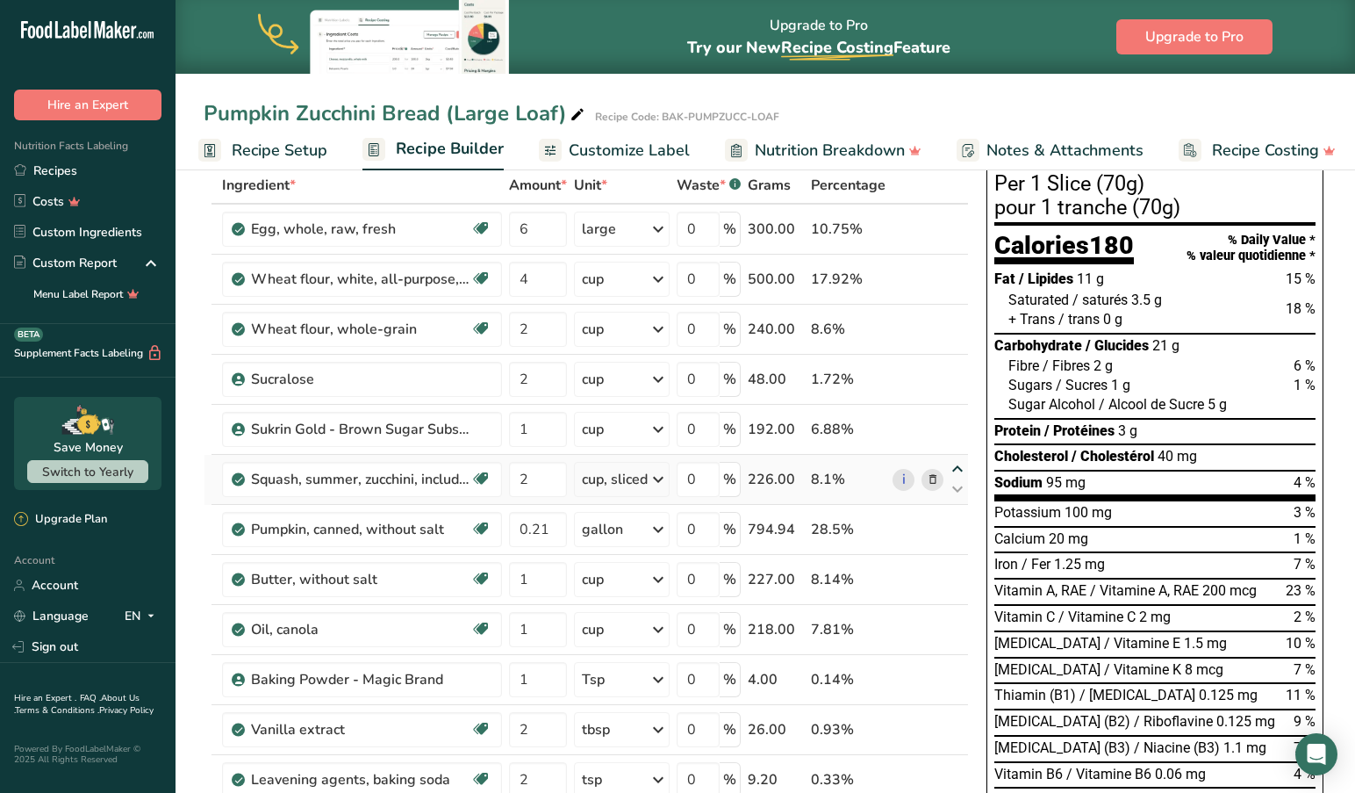
type input "2"
type input "1"
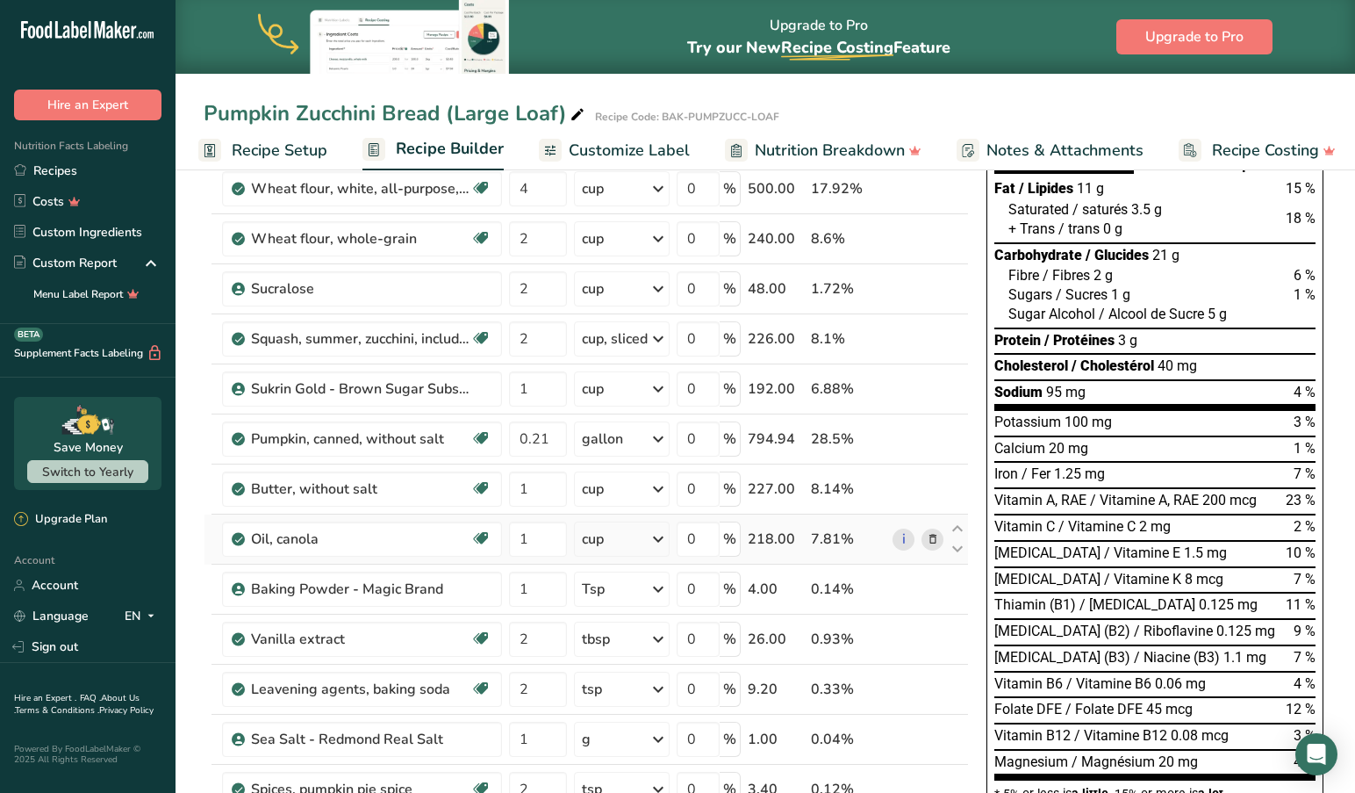
scroll to position [188, 0]
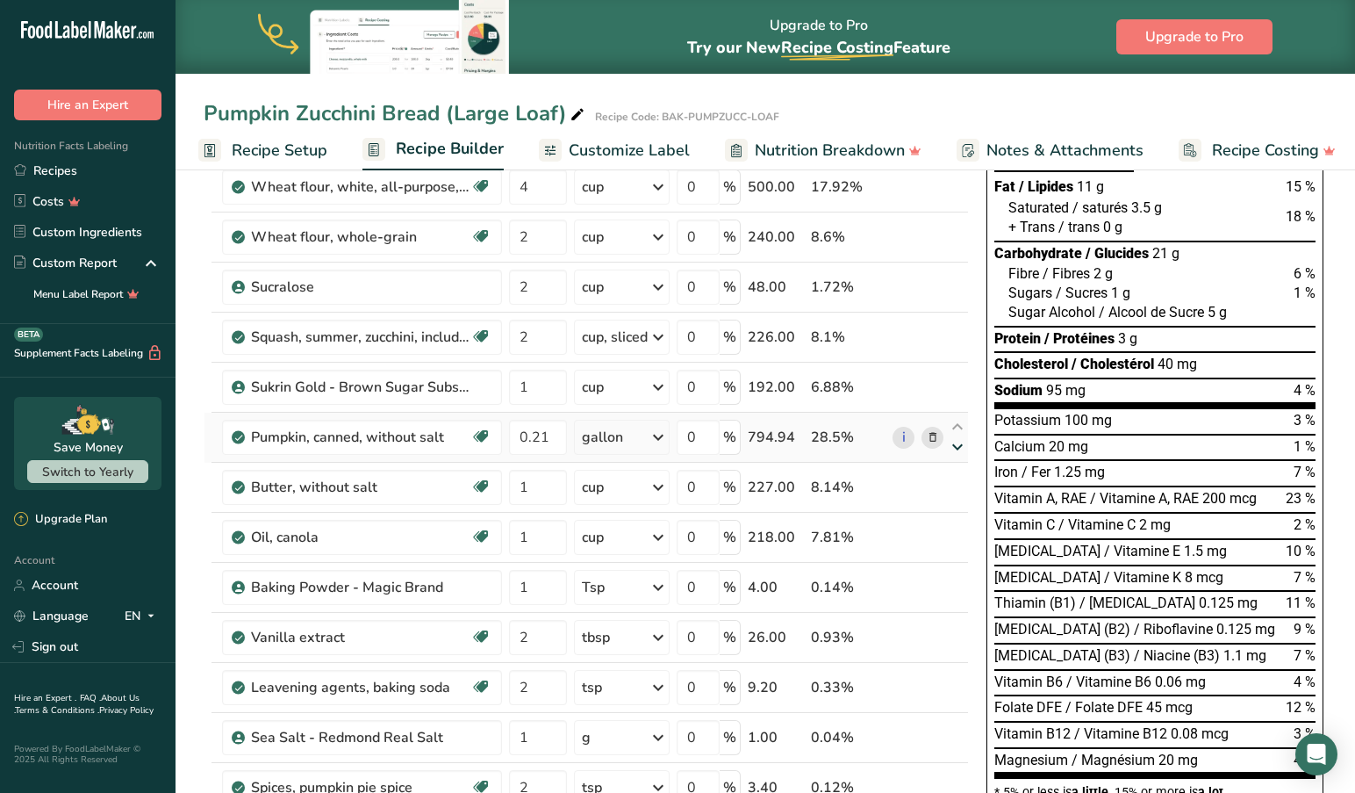
click at [958, 447] on icon at bounding box center [957, 447] width 21 height 13
type input "1"
type input "0.21"
click at [958, 446] on icon at bounding box center [957, 447] width 21 height 13
type input "0.21"
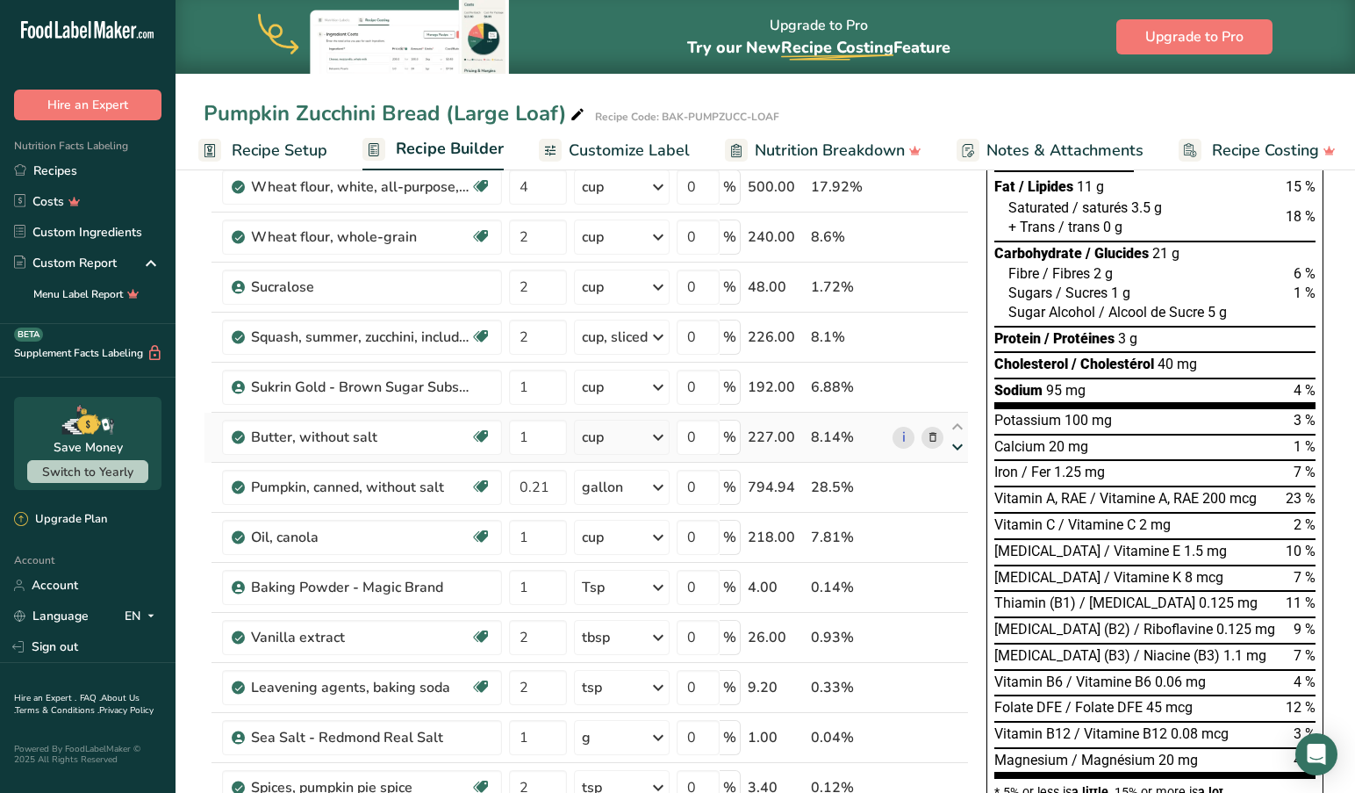
type input "1"
click at [957, 447] on icon at bounding box center [957, 447] width 21 height 13
type input "1"
click at [959, 493] on icon at bounding box center [957, 497] width 21 height 13
type input "1"
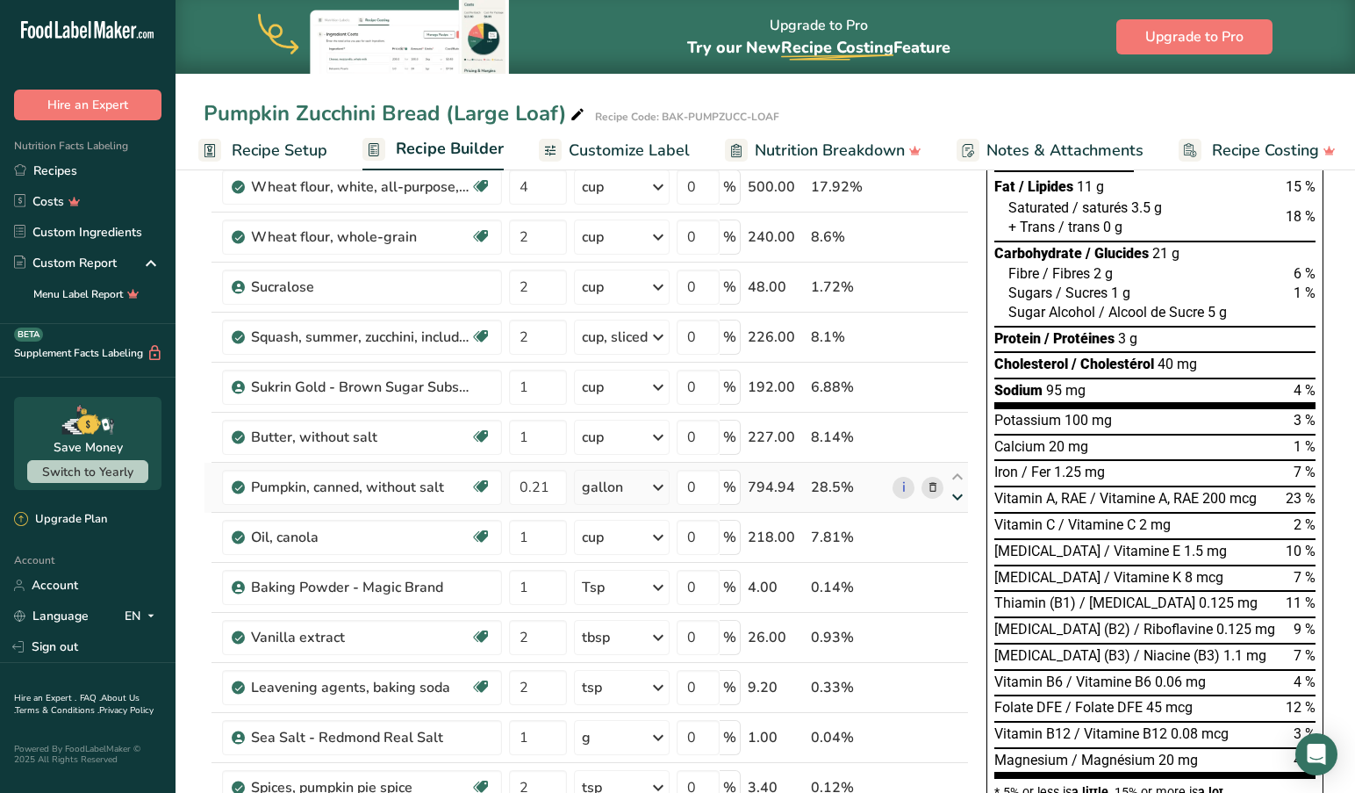
type input "0.21"
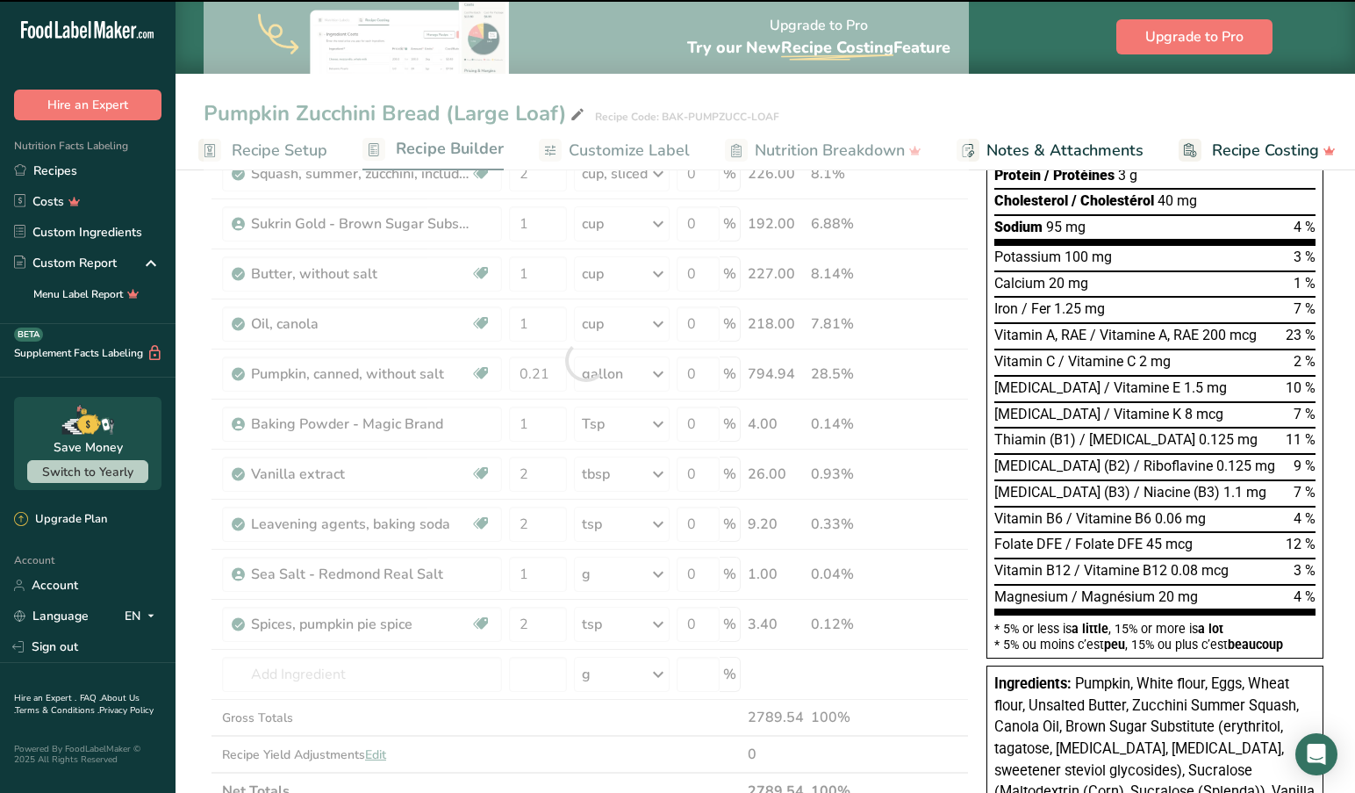
scroll to position [354, 0]
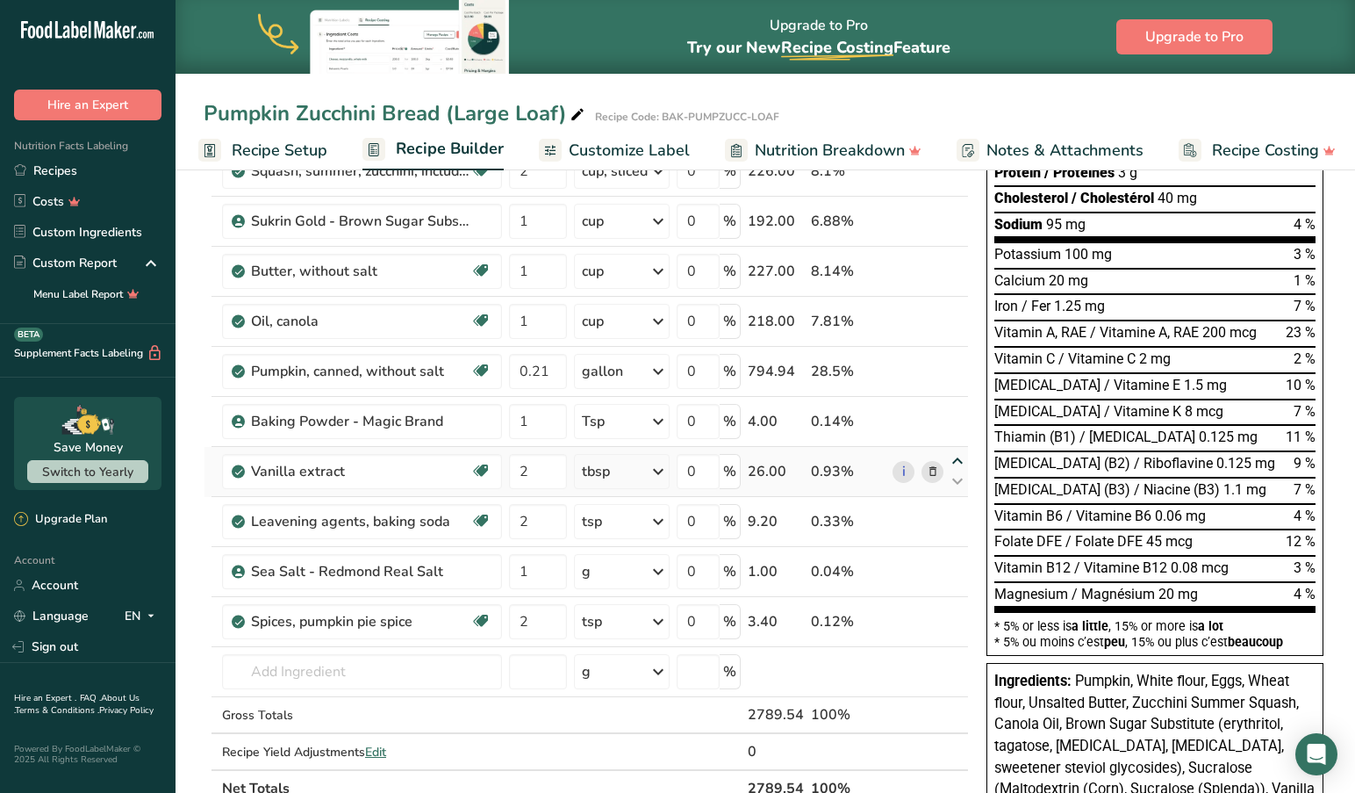
click at [956, 460] on icon at bounding box center [957, 461] width 21 height 13
type input "2"
type input "1"
click at [957, 610] on icon at bounding box center [957, 611] width 21 height 13
type input "2"
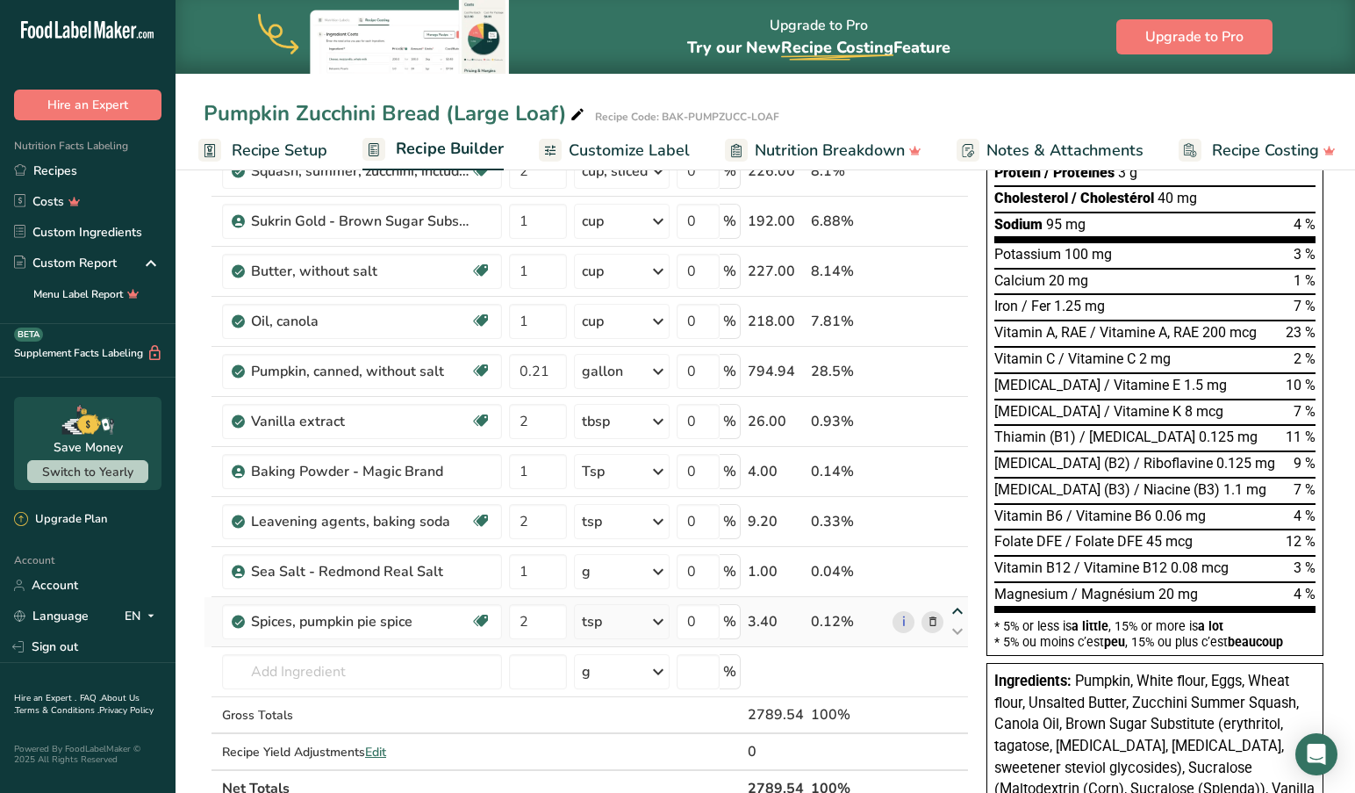
type input "1"
click at [956, 559] on icon at bounding box center [957, 561] width 21 height 13
click at [955, 509] on icon at bounding box center [957, 511] width 21 height 13
type input "2"
click at [958, 532] on icon at bounding box center [957, 531] width 21 height 13
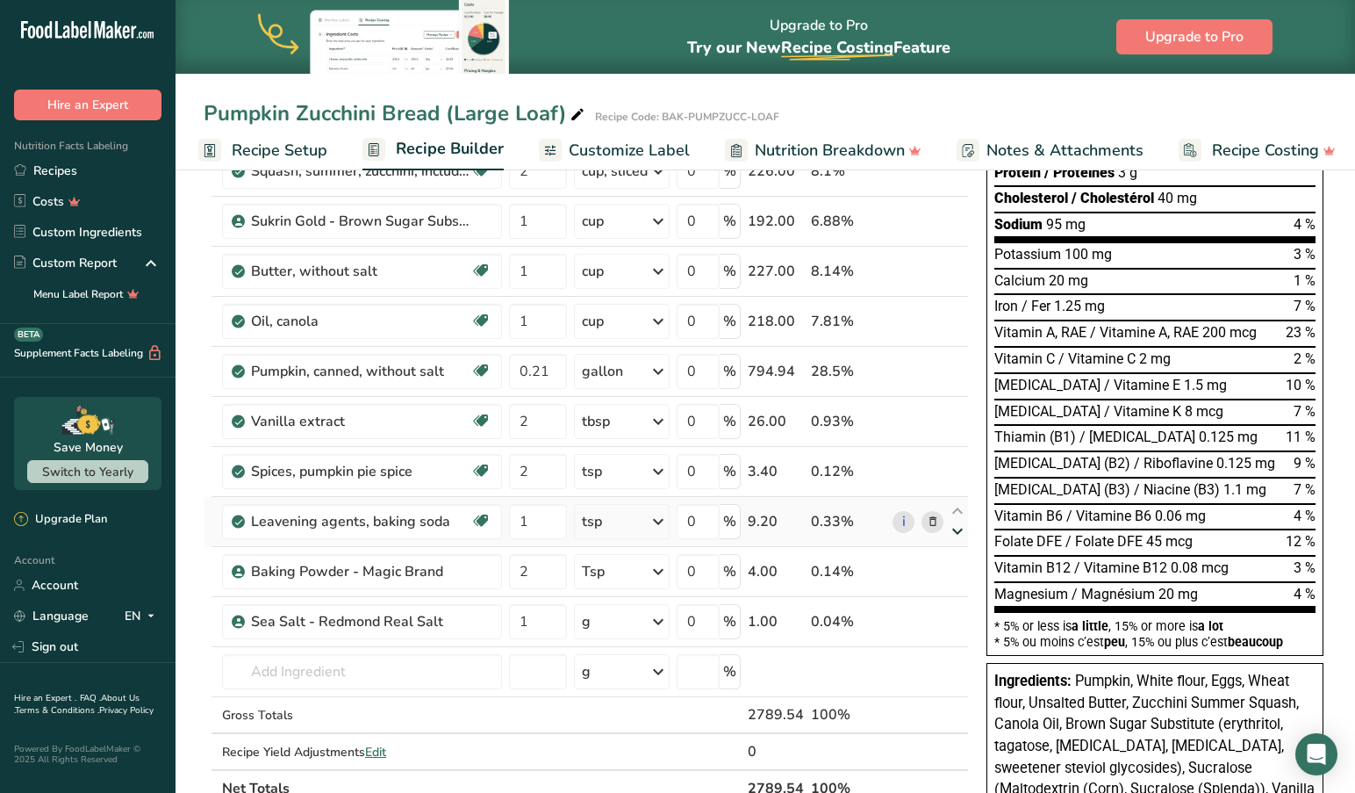
type input "2"
type input "1"
click at [661, 372] on icon at bounding box center [658, 371] width 21 height 32
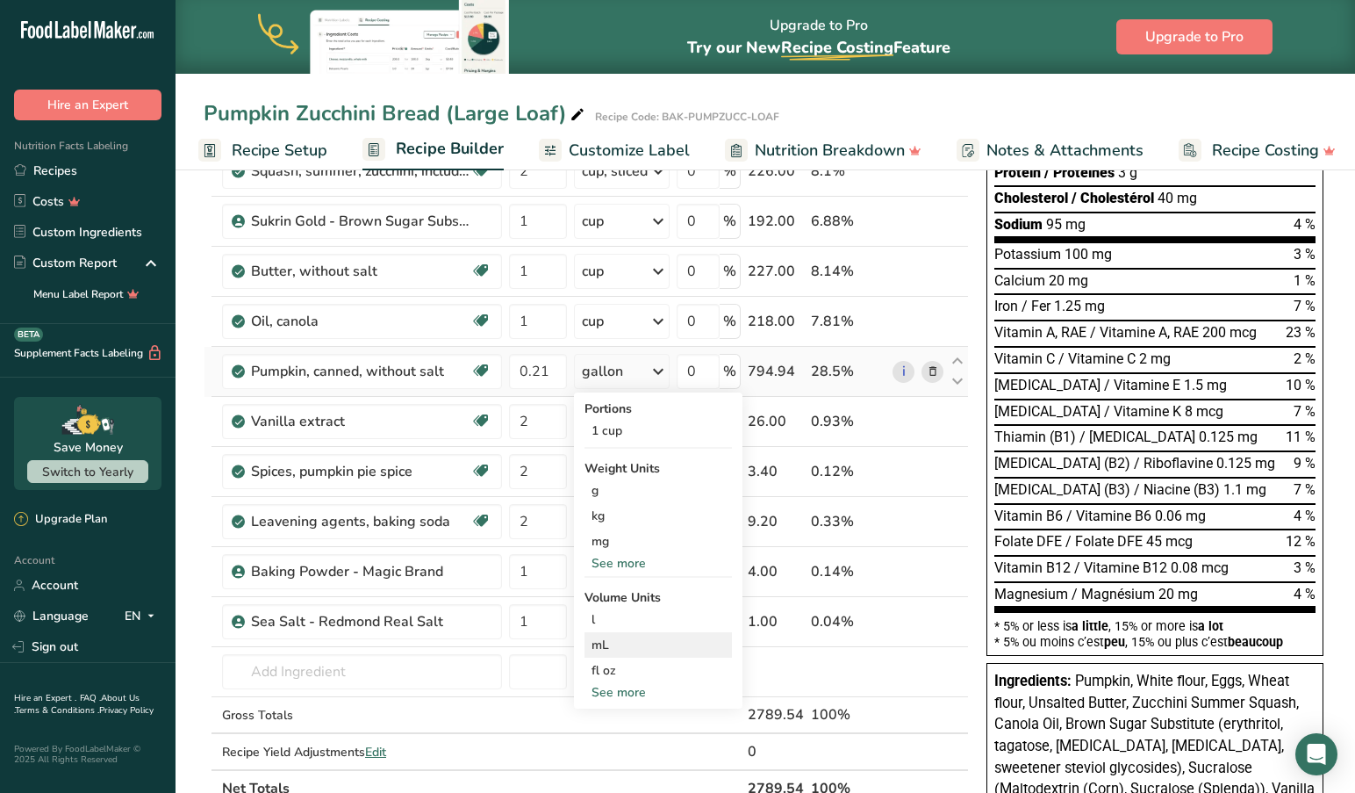
drag, startPoint x: 614, startPoint y: 670, endPoint x: 618, endPoint y: 643, distance: 26.7
click at [618, 644] on div "Portions 1 cup Weight Units g kg mg See more Volume Units l Volume units requir…" at bounding box center [658, 550] width 169 height 316
click at [619, 643] on div "mL" at bounding box center [658, 644] width 133 height 18
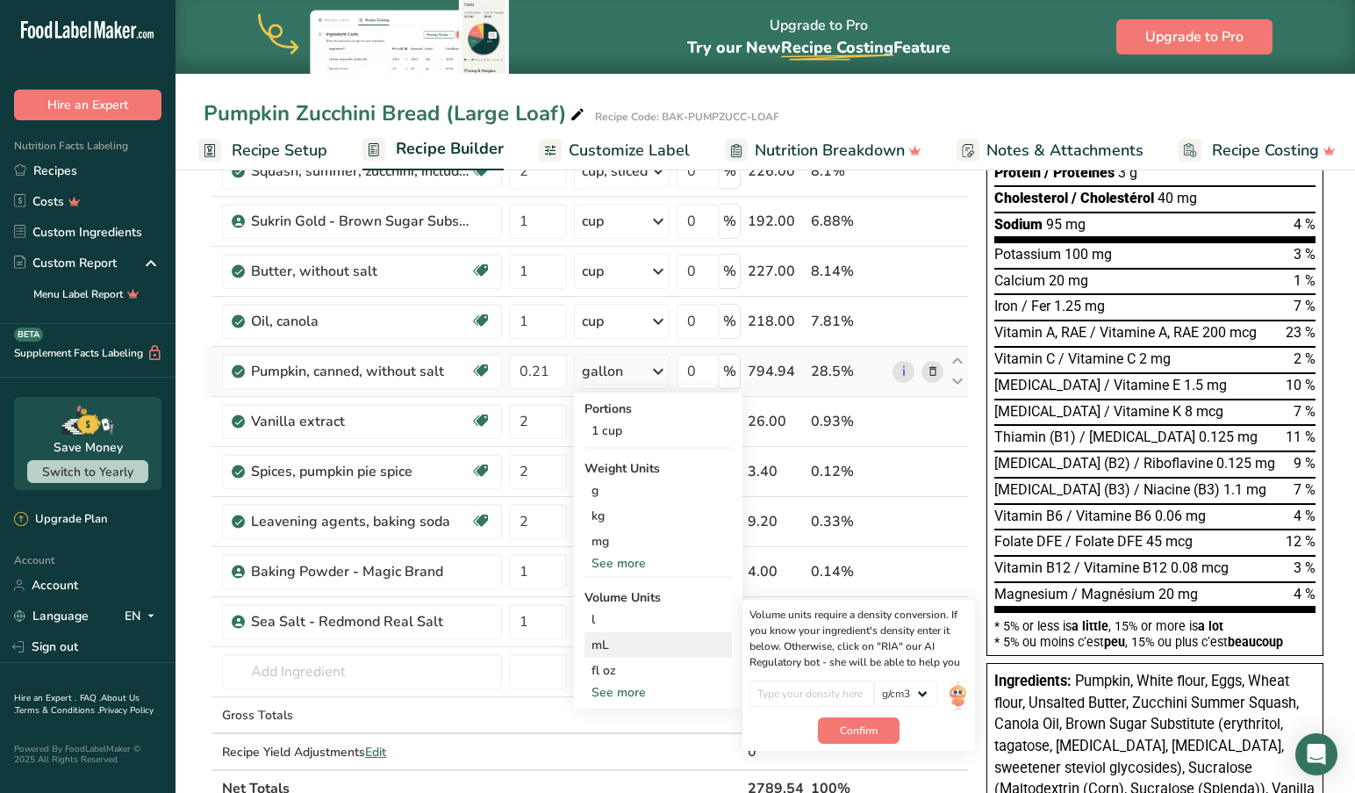
click at [607, 644] on div "mL" at bounding box center [658, 644] width 133 height 18
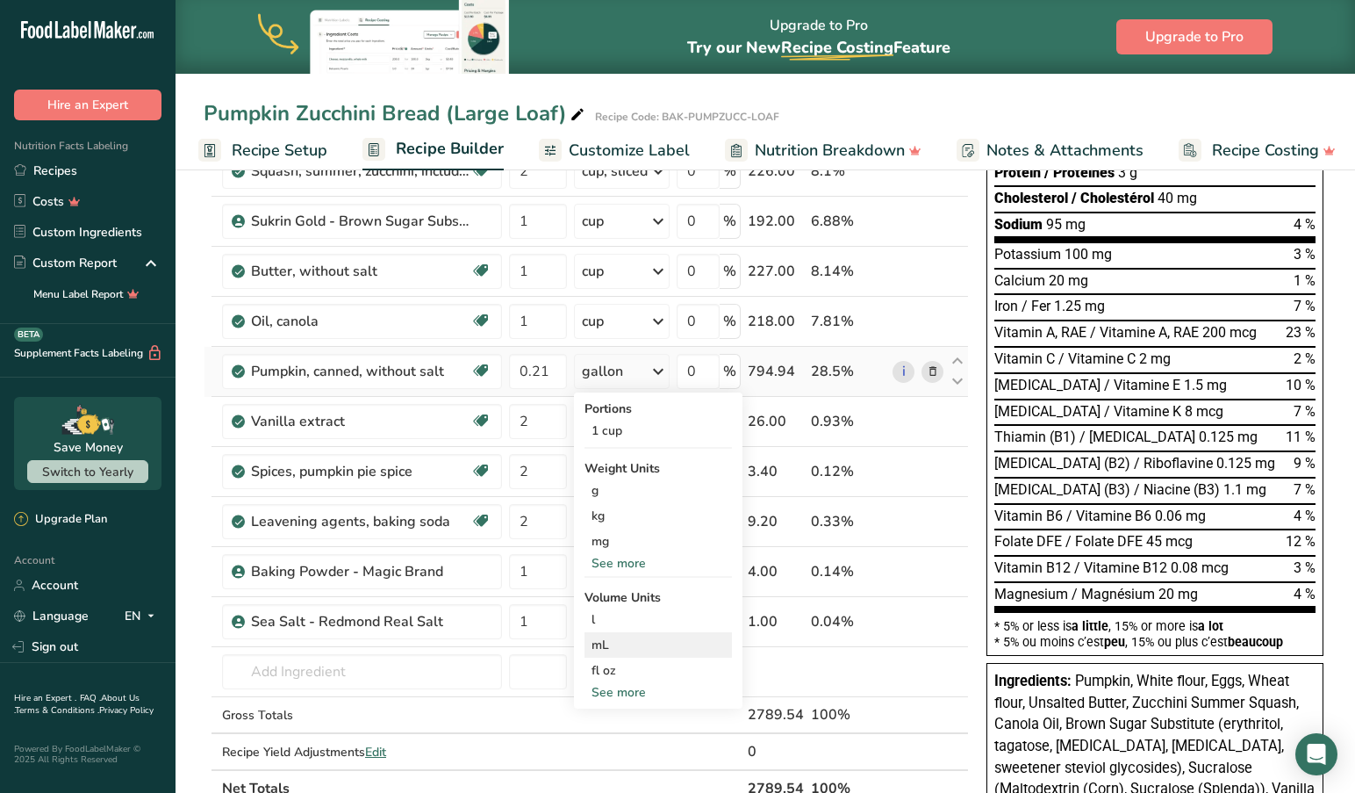
click at [599, 643] on div "mL" at bounding box center [658, 644] width 133 height 18
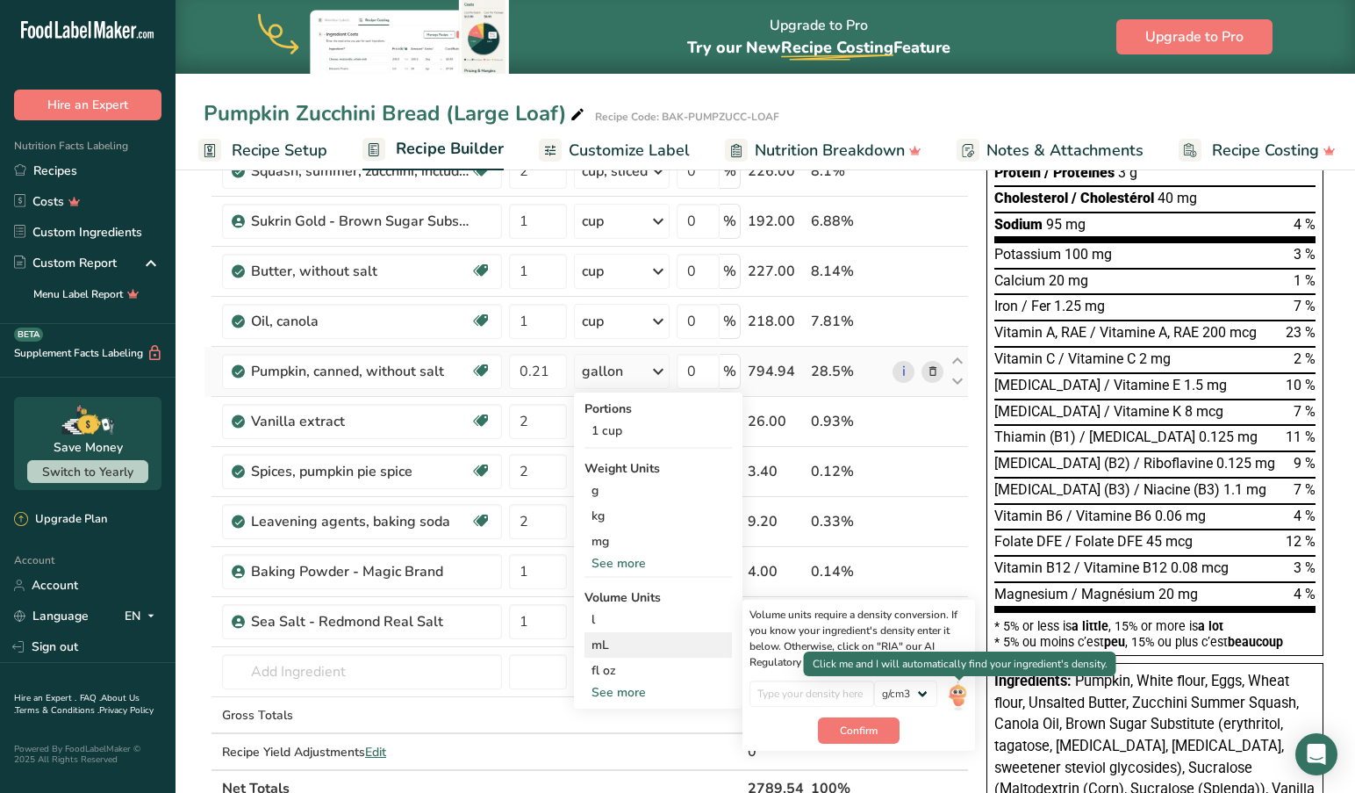
click at [964, 697] on img at bounding box center [957, 695] width 19 height 31
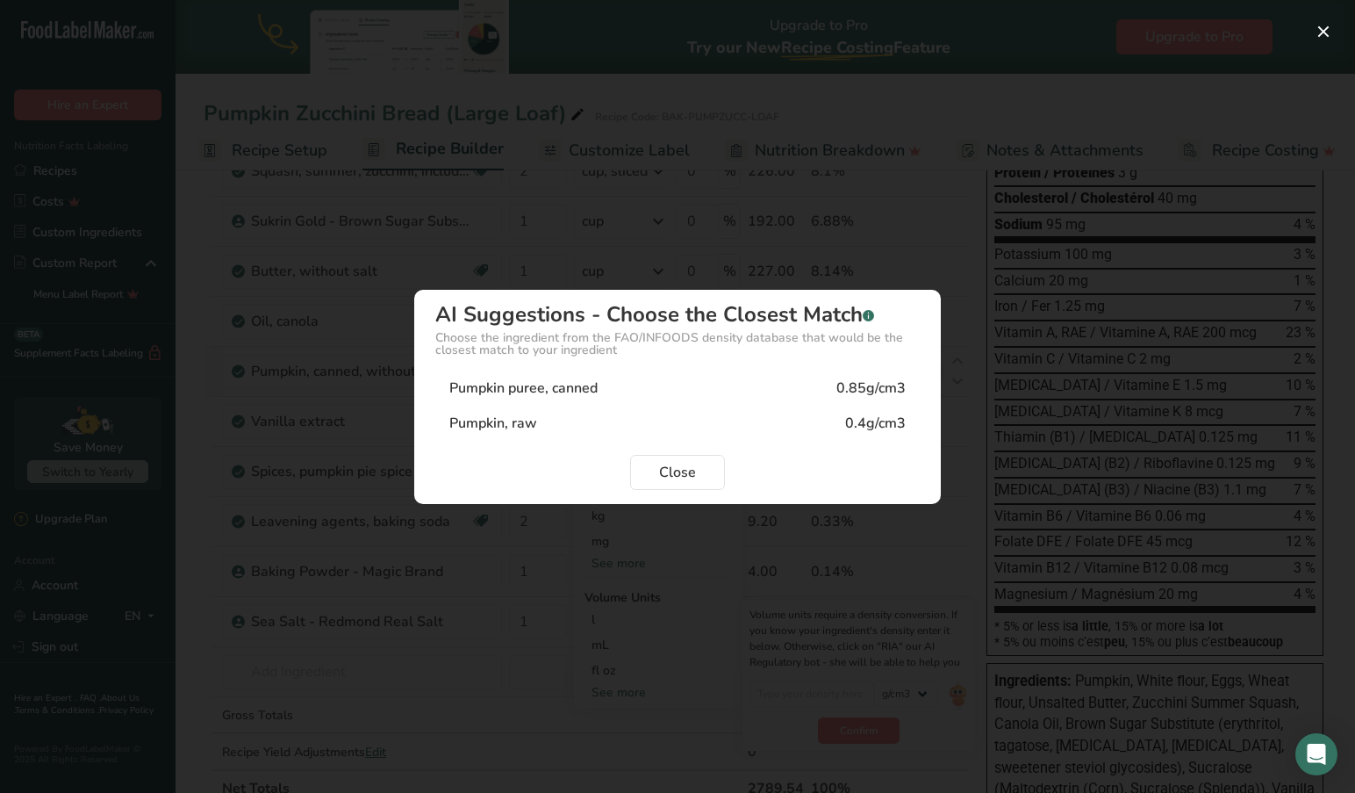
click at [568, 385] on div "Pumpkin puree, canned" at bounding box center [523, 387] width 148 height 21
type input "0.85"
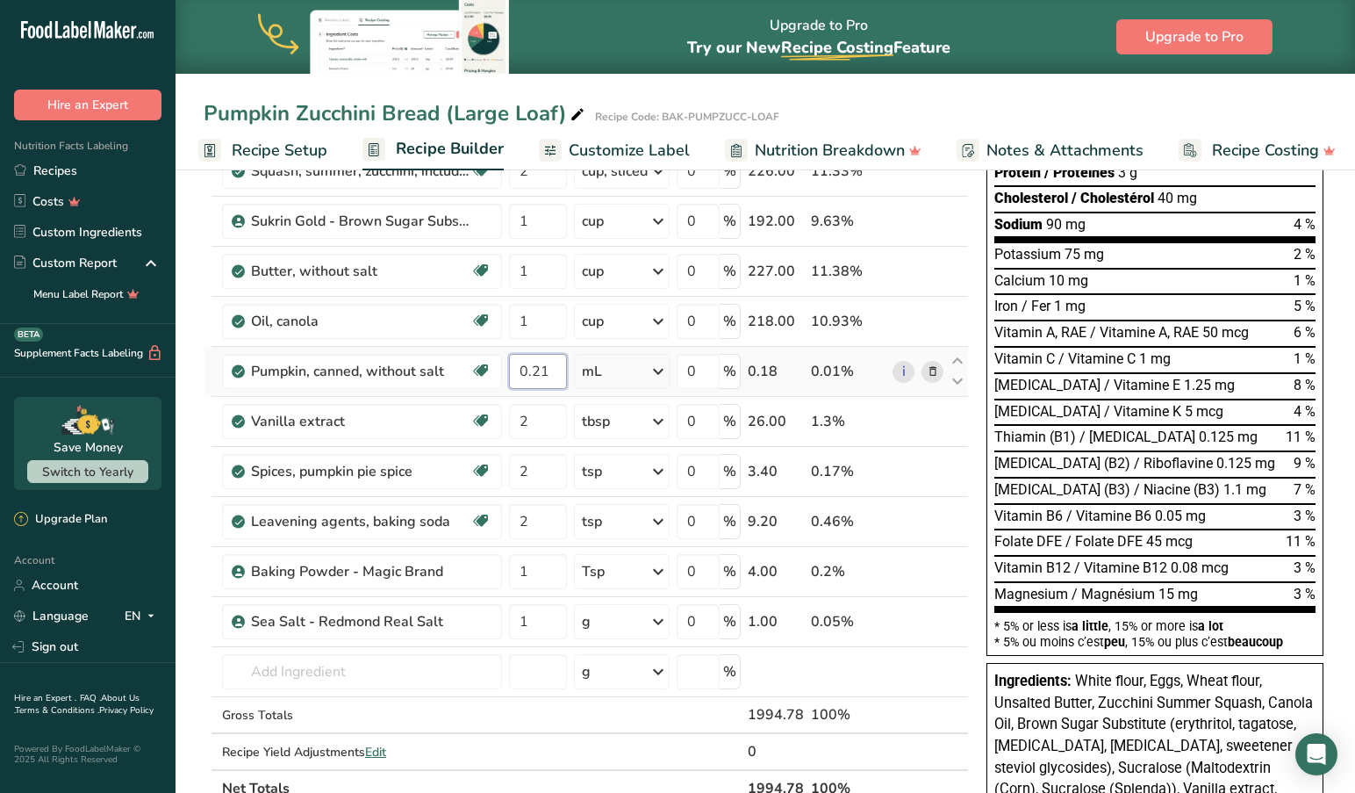
drag, startPoint x: 566, startPoint y: 372, endPoint x: 505, endPoint y: 370, distance: 61.5
click at [505, 370] on tr "Pumpkin, canned, without salt Source of Antioxidants Dairy free Gluten free Veg…" at bounding box center [587, 372] width 764 height 50
type input "796"
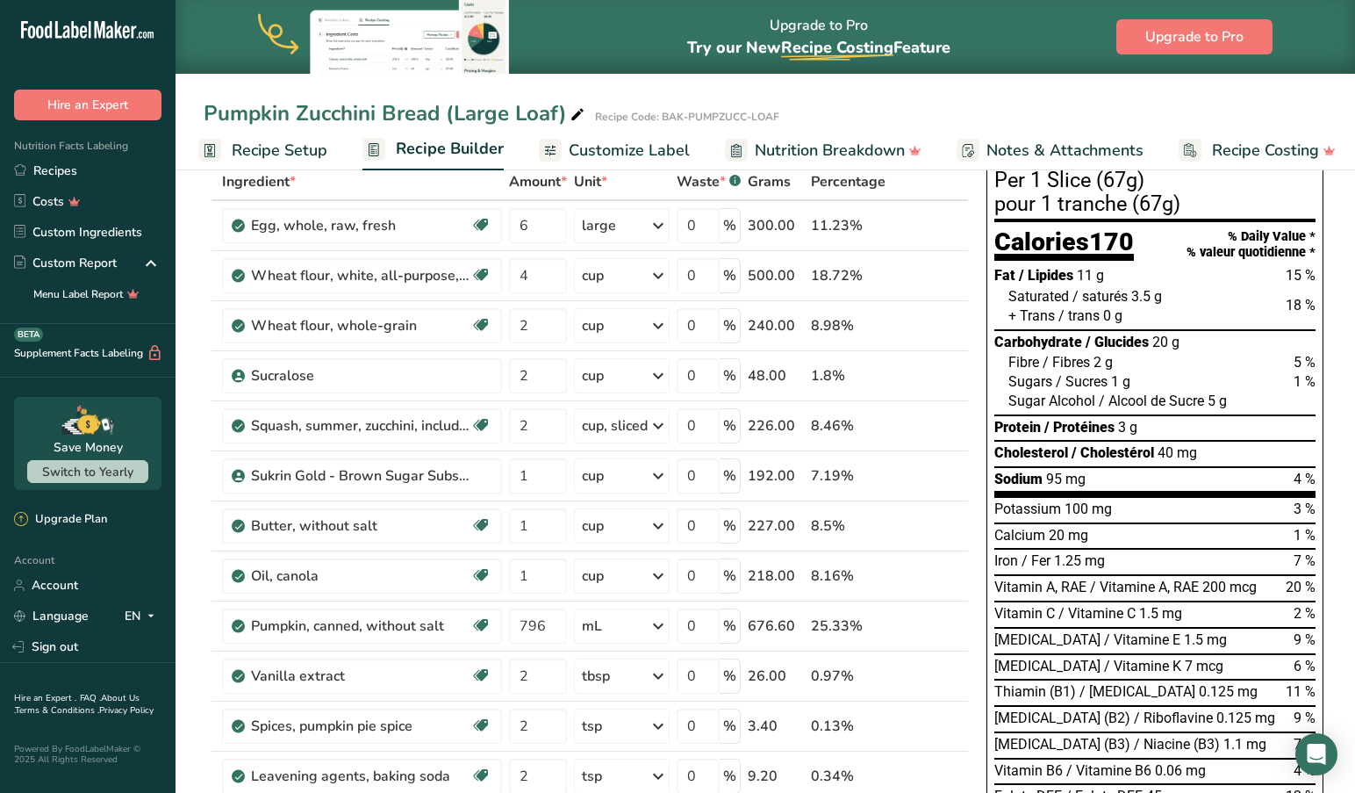
scroll to position [99, 0]
click at [957, 615] on icon at bounding box center [957, 615] width 21 height 13
type input "796"
type input "1"
click at [957, 564] on icon at bounding box center [957, 565] width 21 height 13
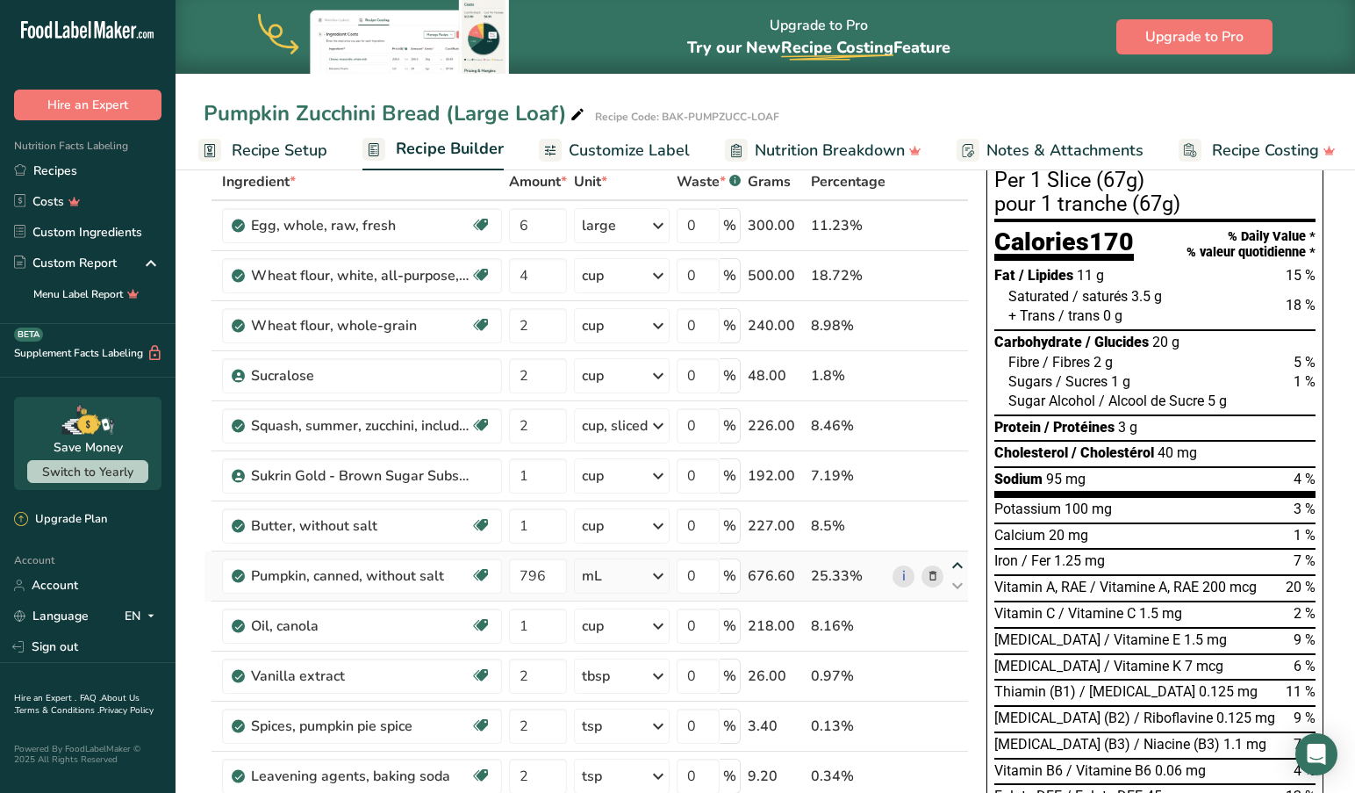
type input "796"
type input "1"
click at [954, 513] on icon at bounding box center [957, 515] width 21 height 13
type input "796"
type input "1"
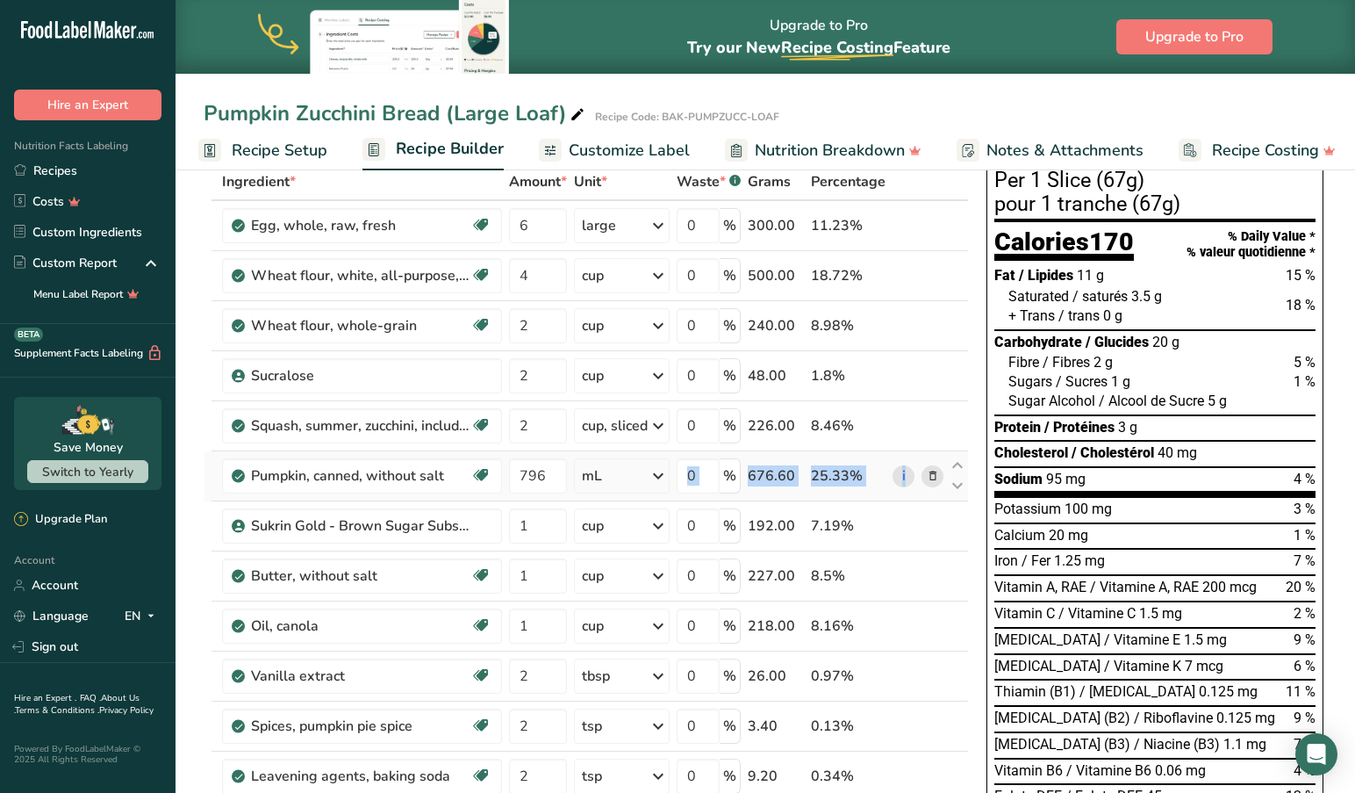
drag, startPoint x: 958, startPoint y: 464, endPoint x: 733, endPoint y: 483, distance: 225.5
click at [735, 482] on tr "Pumpkin, canned, without salt Source of Antioxidants Dairy free Gluten free Veg…" at bounding box center [587, 476] width 764 height 50
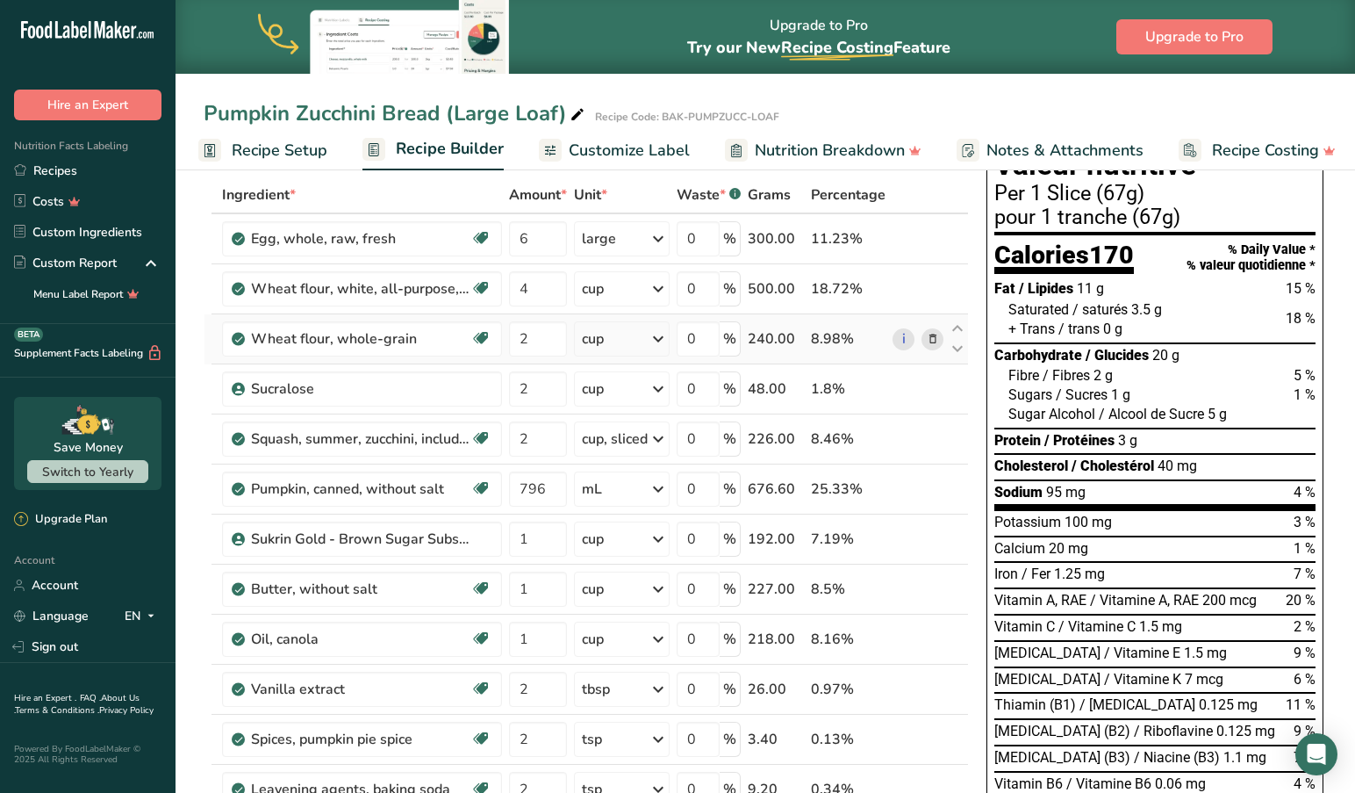
scroll to position [86, 0]
click at [957, 248] on icon at bounding box center [957, 248] width 21 height 13
type input "4"
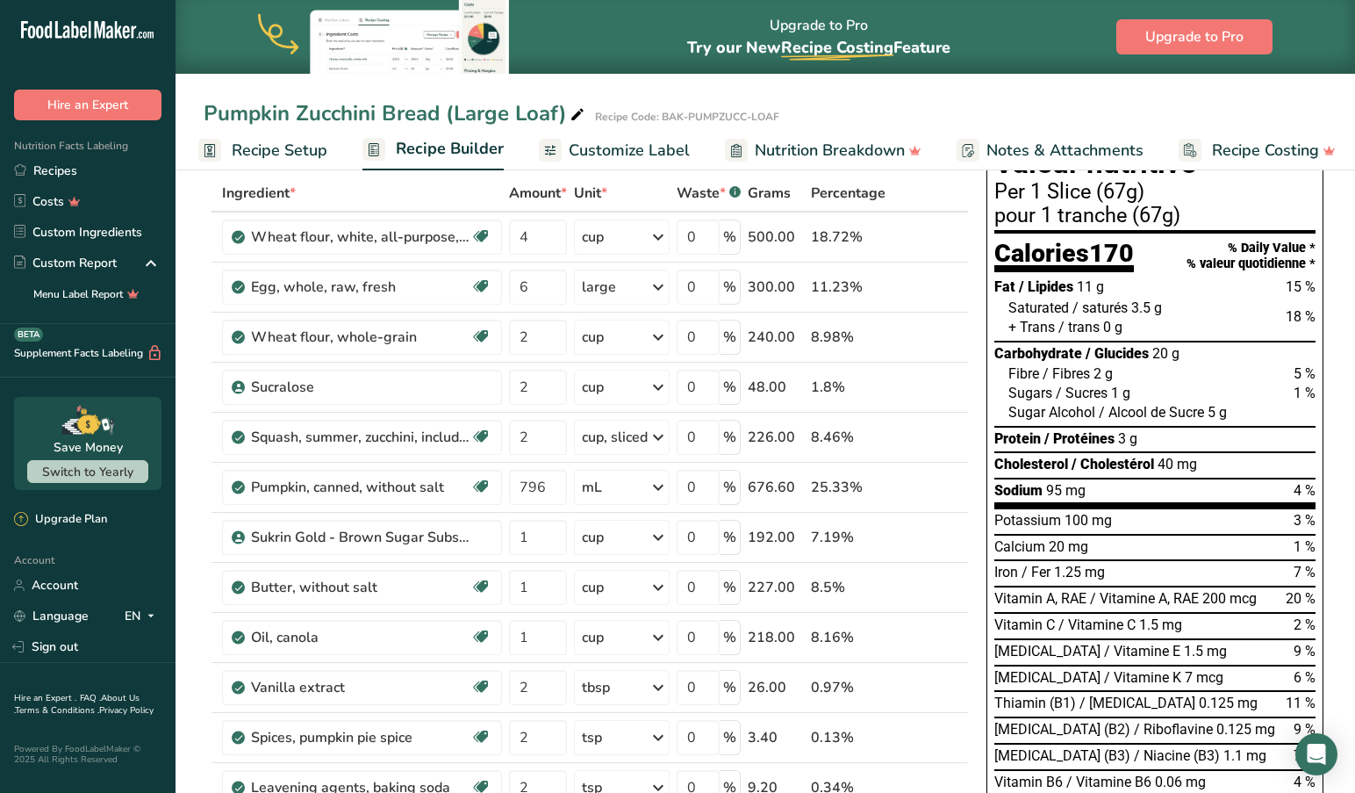
scroll to position [88, 0]
click at [958, 298] on icon at bounding box center [957, 297] width 21 height 13
type input "2"
click at [958, 348] on icon at bounding box center [957, 347] width 21 height 13
type input "2"
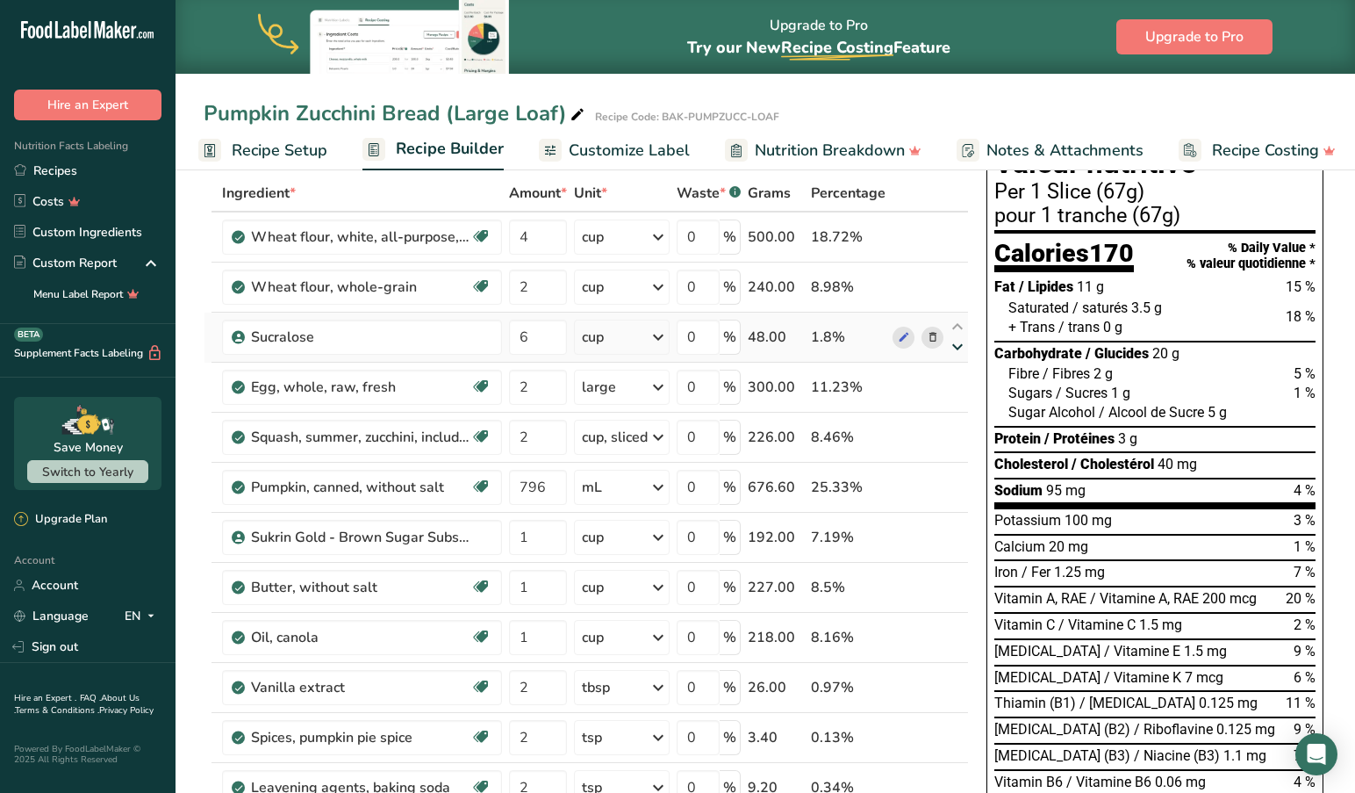
type input "6"
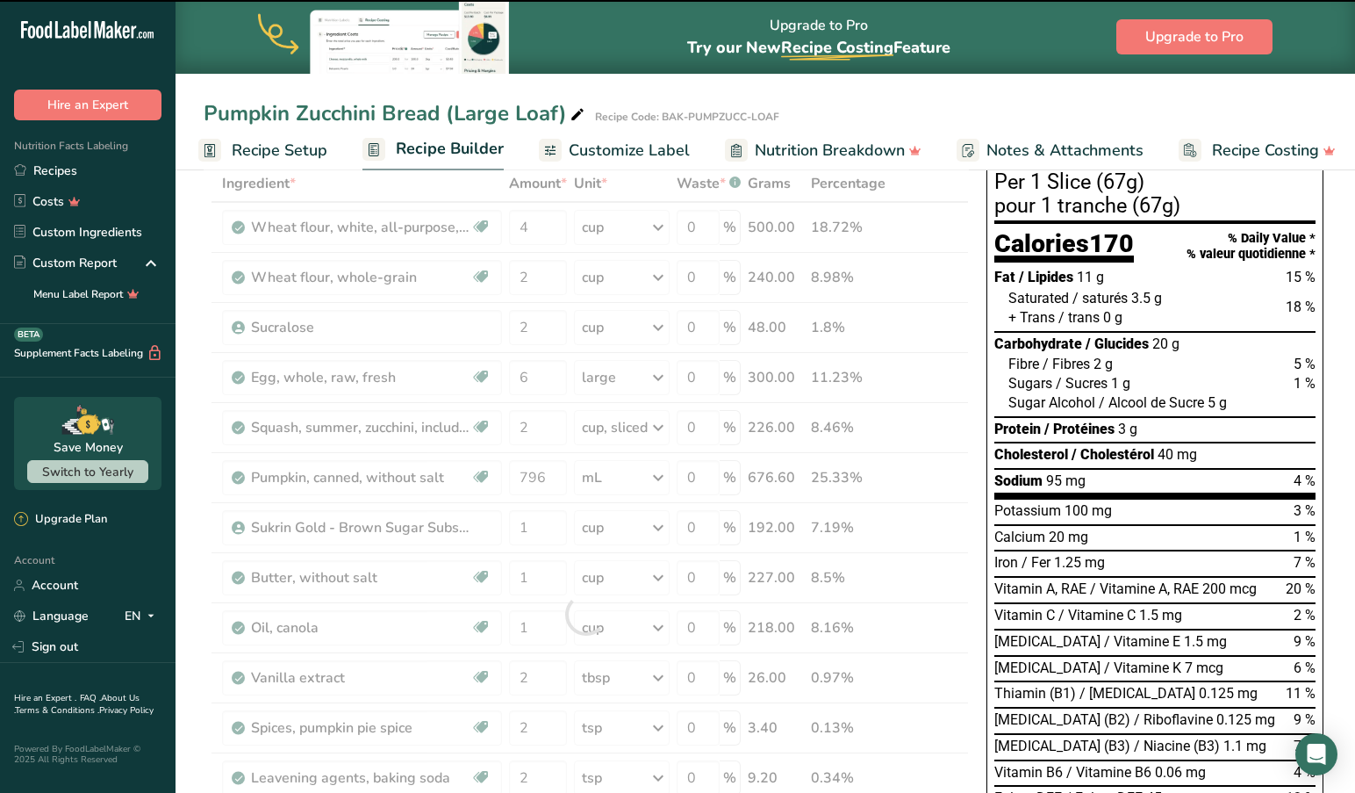
scroll to position [105, 0]
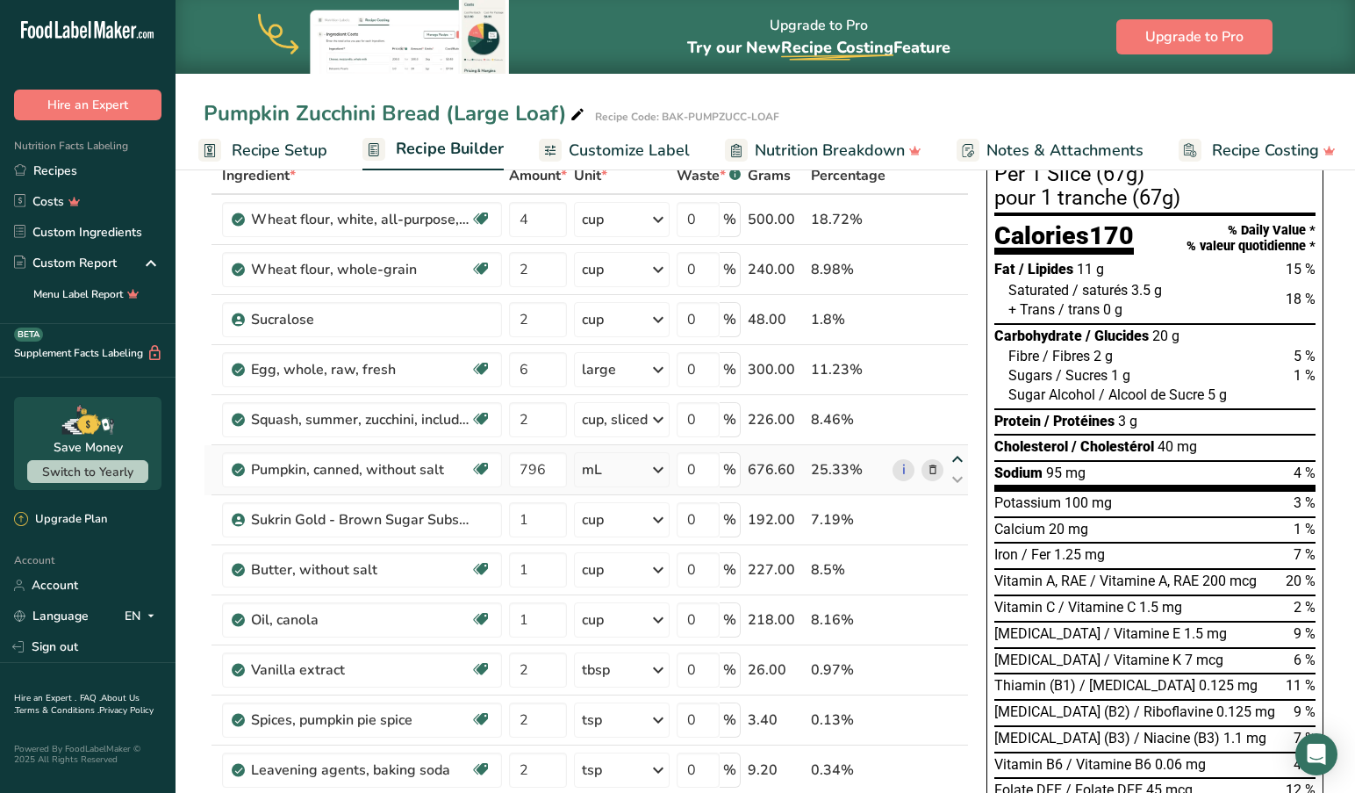
click at [952, 456] on icon at bounding box center [957, 459] width 21 height 13
type input "796"
type input "2"
click at [958, 407] on icon at bounding box center [957, 409] width 21 height 13
type input "796"
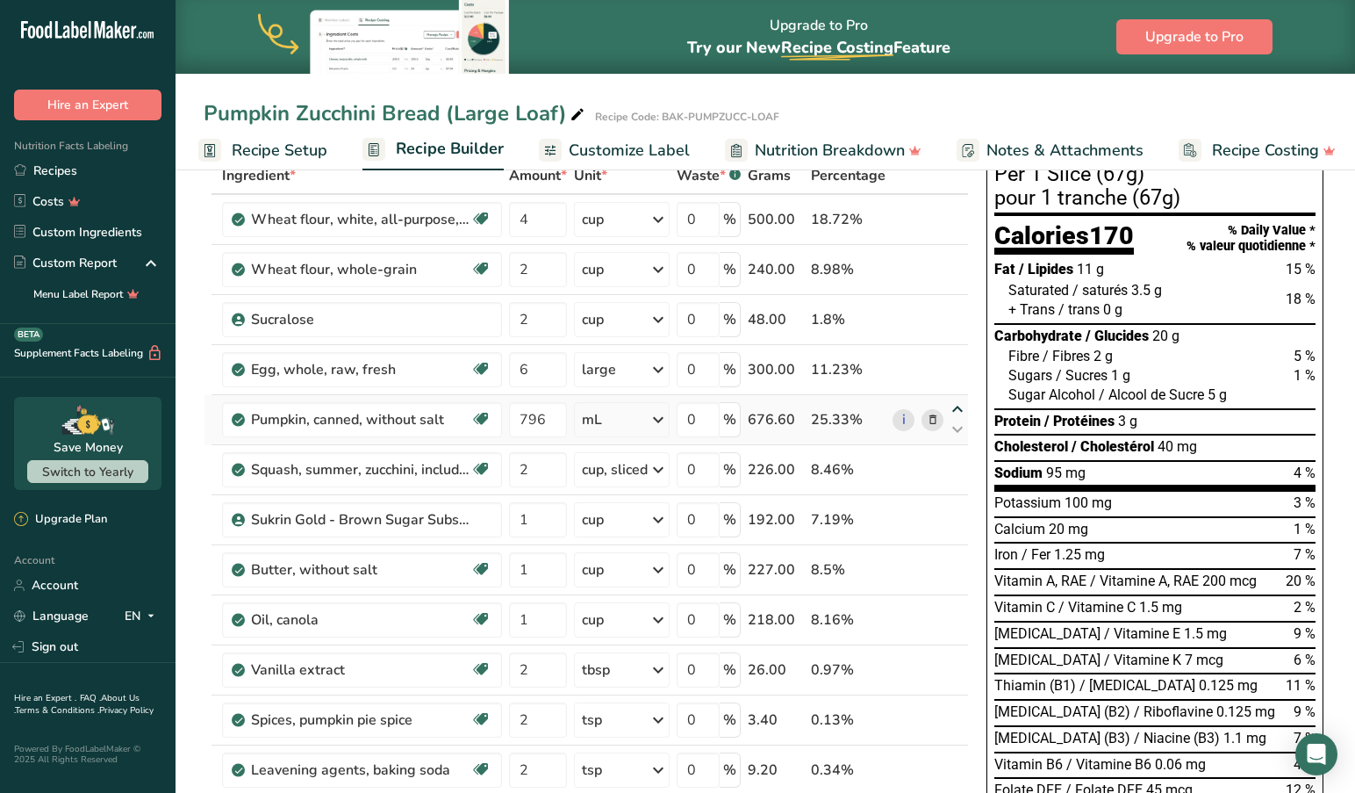
type input "6"
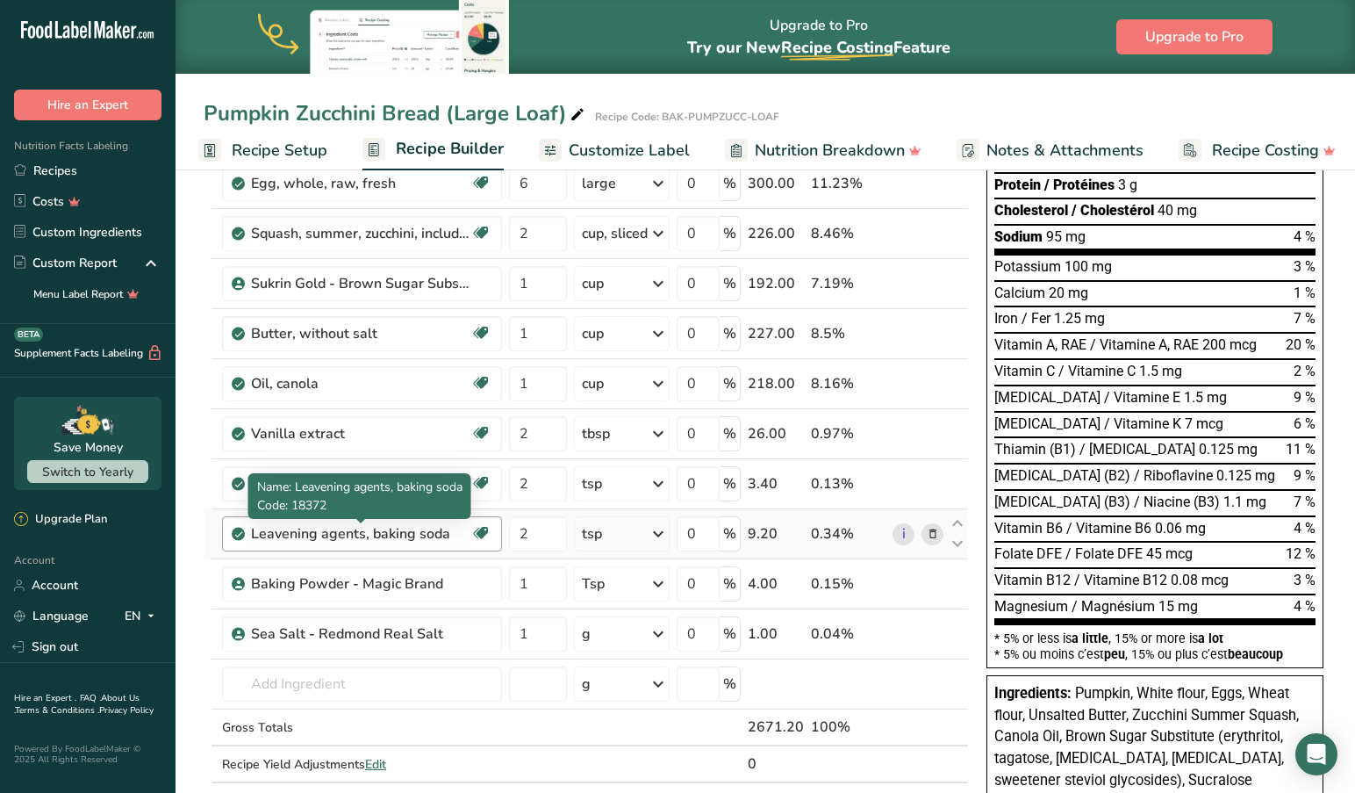
scroll to position [345, 0]
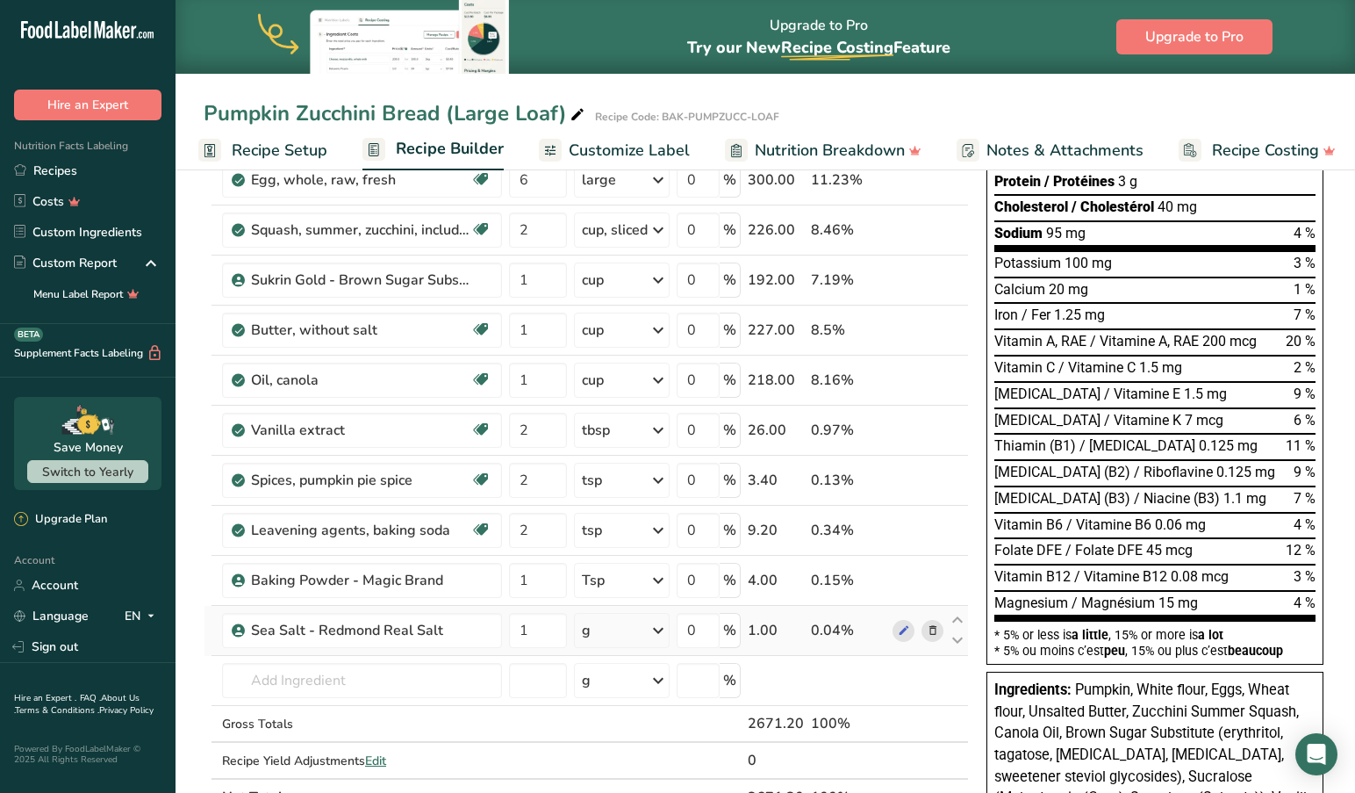
click at [662, 628] on icon at bounding box center [658, 630] width 21 height 32
click at [617, 693] on div "1 Tsp" at bounding box center [658, 689] width 147 height 25
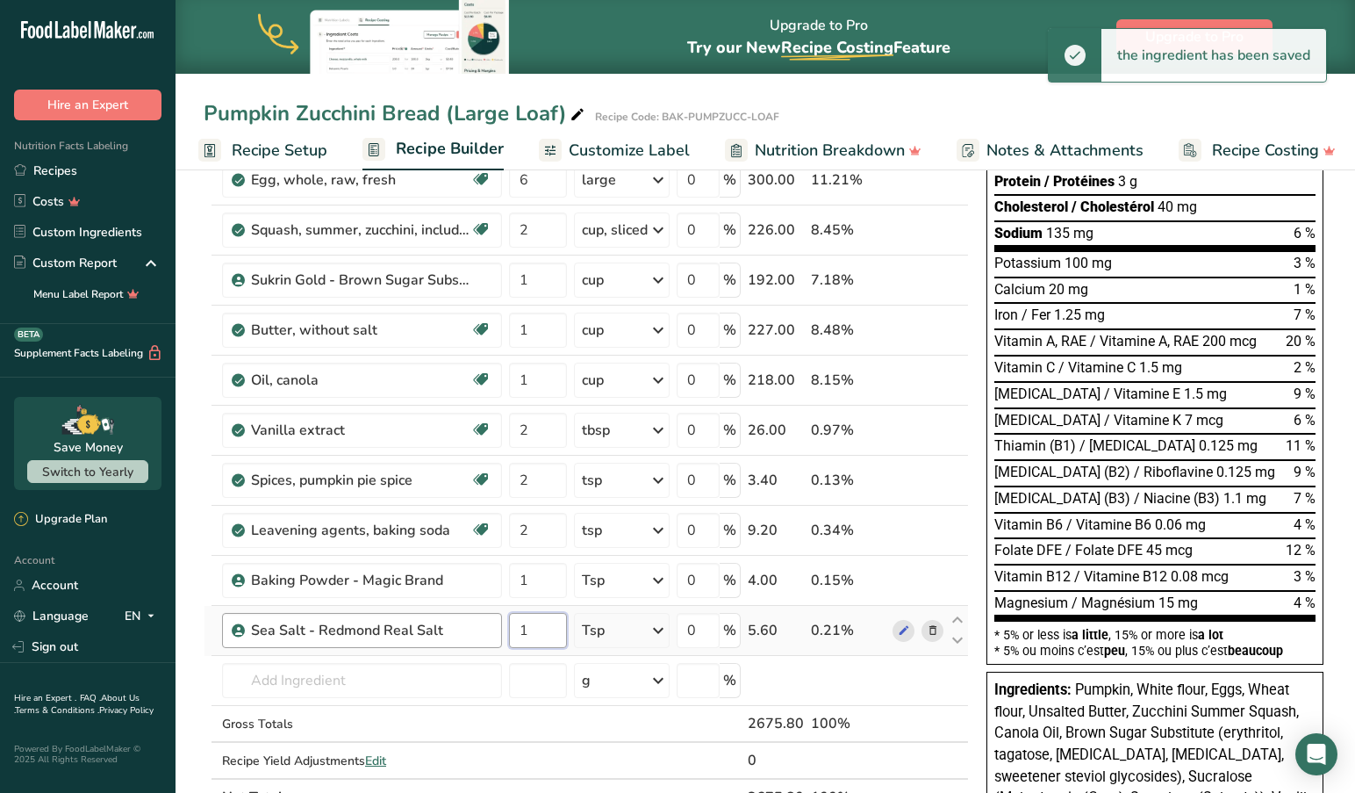
drag, startPoint x: 544, startPoint y: 634, endPoint x: 481, endPoint y: 633, distance: 63.2
click at [482, 632] on tr "Sea Salt - [PERSON_NAME] Real Salt 1 Tsp Portions 1 Tsp Weight Units g kg mg Se…" at bounding box center [587, 631] width 764 height 50
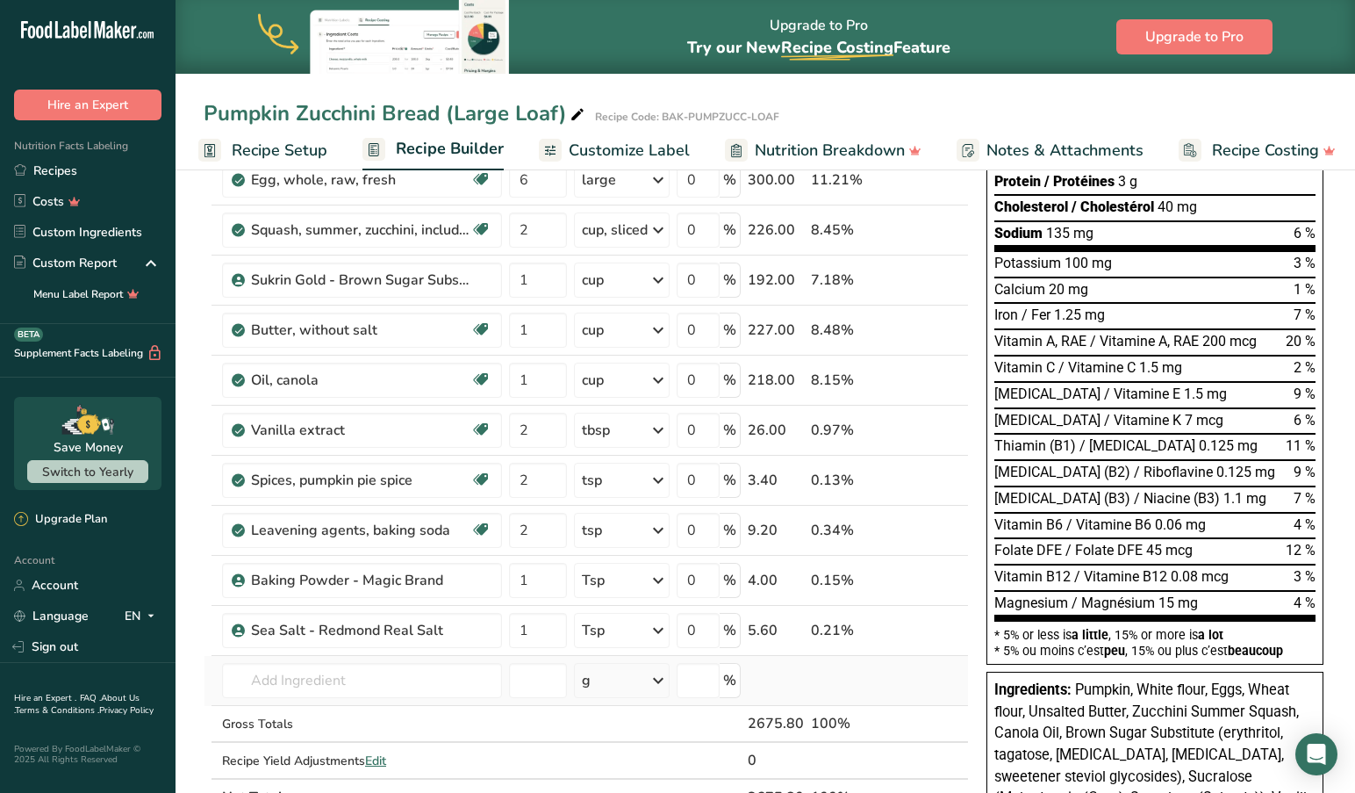
click at [894, 678] on div "Ingredient * Amount * Unit * Waste * .a-a{fill:#347362;}.b-a{fill:#fff;} Grams …" at bounding box center [586, 366] width 765 height 898
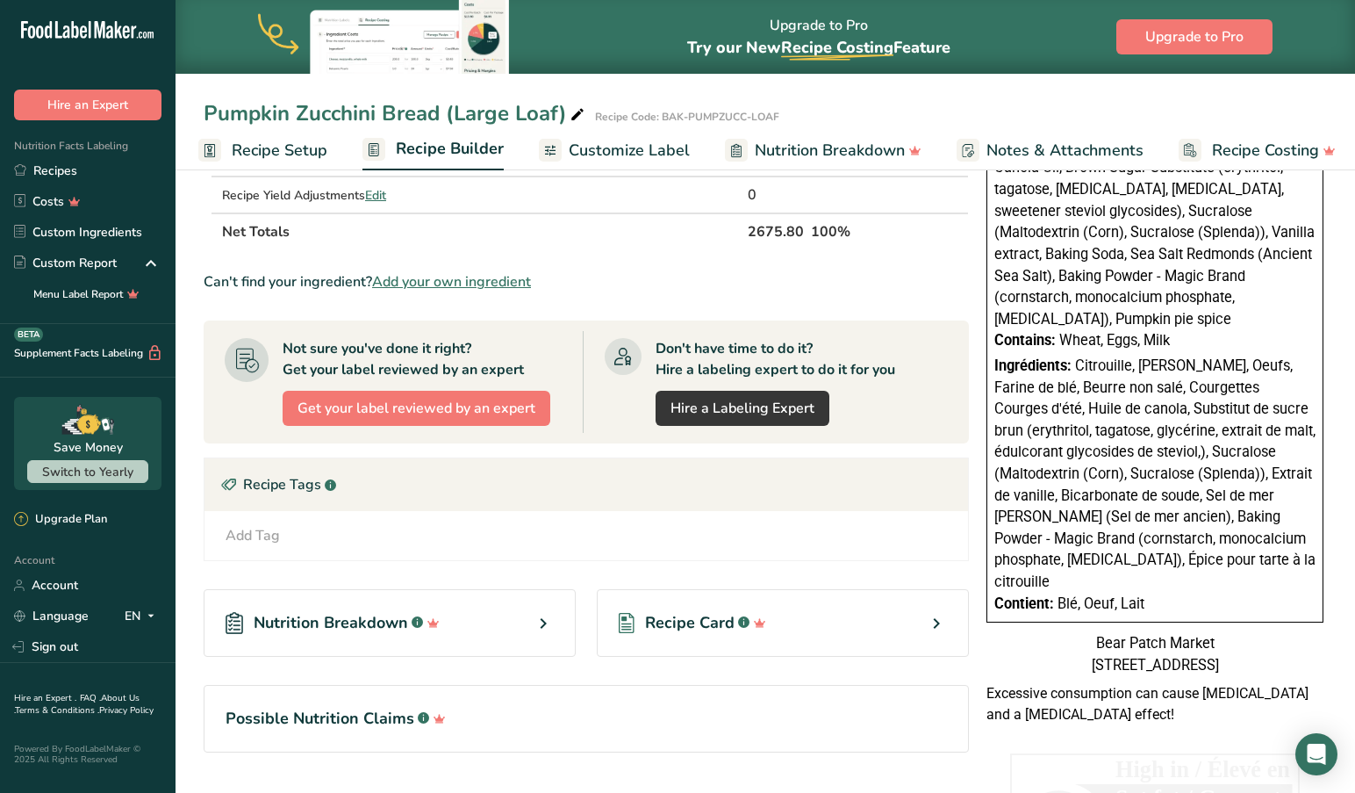
scroll to position [967, 0]
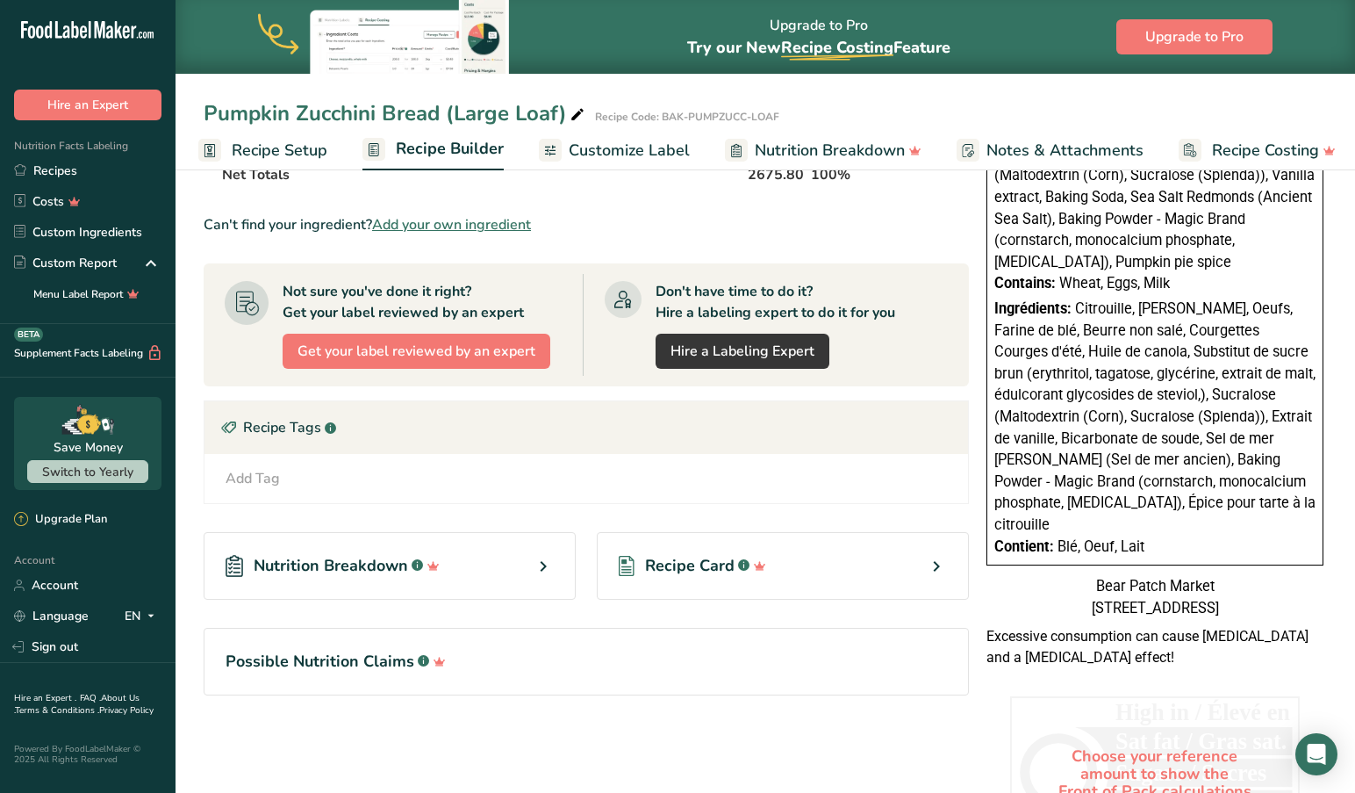
click at [772, 568] on div "Recipe Card .a-a{fill:#347362;}.b-a{fill:#fff;}" at bounding box center [783, 566] width 372 height 68
click at [934, 564] on icon at bounding box center [936, 566] width 21 height 32
click at [829, 482] on div "Add Tag Standard Tags Custom Tags Source of Antioxidants [MEDICAL_DATA] Effect …" at bounding box center [587, 478] width 736 height 21
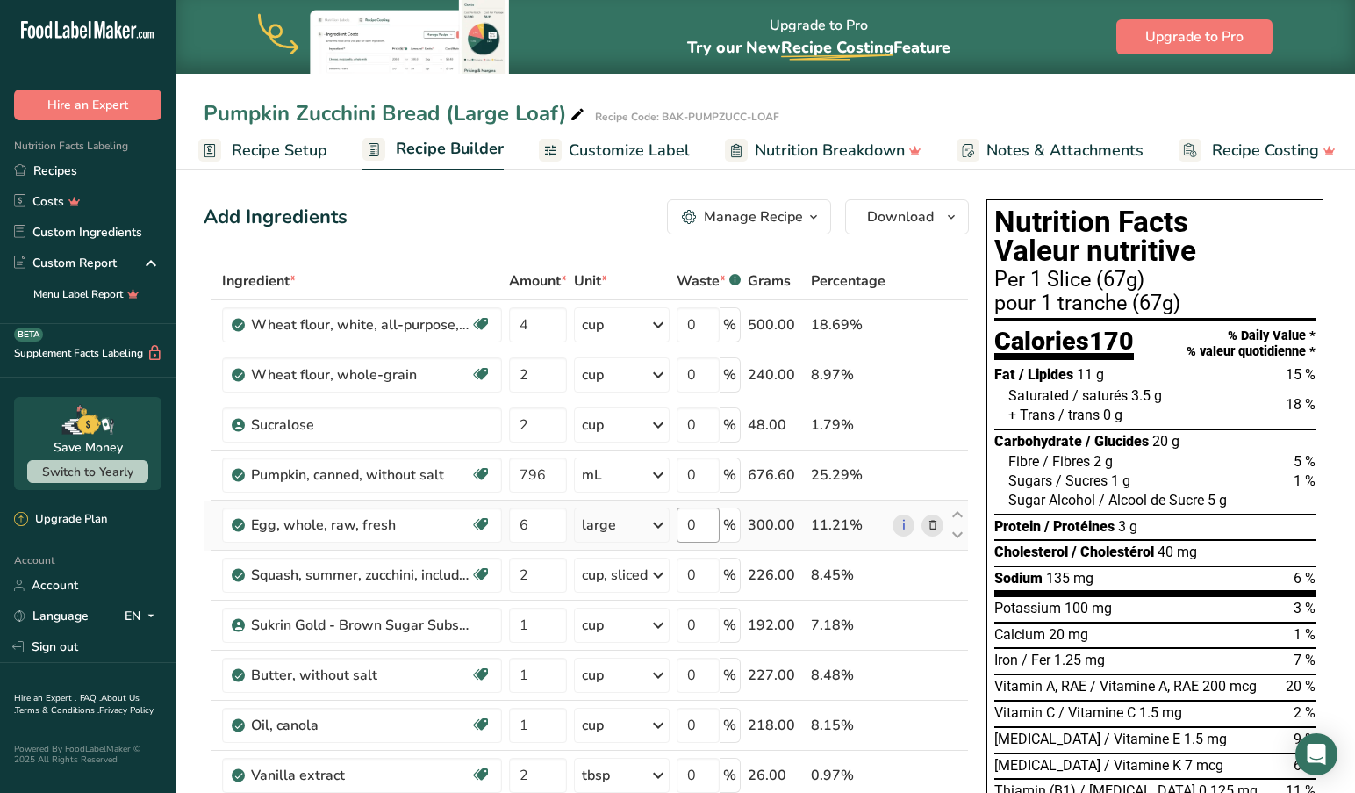
scroll to position [0, 0]
click at [523, 205] on div "Add Ingredients Manage Recipe Delete Recipe Duplicate Recipe Scale Recipe Save …" at bounding box center [586, 216] width 765 height 35
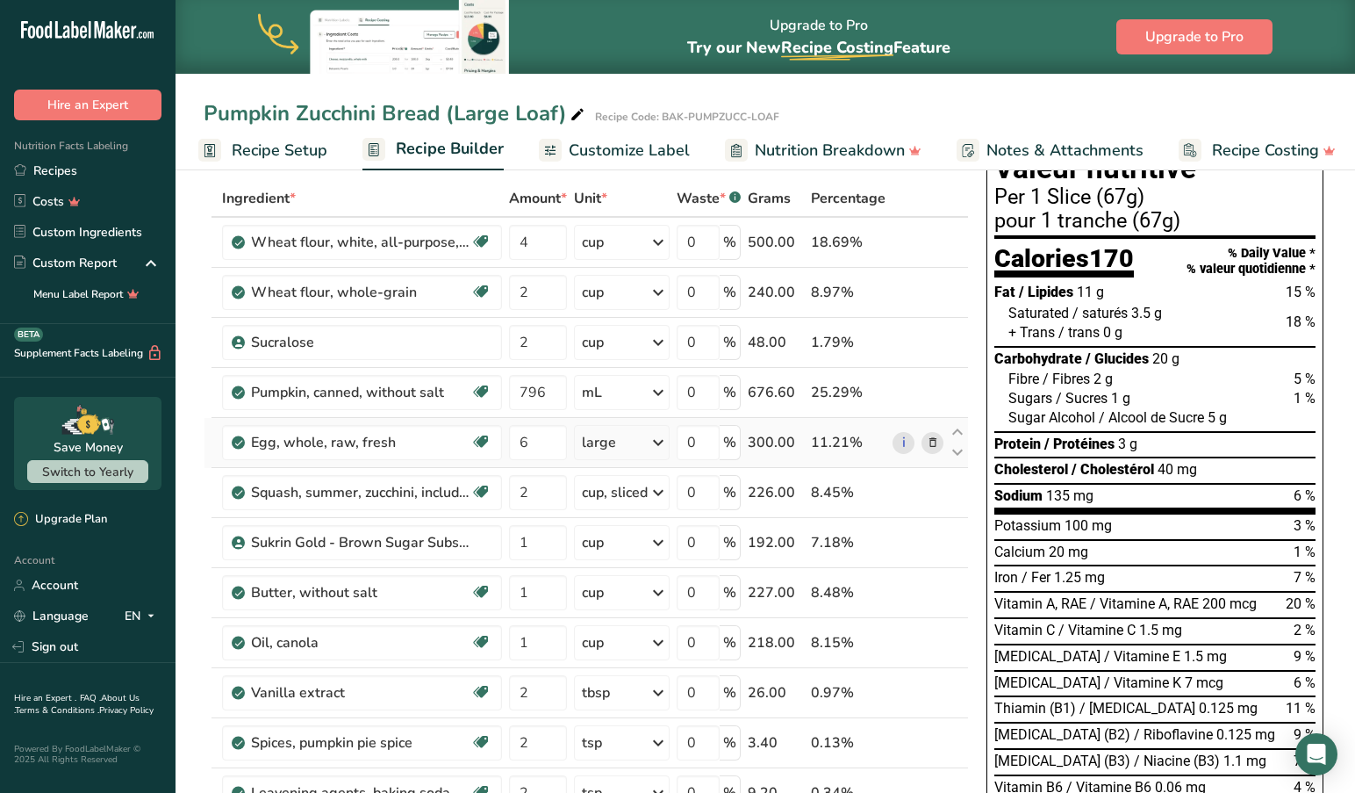
scroll to position [87, 0]
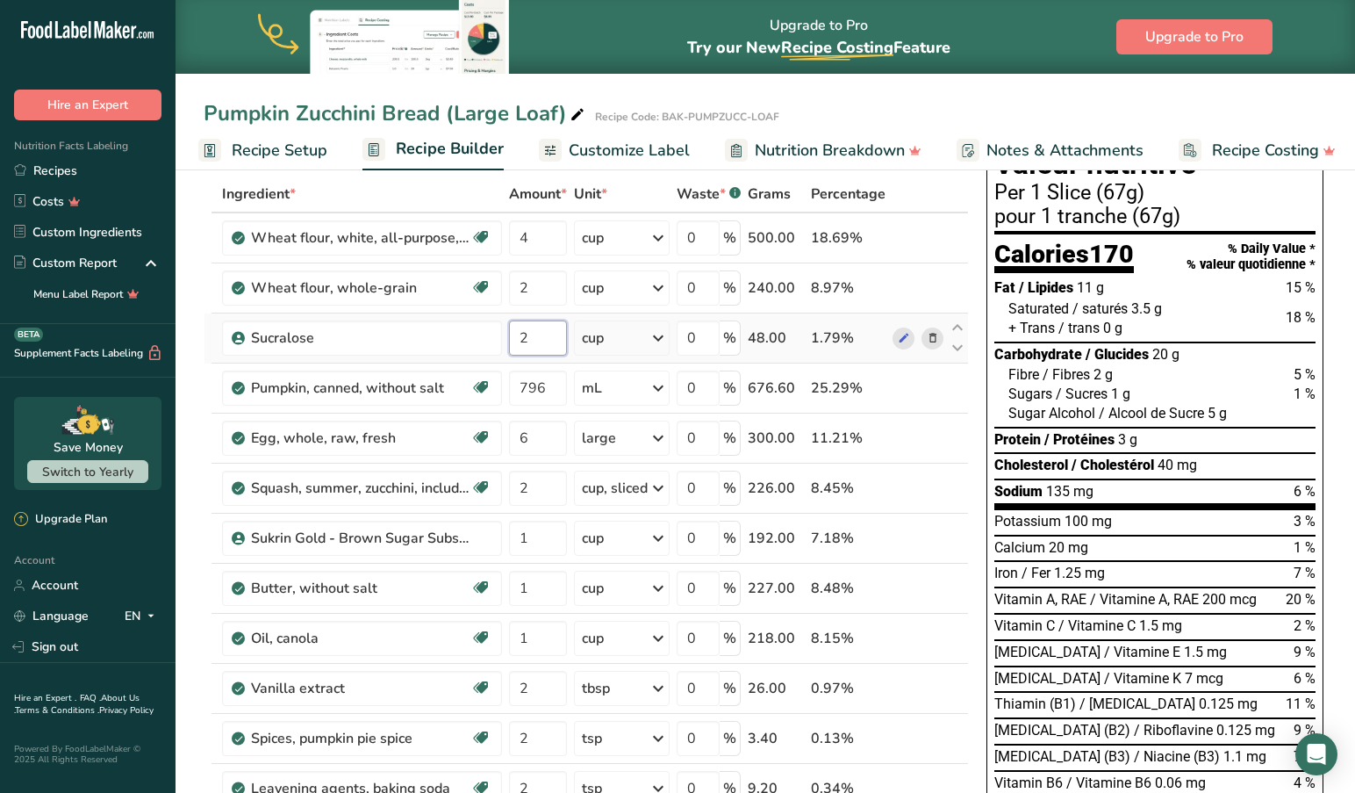
drag, startPoint x: 535, startPoint y: 341, endPoint x: 507, endPoint y: 340, distance: 28.1
click at [507, 340] on td "2" at bounding box center [538, 338] width 65 height 50
type input "3"
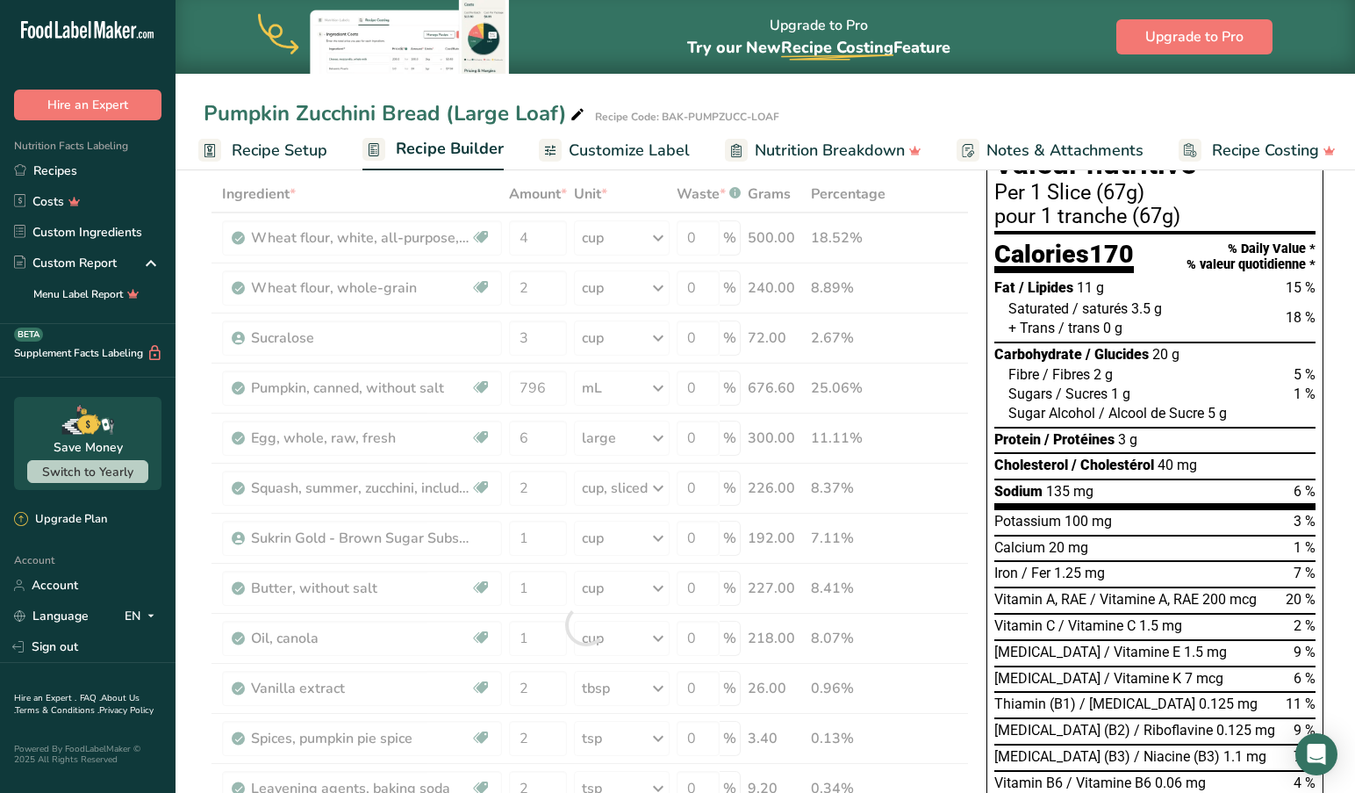
click at [332, 513] on div "Ingredient * Amount * Unit * Waste * .a-a{fill:#347362;}.b-a{fill:#fff;} Grams …" at bounding box center [586, 625] width 765 height 898
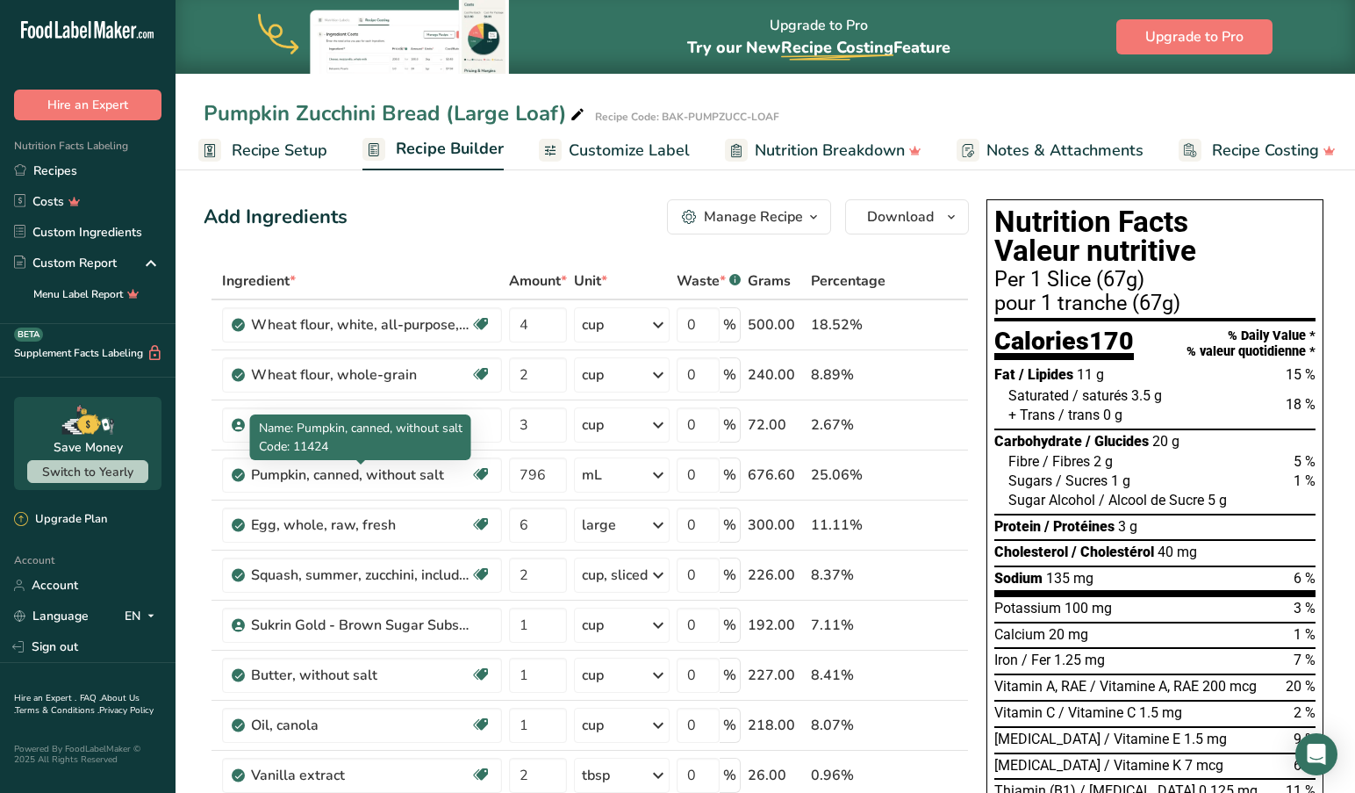
scroll to position [0, 0]
click at [503, 231] on div "Add Ingredients Manage Recipe Delete Recipe Duplicate Recipe Scale Recipe Save …" at bounding box center [586, 216] width 765 height 35
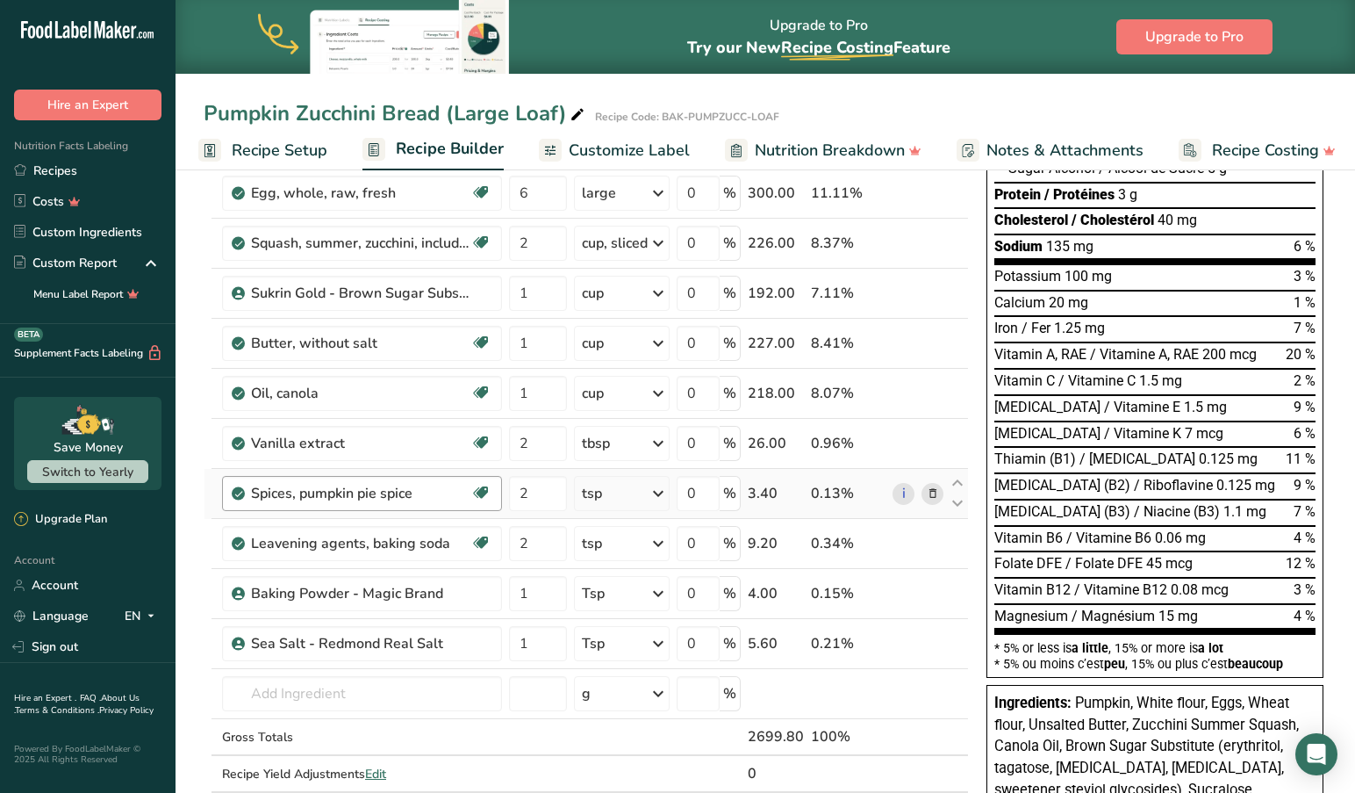
scroll to position [325, 0]
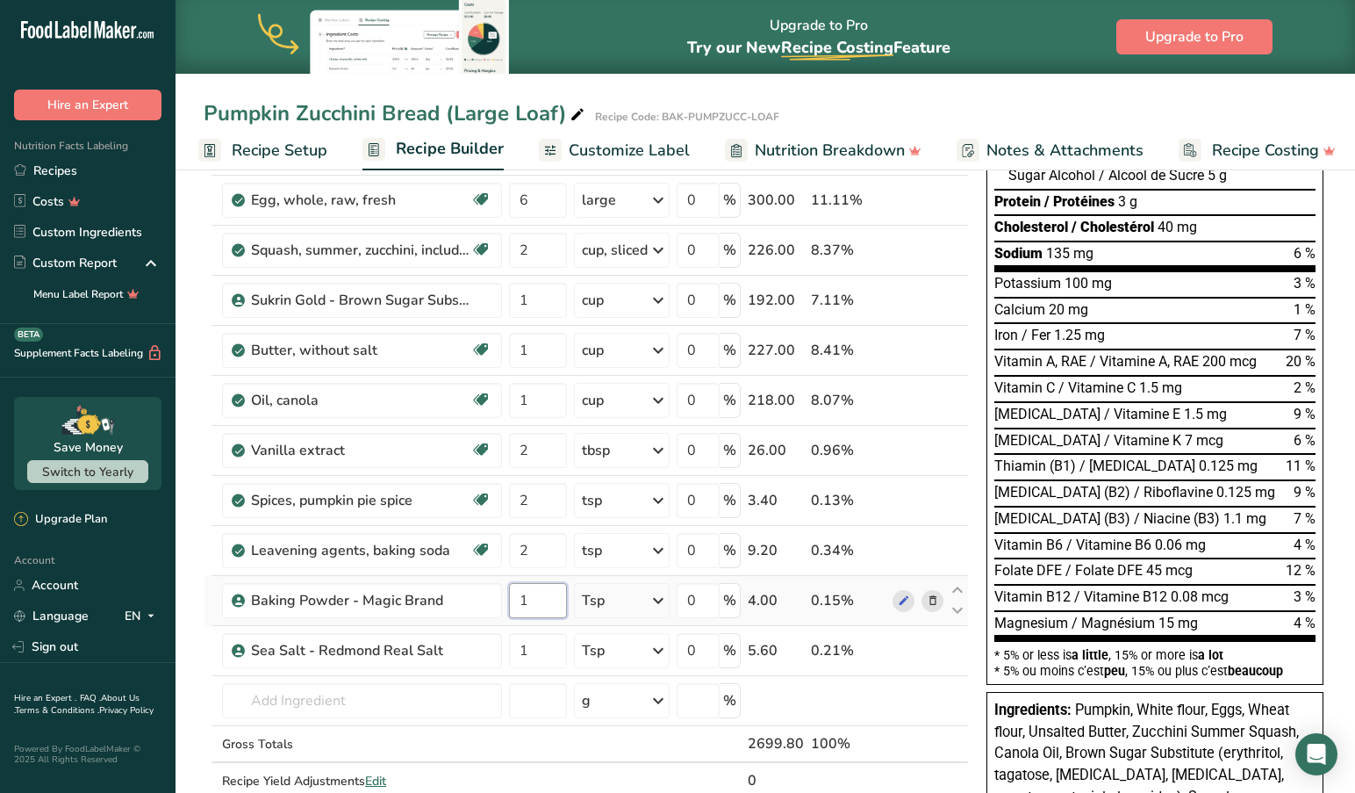
click at [533, 607] on input "1" at bounding box center [538, 600] width 58 height 35
drag, startPoint x: 536, startPoint y: 600, endPoint x: 478, endPoint y: 597, distance: 58.0
click at [481, 596] on tr "Baking Powder - Magic Brand 1 Tsp Portions 1 Tsp Weight Units g kg mg See more …" at bounding box center [587, 601] width 764 height 50
type input "2"
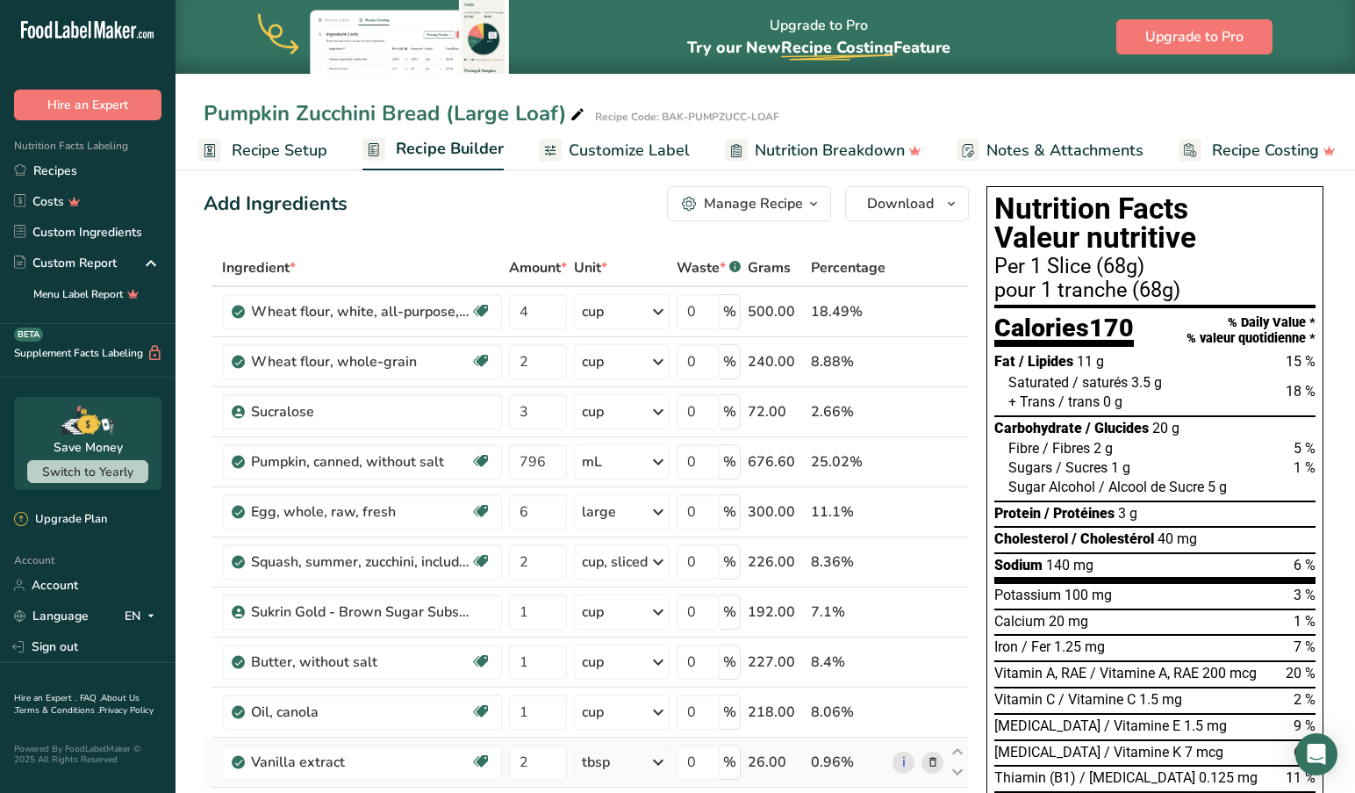
scroll to position [4, 0]
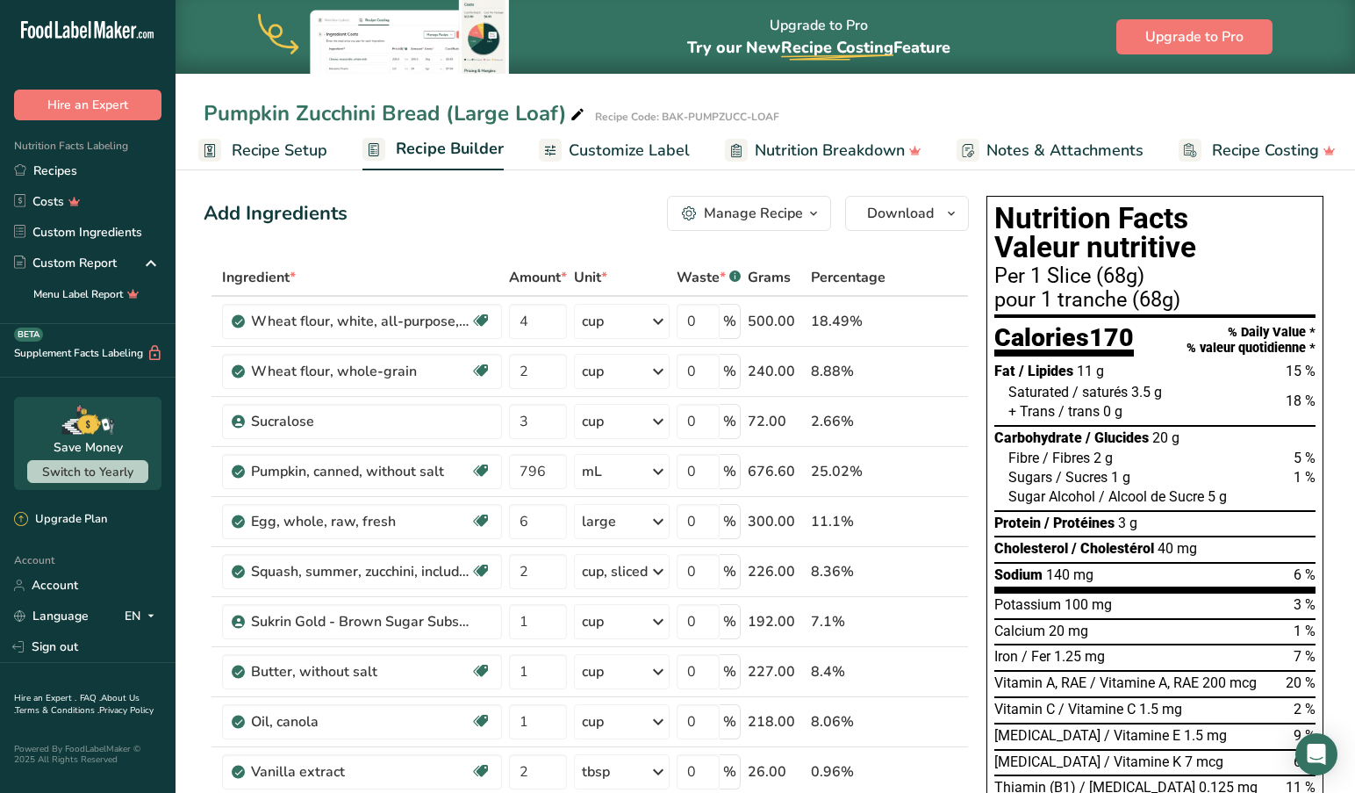
click at [289, 146] on span "Recipe Setup" at bounding box center [280, 151] width 96 height 24
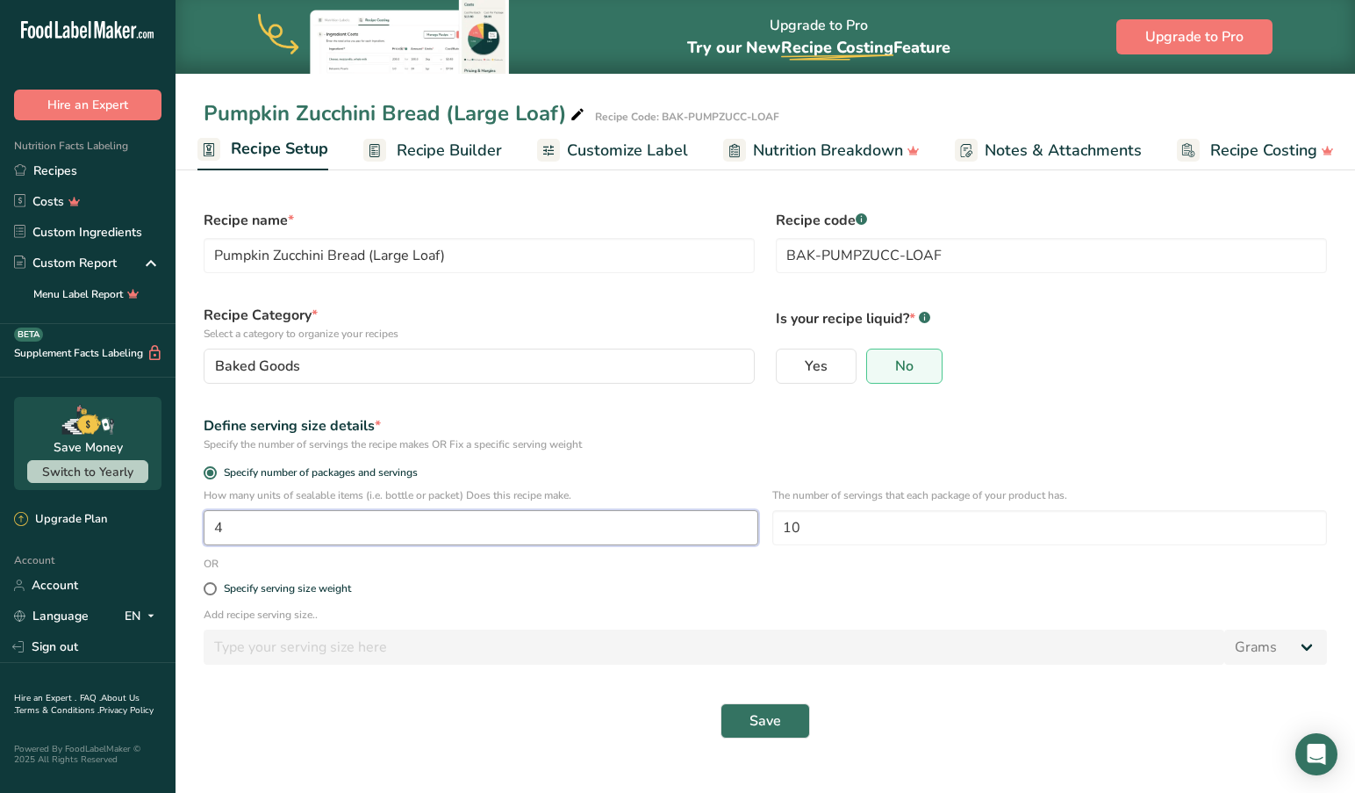
drag, startPoint x: 259, startPoint y: 540, endPoint x: 201, endPoint y: 531, distance: 58.6
click at [201, 531] on div "How many units of sealable items (i.e. bottle or packet) Does this recipe make.…" at bounding box center [765, 521] width 1145 height 68
type input "8"
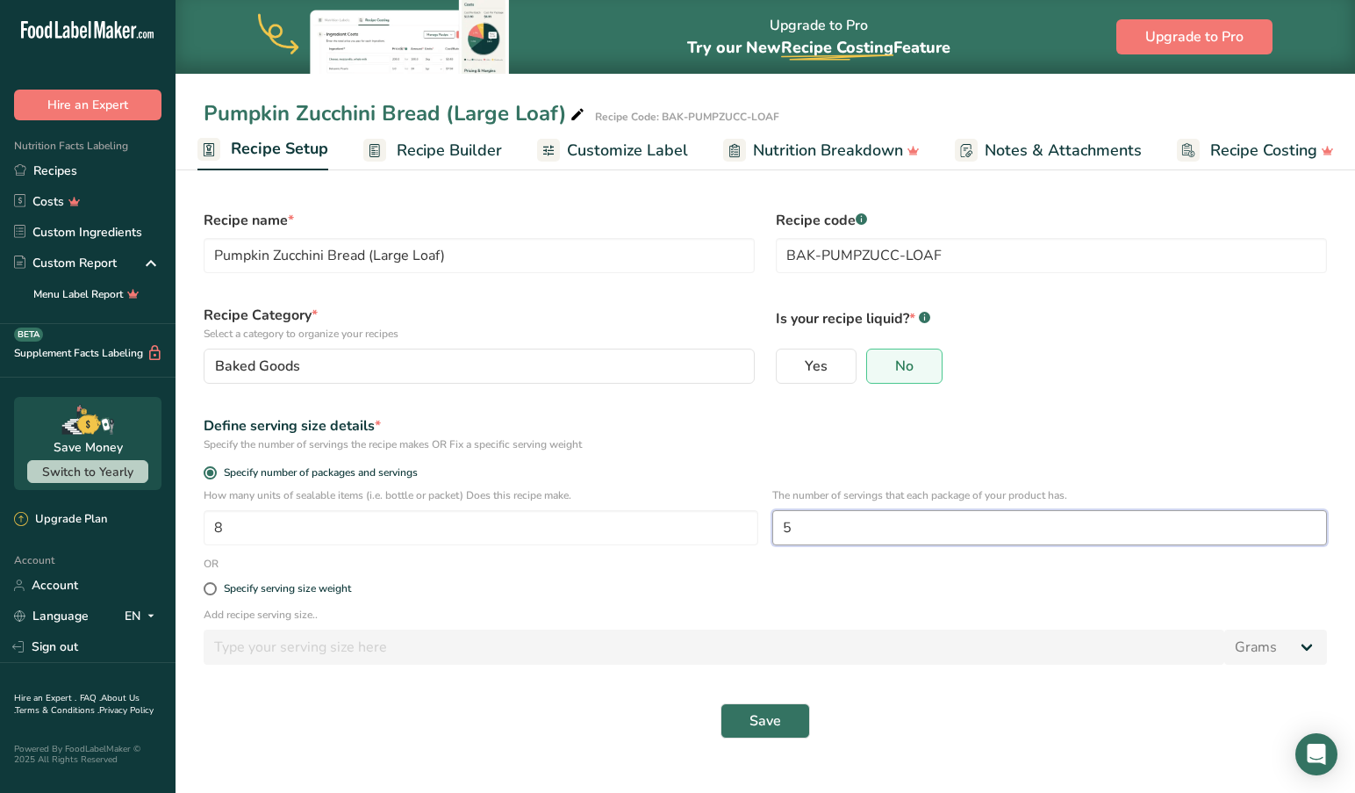
type input "5"
click at [767, 712] on span "Save" at bounding box center [766, 720] width 32 height 21
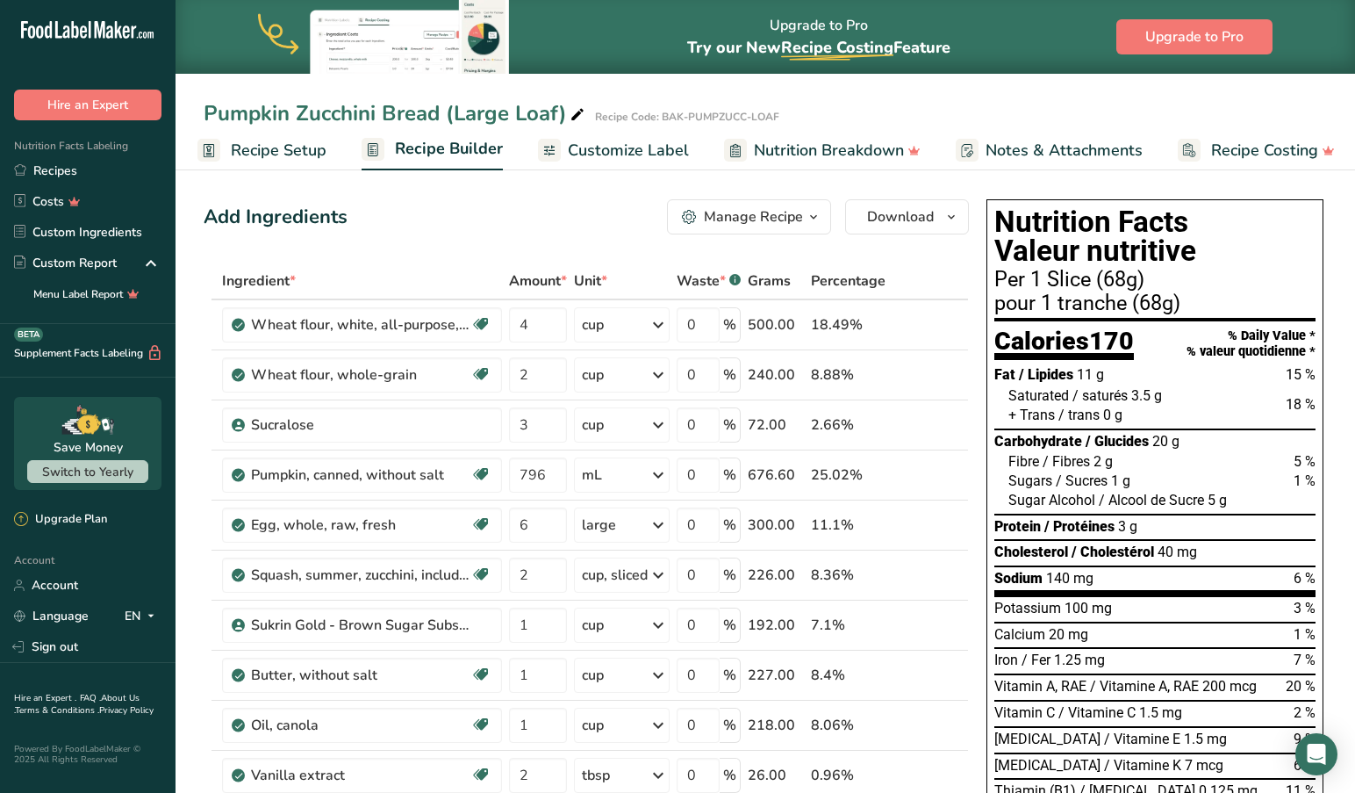
click at [478, 223] on div "Add Ingredients Manage Recipe Delete Recipe Duplicate Recipe Scale Recipe Save …" at bounding box center [586, 216] width 765 height 35
click at [580, 223] on div "Add Ingredients Manage Recipe Delete Recipe Duplicate Recipe Scale Recipe Save …" at bounding box center [586, 216] width 765 height 35
click at [615, 148] on span "Customize Label" at bounding box center [628, 151] width 121 height 24
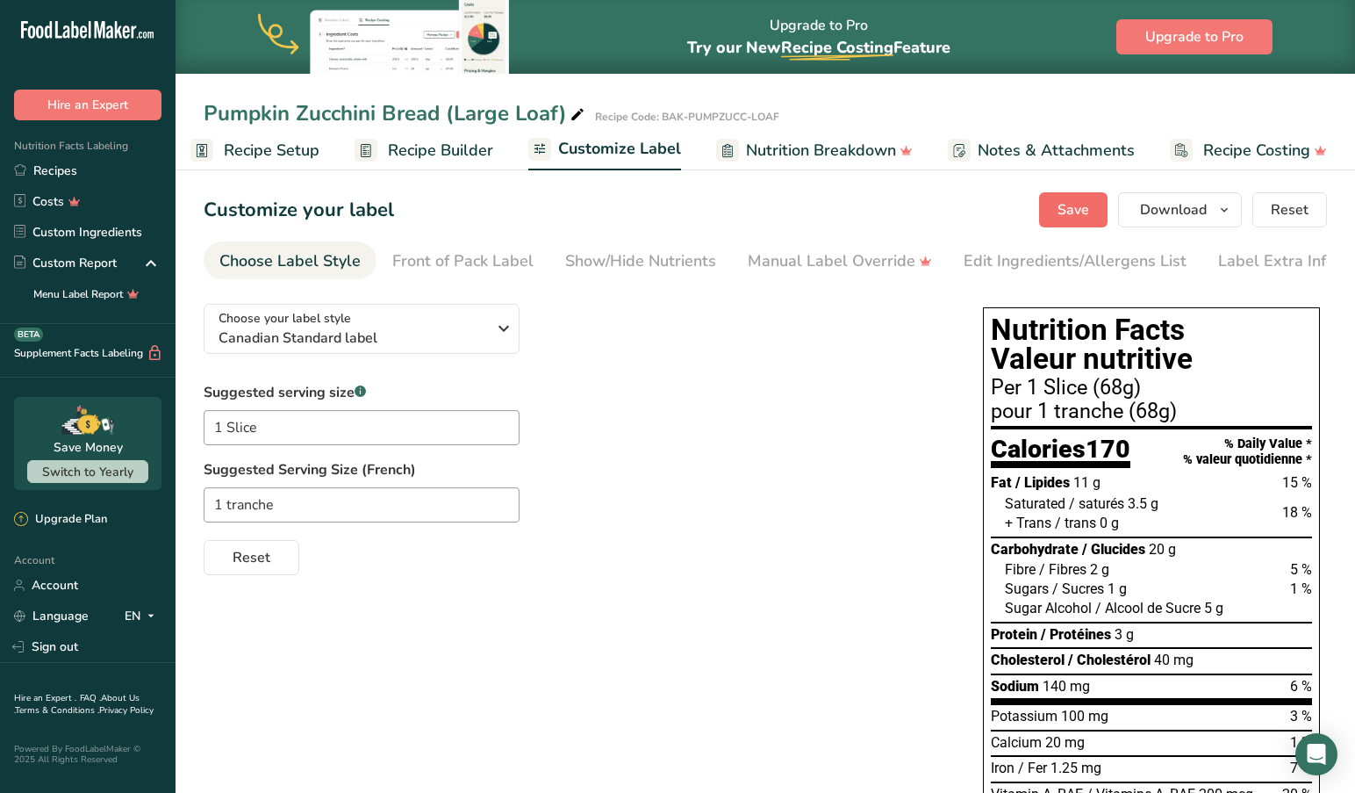
click at [1087, 205] on span "Save" at bounding box center [1074, 209] width 32 height 21
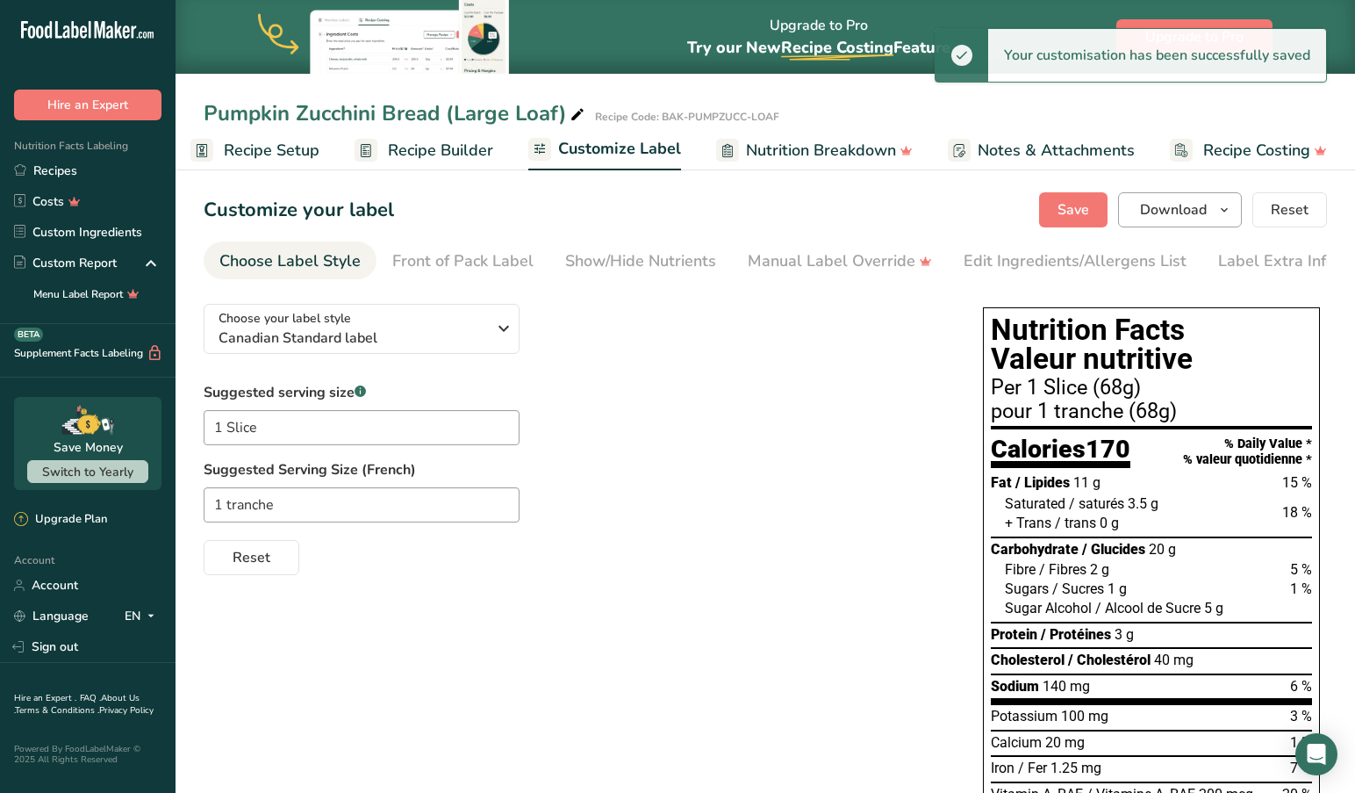
click at [1204, 207] on span "Download" at bounding box center [1173, 209] width 67 height 21
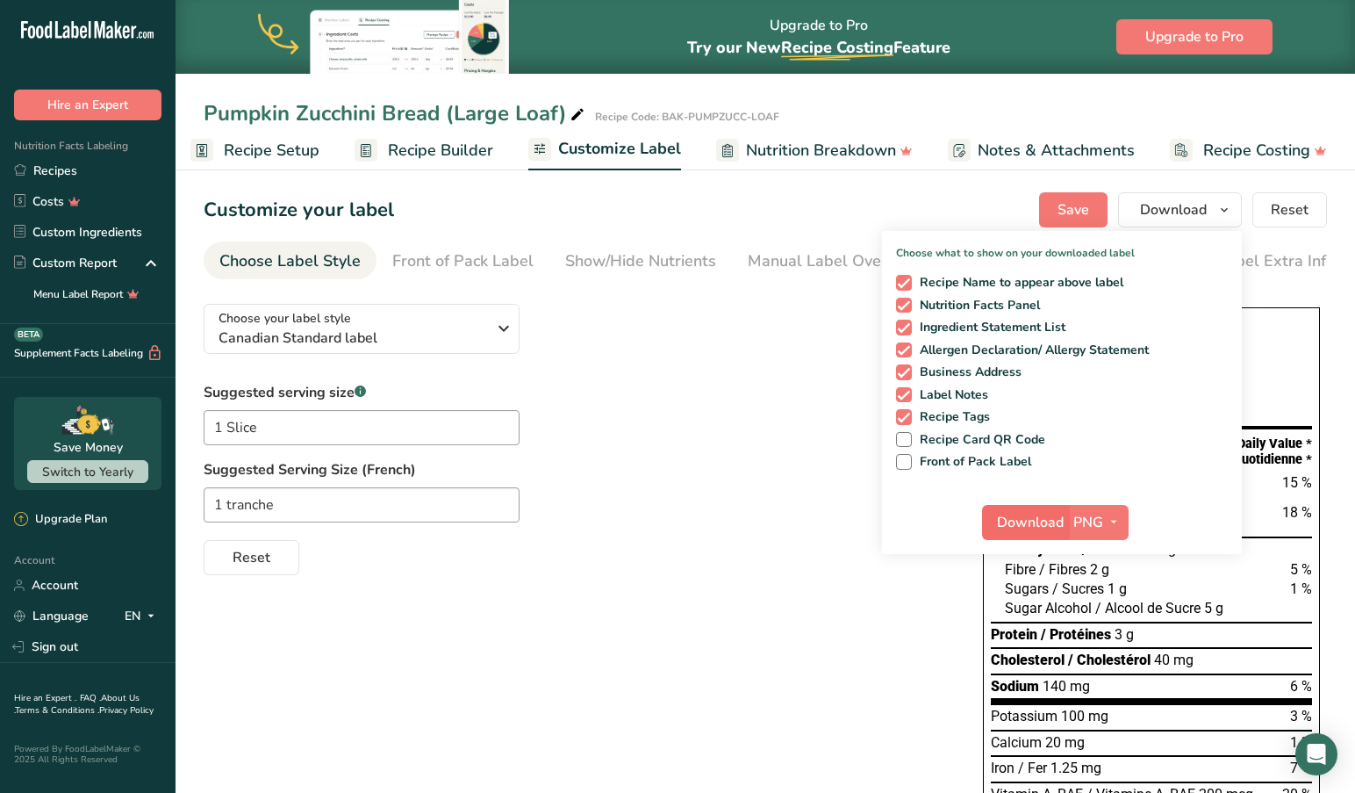
click at [1035, 522] on span "Download" at bounding box center [1030, 522] width 67 height 21
click at [749, 376] on div "Choose your label style Canadian Standard label USA (FDA) Standard FDA label Ta…" at bounding box center [576, 432] width 744 height 285
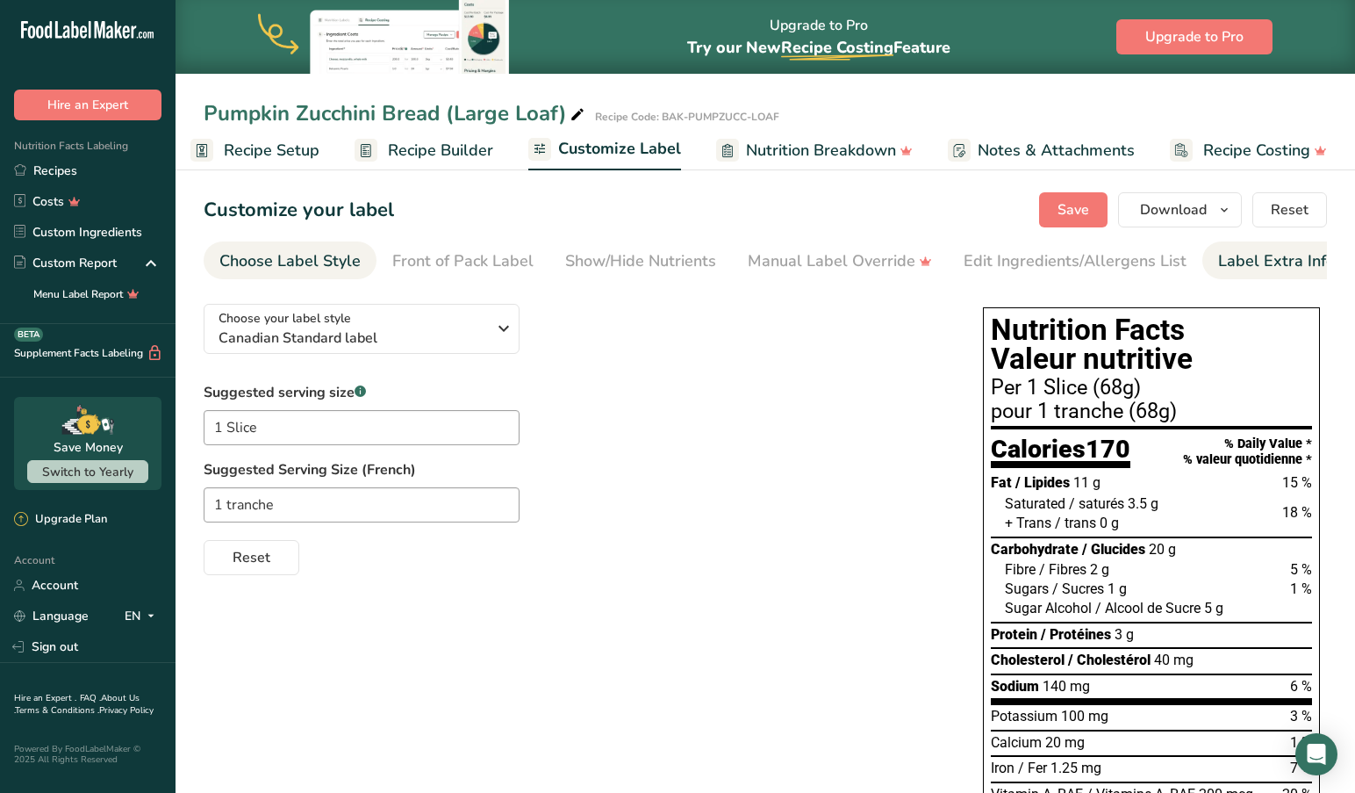
click at [1264, 258] on div "Label Extra Info" at bounding box center [1276, 261] width 117 height 24
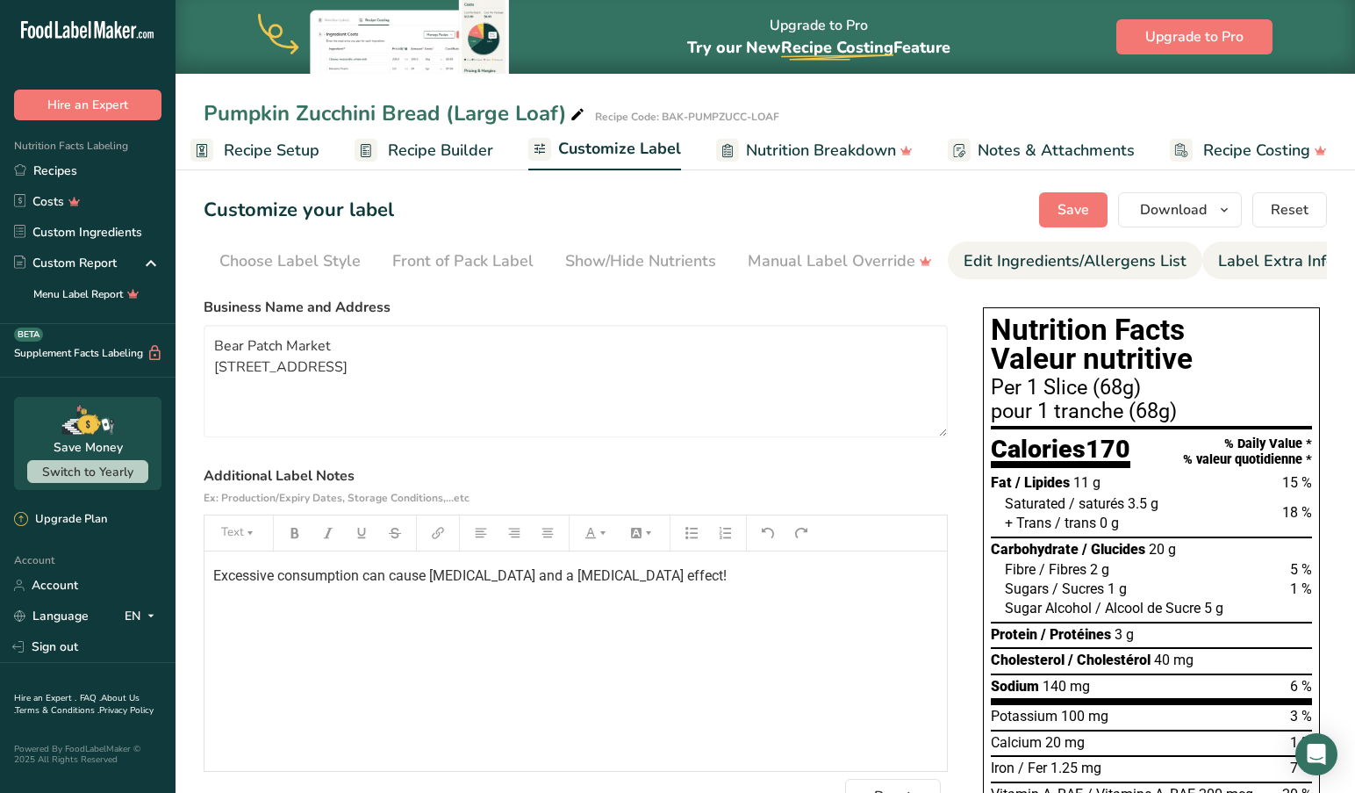
scroll to position [0, 11]
drag, startPoint x: 348, startPoint y: 399, endPoint x: 193, endPoint y: 343, distance: 164.4
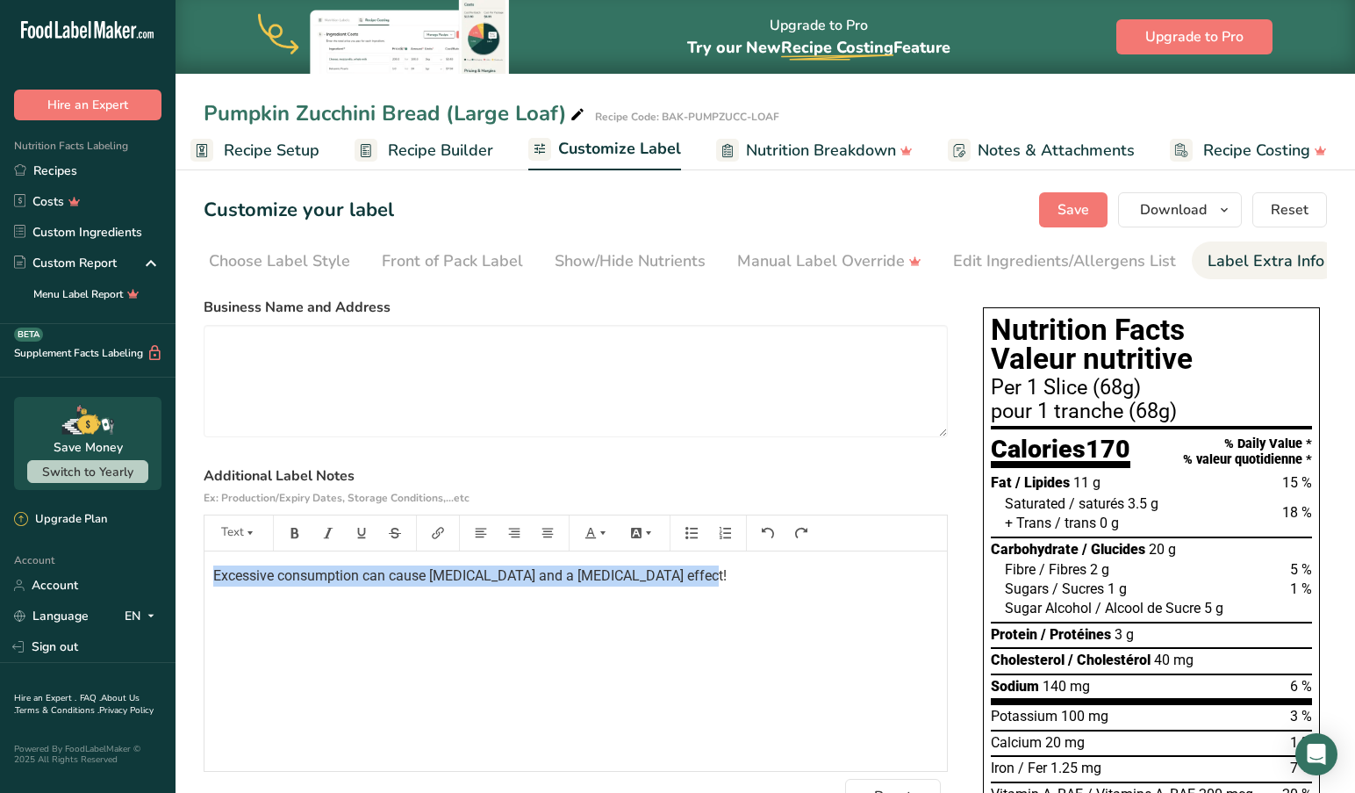
drag, startPoint x: 713, startPoint y: 584, endPoint x: 198, endPoint y: 571, distance: 514.5
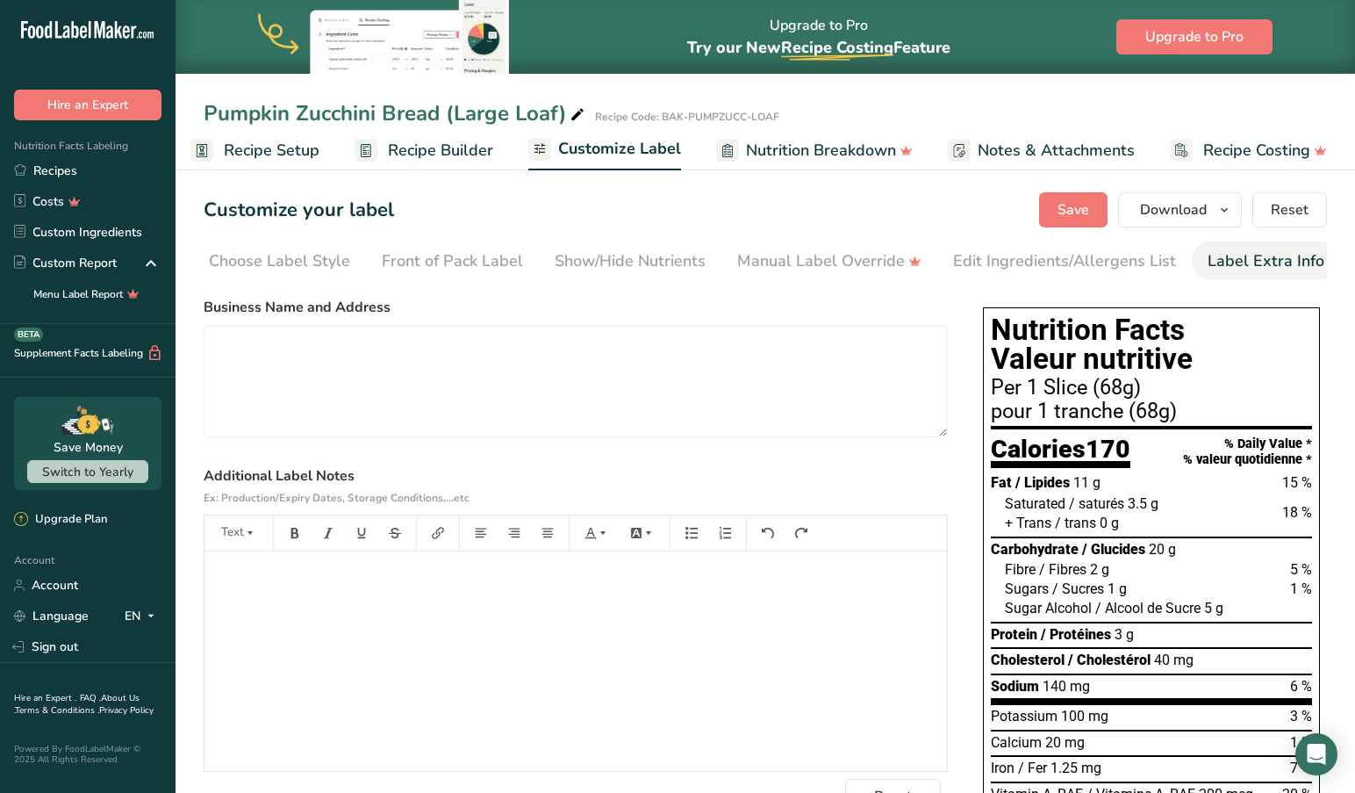
click at [877, 312] on label "Business Name and Address" at bounding box center [576, 307] width 744 height 21
click at [1083, 203] on span "Save" at bounding box center [1074, 209] width 32 height 21
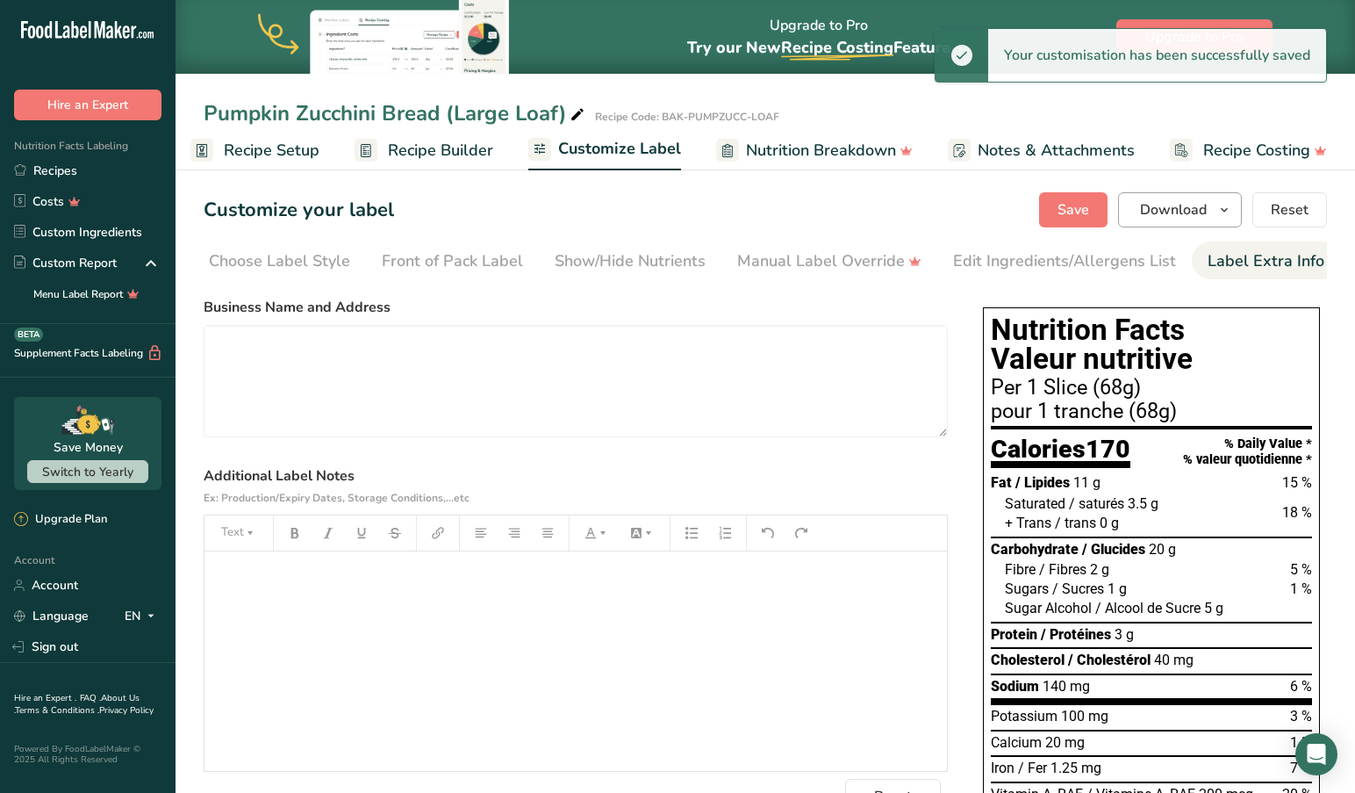
click at [1227, 208] on icon "button" at bounding box center [1224, 210] width 14 height 22
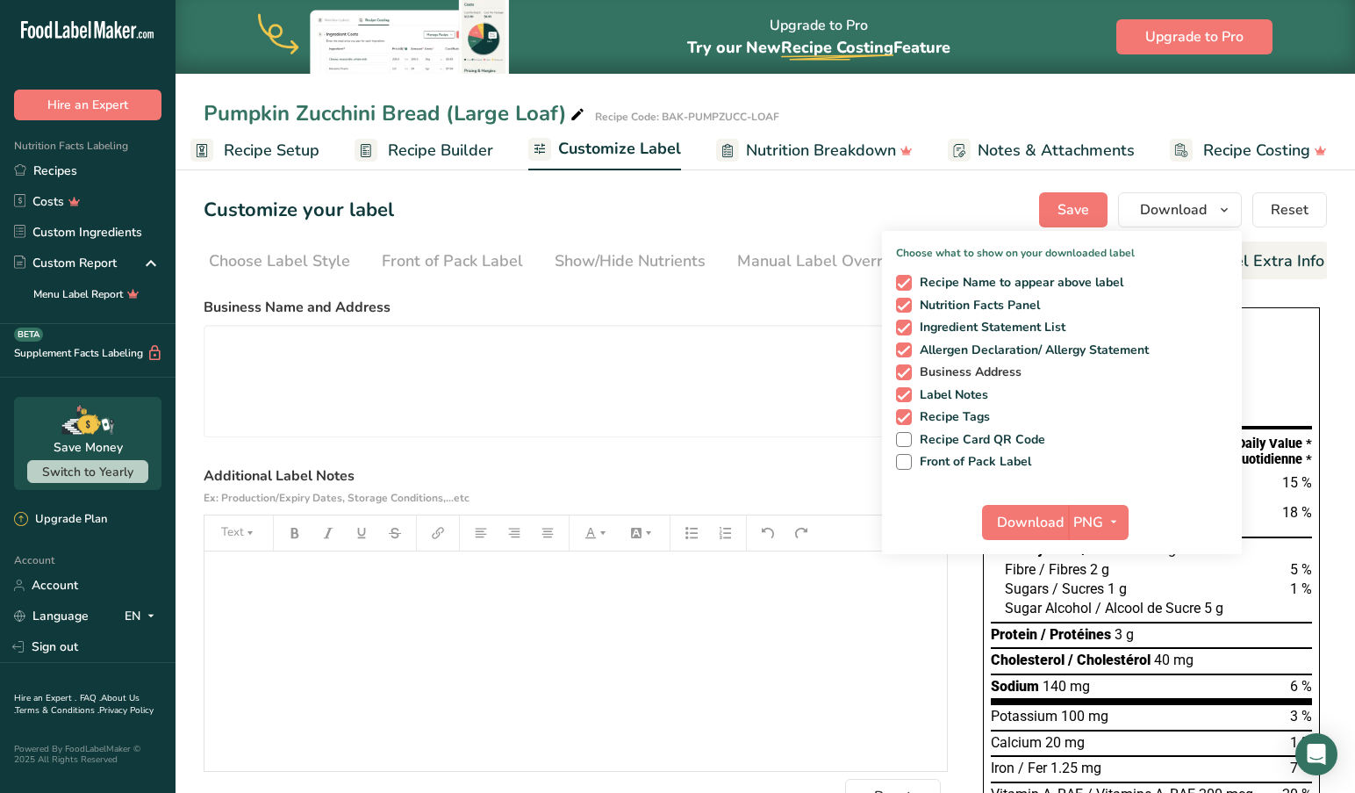
click at [902, 369] on span at bounding box center [904, 372] width 16 height 16
click at [902, 369] on input "Business Address" at bounding box center [901, 371] width 11 height 11
checkbox input "false"
click at [1039, 522] on span "Download" at bounding box center [1030, 522] width 67 height 21
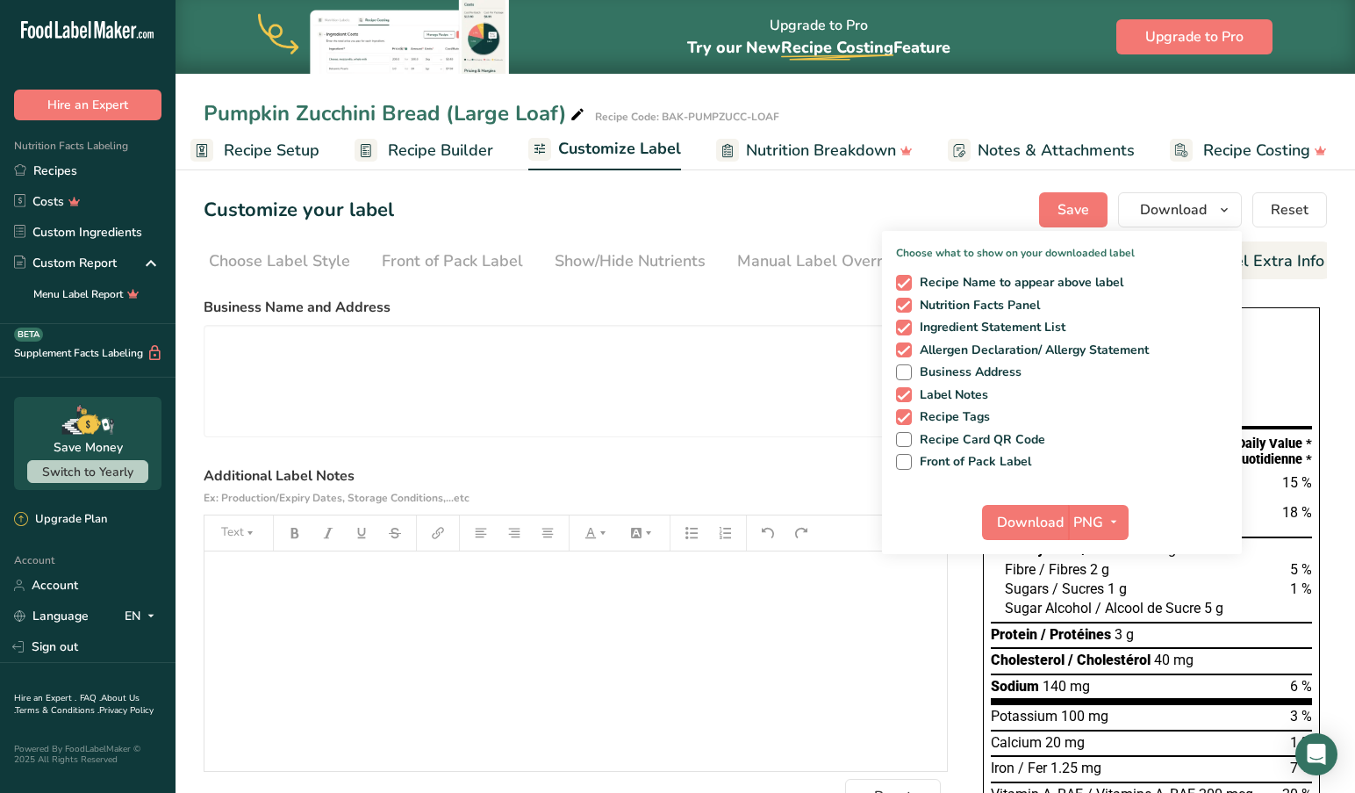
click at [660, 205] on div "Customize your label Save Download Choose what to show on your downloaded label…" at bounding box center [765, 209] width 1123 height 35
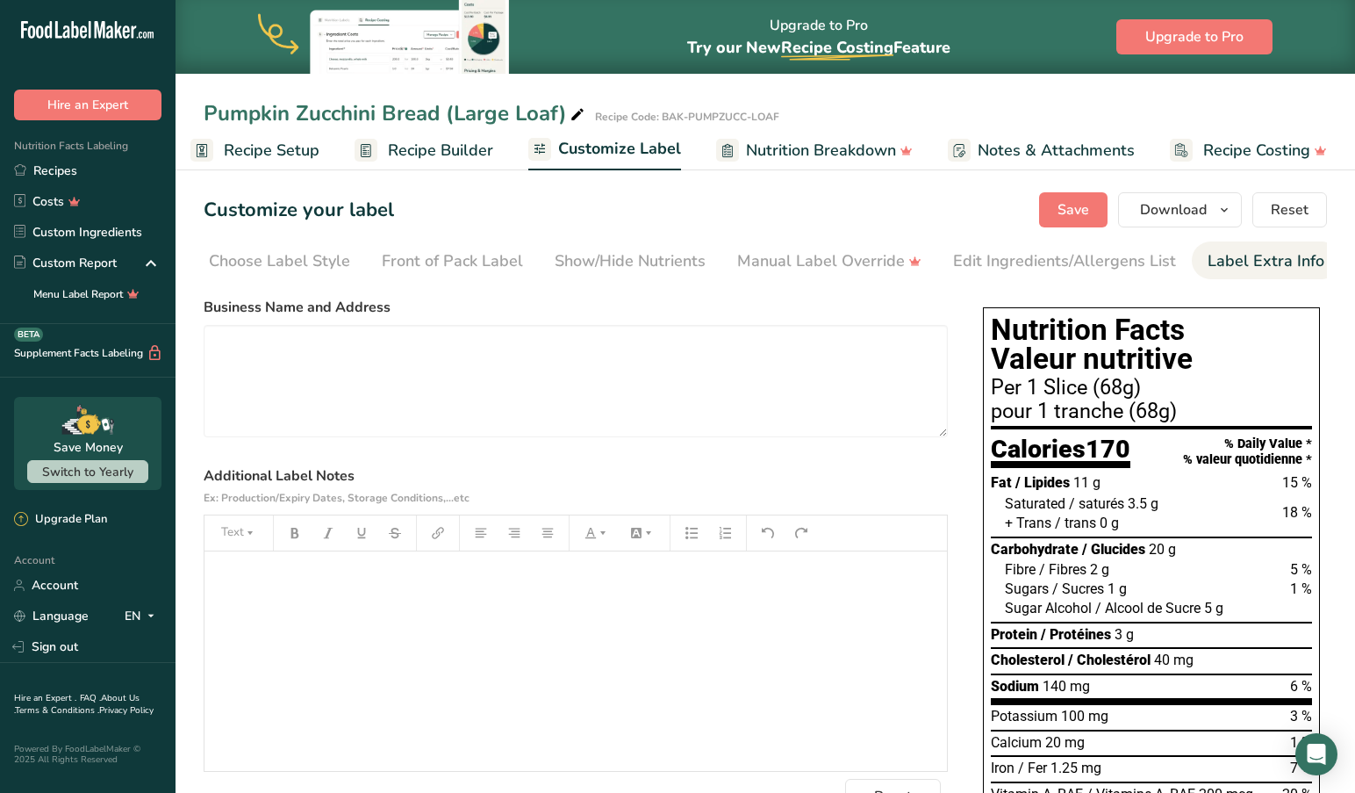
click at [243, 147] on span "Recipe Setup" at bounding box center [272, 151] width 96 height 24
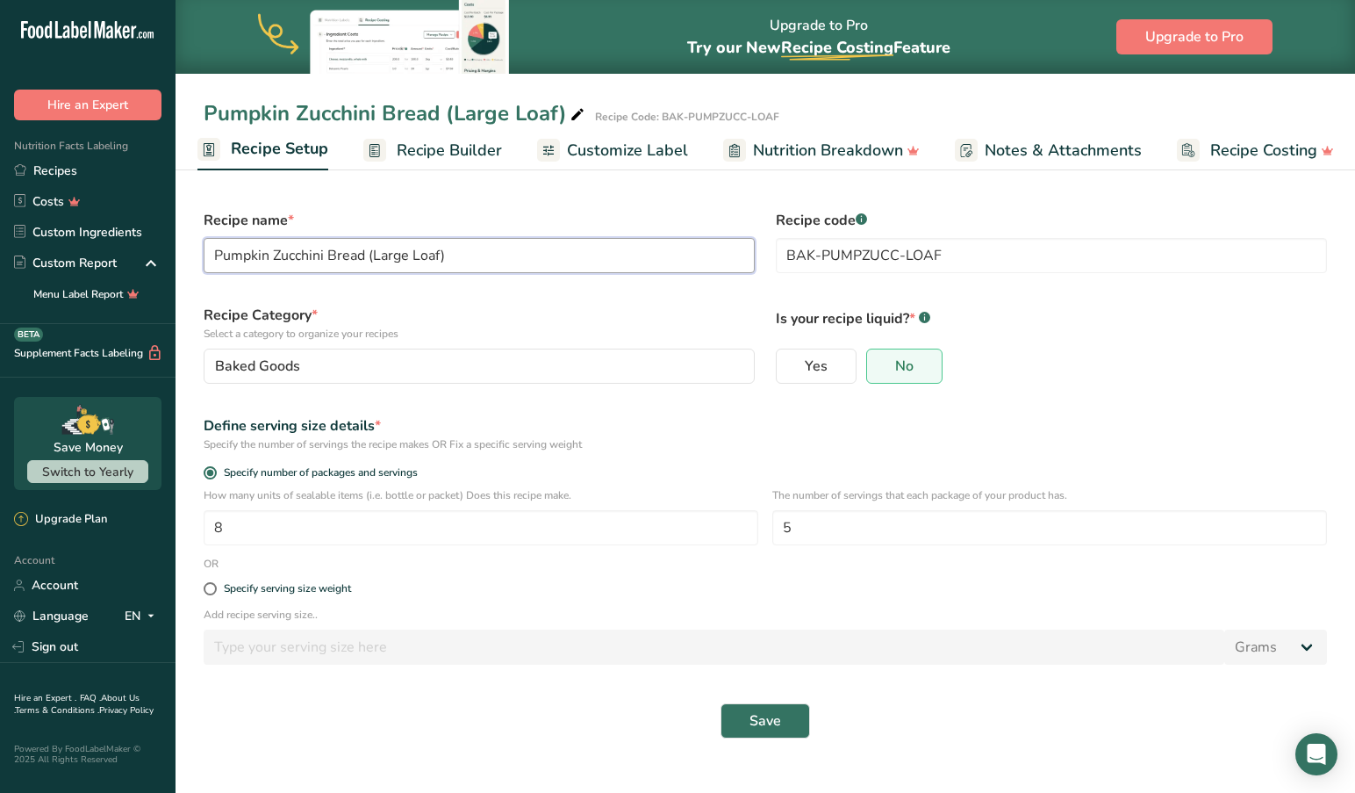
click at [484, 266] on input "Pumpkin Zucchini Bread (Large Loaf)" at bounding box center [479, 255] width 551 height 35
type input "Pumpkin Zucchini Bread"
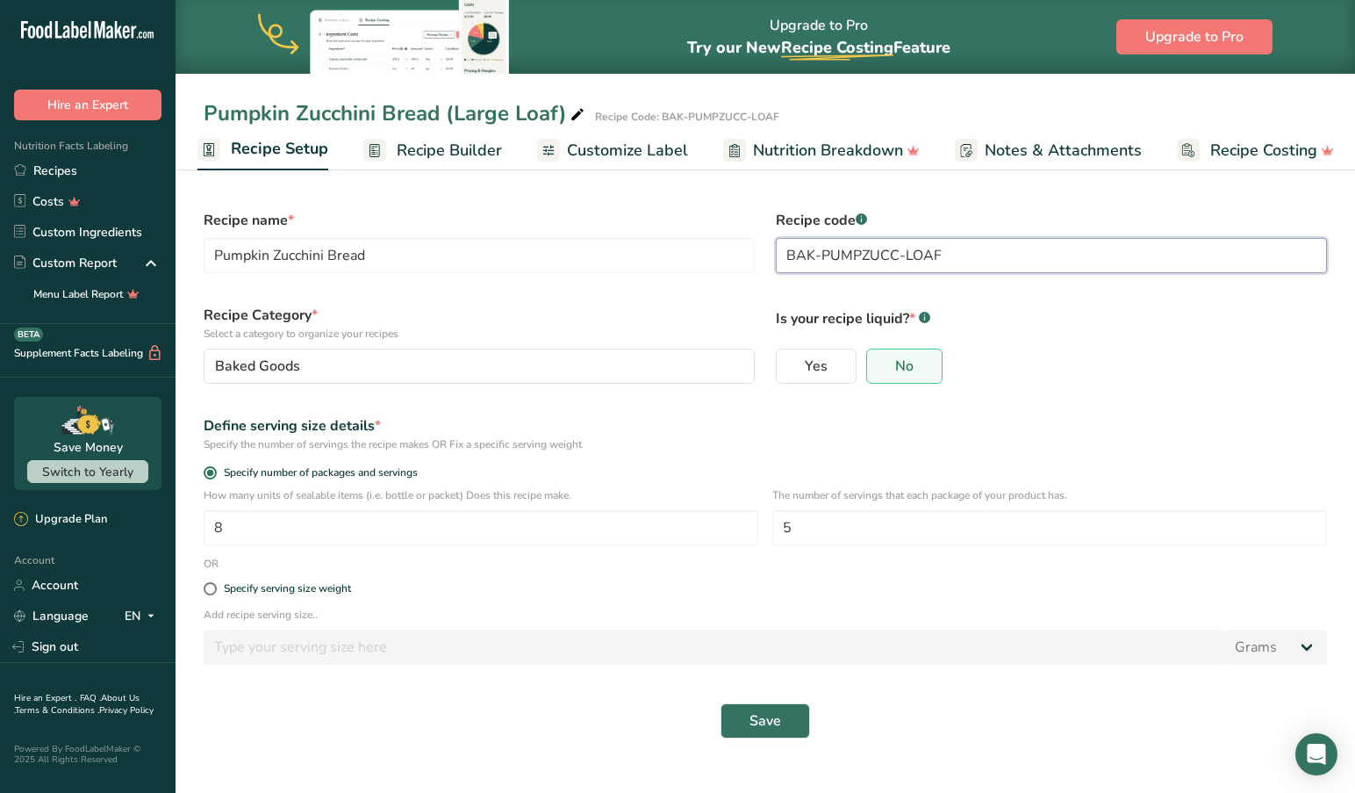
click at [897, 255] on input "BAK-PUMPZUCC-LOAF" at bounding box center [1051, 255] width 551 height 35
type input "BAK-PUMPZUCCLRG-LOAF"
click at [769, 719] on span "Save" at bounding box center [766, 720] width 32 height 21
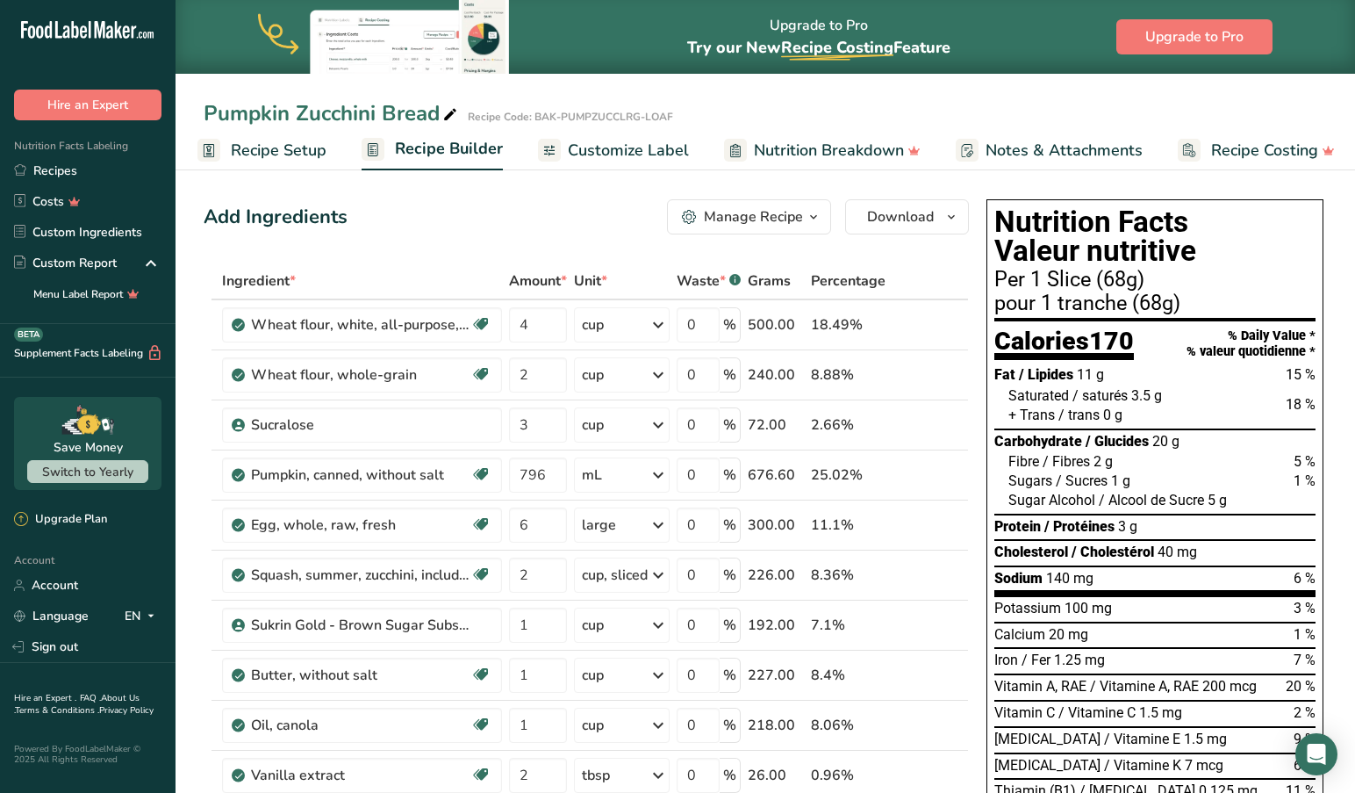
click at [617, 146] on span "Customize Label" at bounding box center [628, 151] width 121 height 24
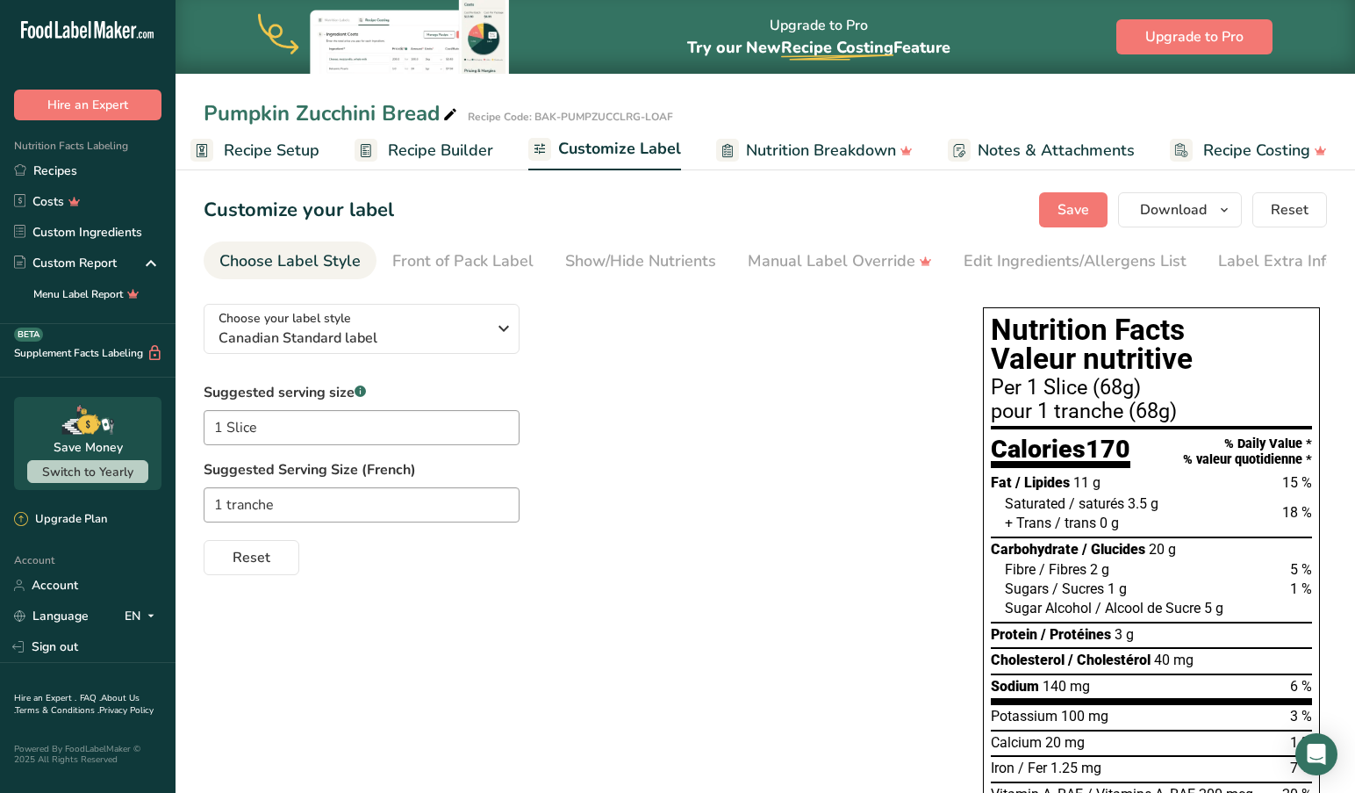
click at [1075, 212] on span "Save" at bounding box center [1074, 209] width 32 height 21
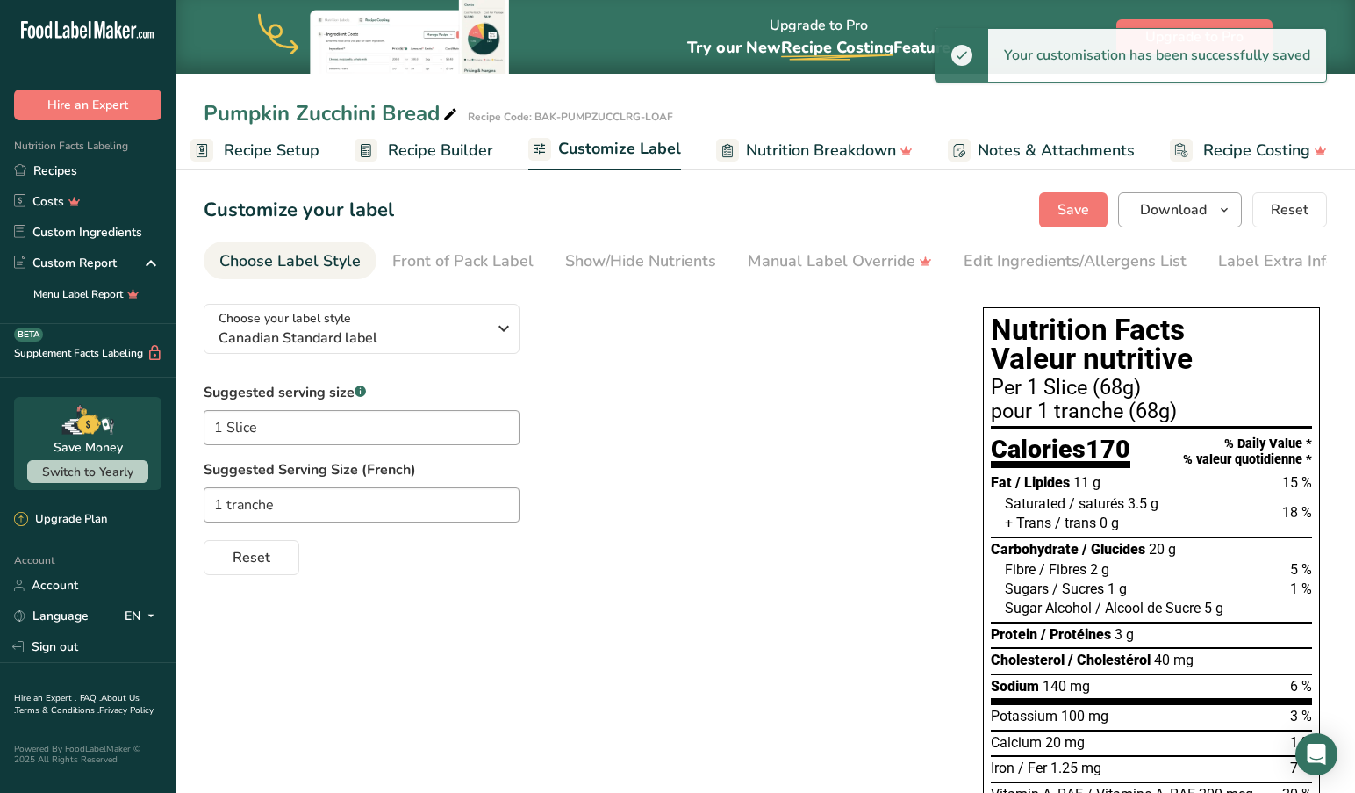
click at [1225, 210] on icon "button" at bounding box center [1224, 210] width 14 height 22
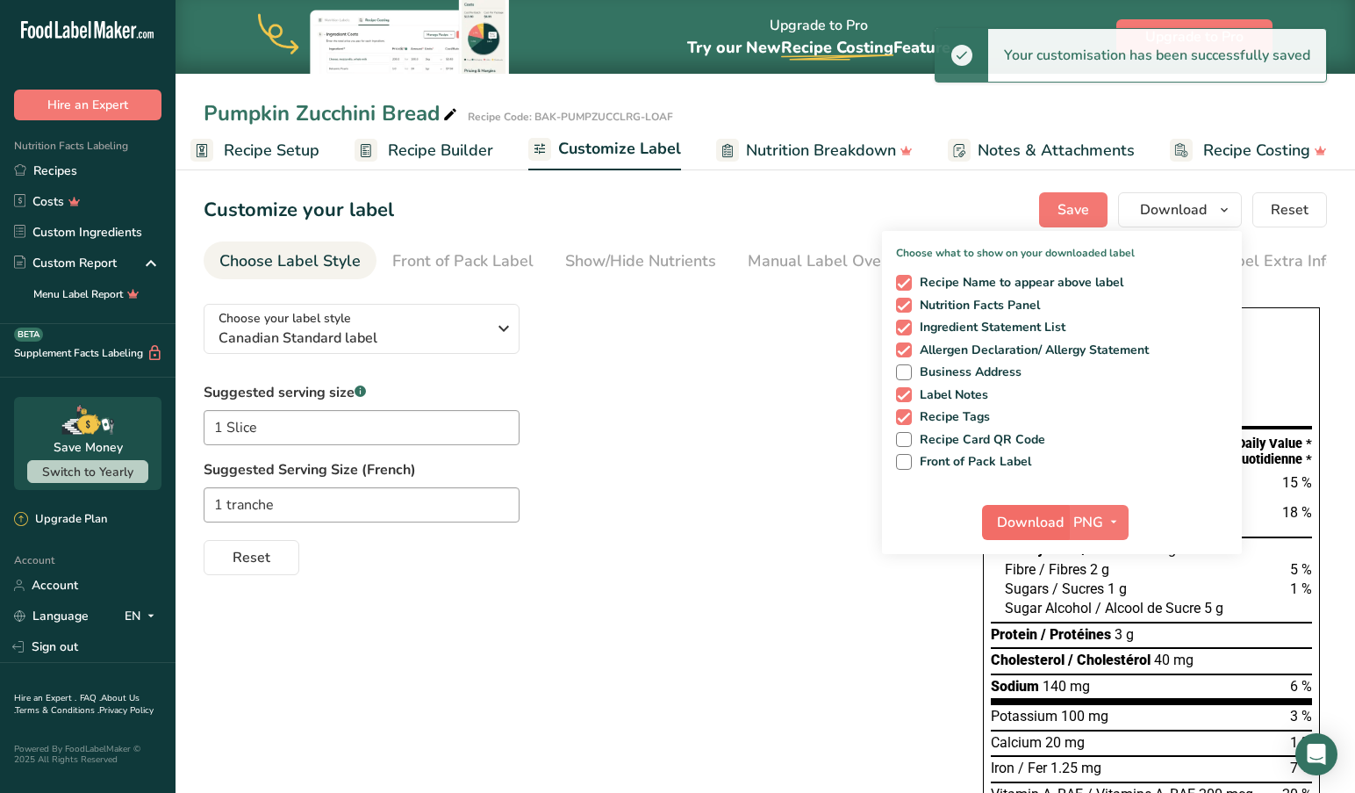
click at [1041, 521] on span "Download" at bounding box center [1030, 522] width 67 height 21
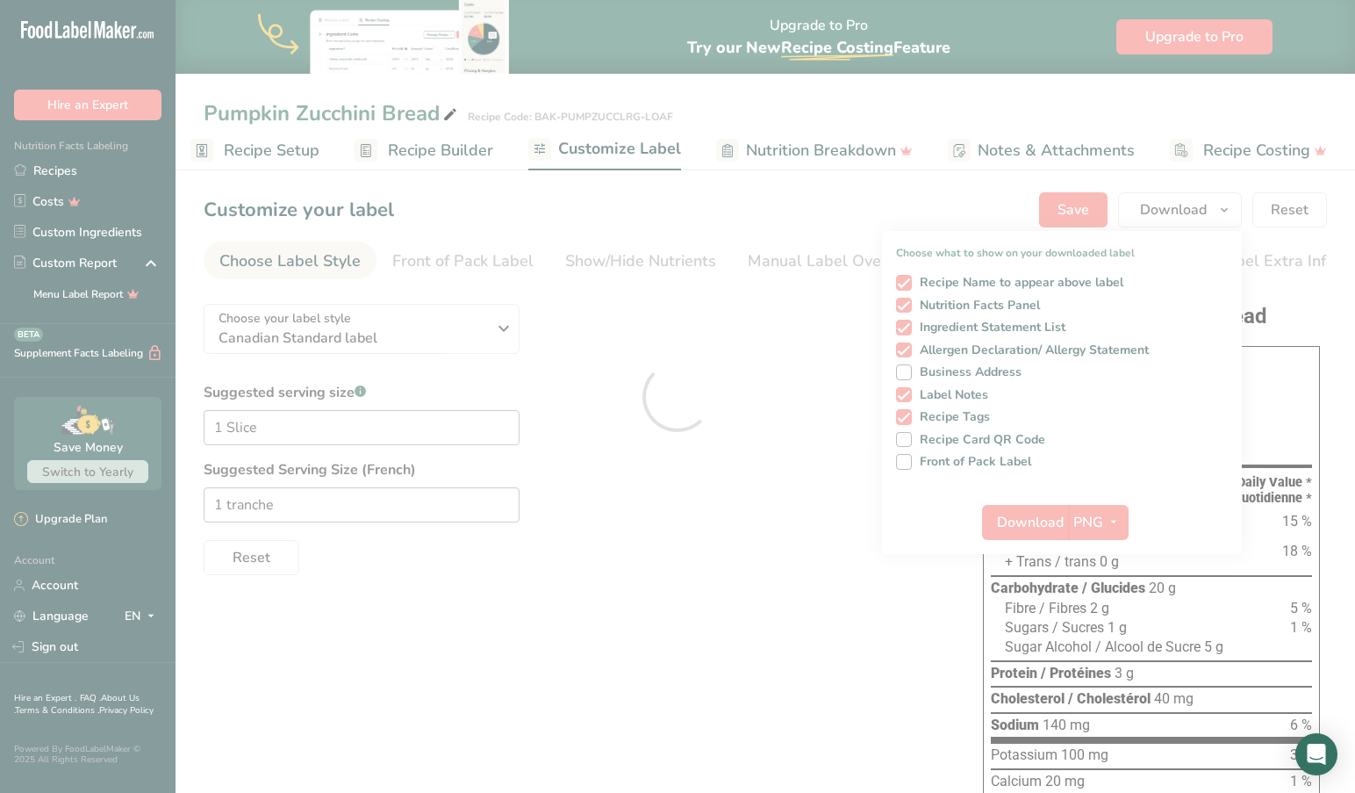
scroll to position [0, 0]
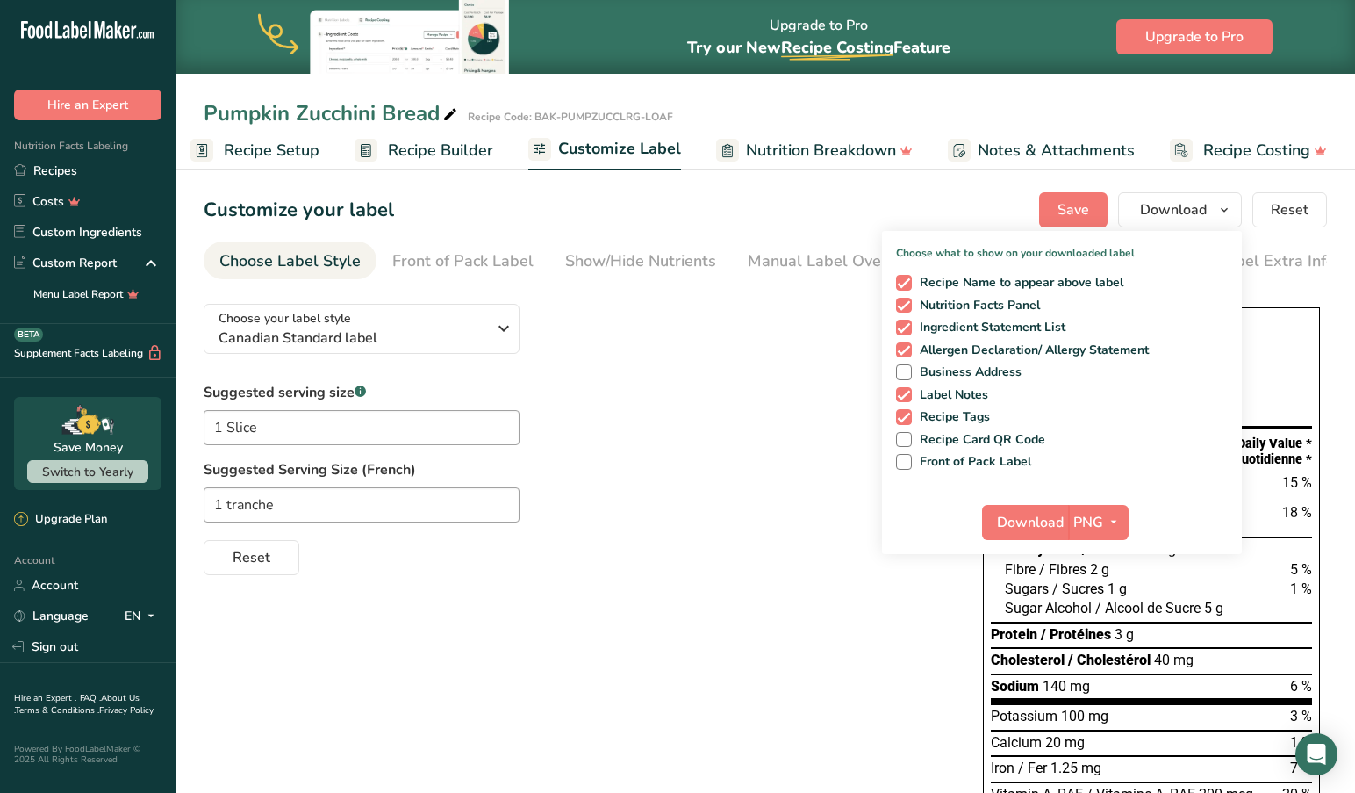
click at [1034, 520] on span "Download" at bounding box center [1030, 522] width 67 height 21
